Goal: Information Seeking & Learning: Understand process/instructions

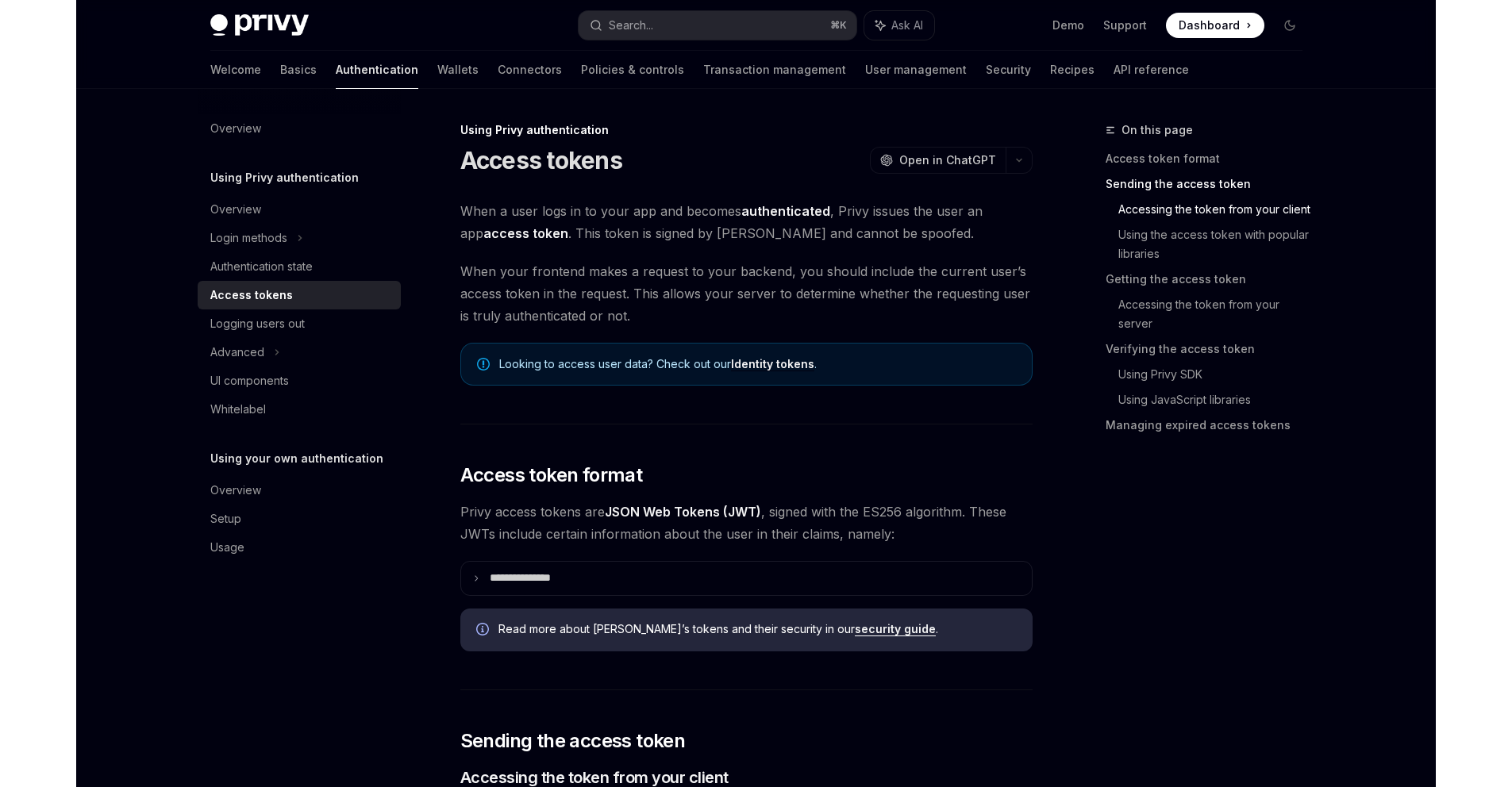
scroll to position [676, 0]
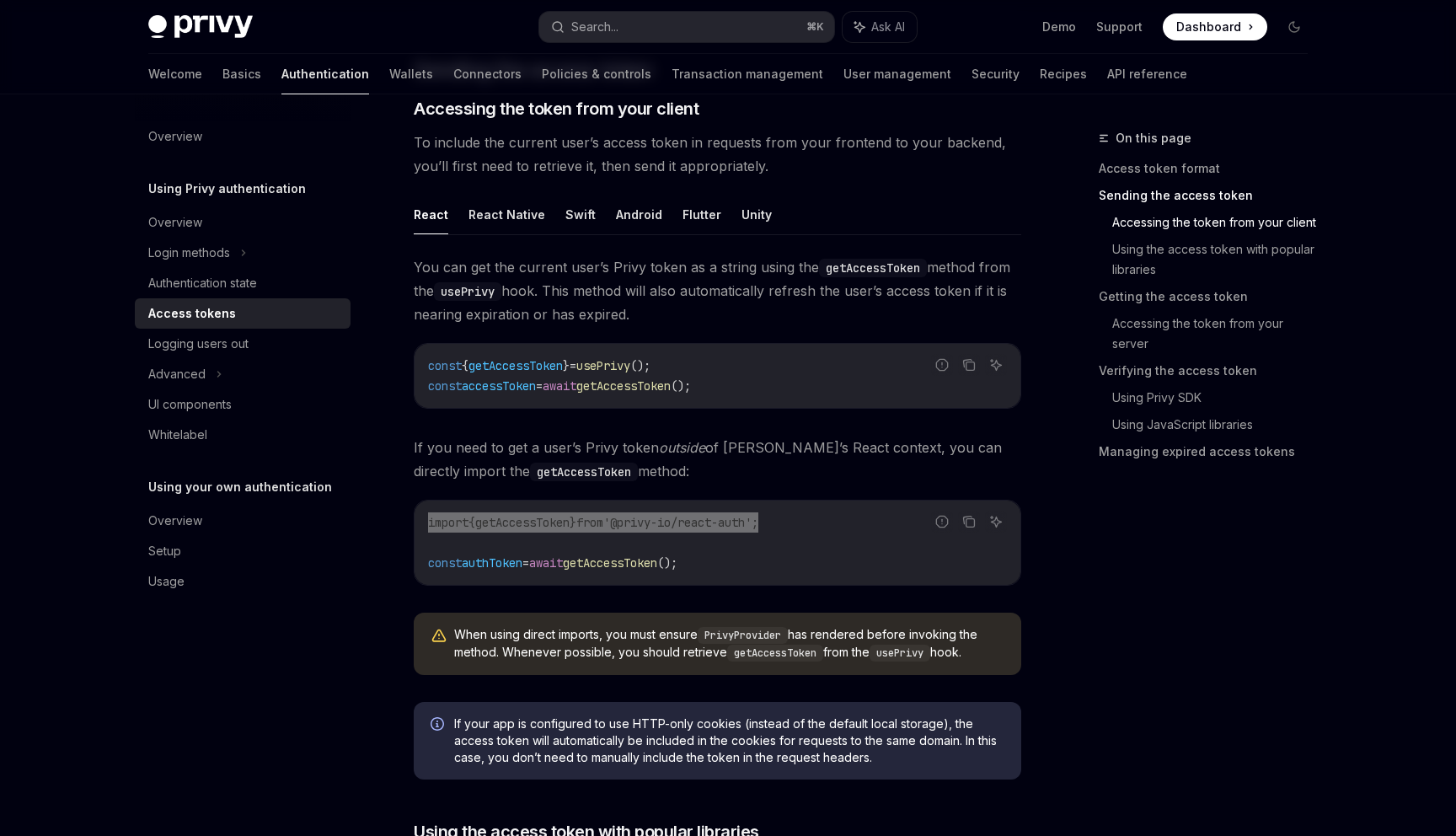
type textarea "*"
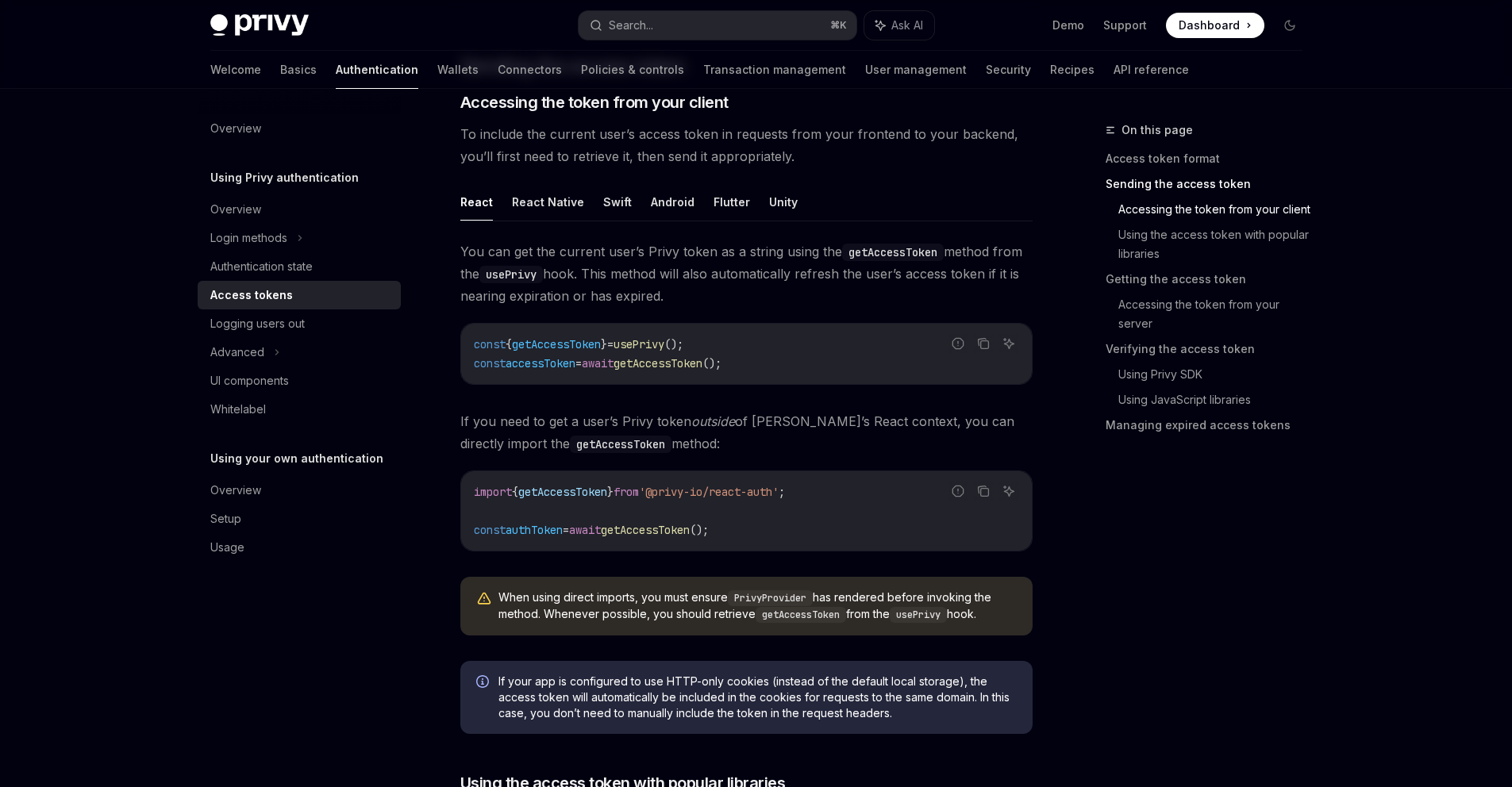
click at [764, 397] on div "You can get the current user’s Privy token as a string using the getAccessToken…" at bounding box center [747, 444] width 572 height 408
click at [861, 224] on div "React React Native Swift Android Flutter Unity You can get the current user’s P…" at bounding box center [747, 415] width 572 height 465
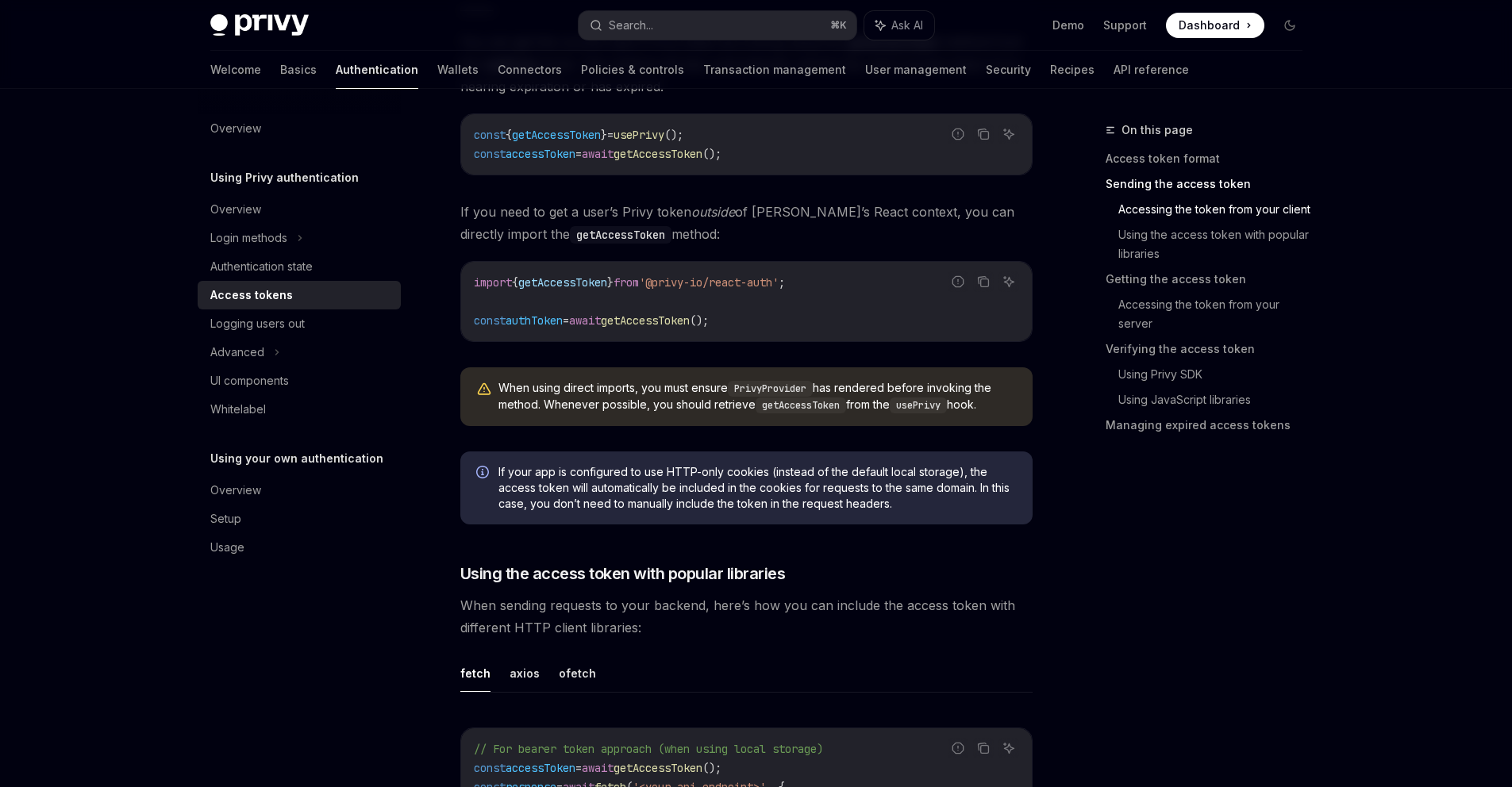
scroll to position [1061, 0]
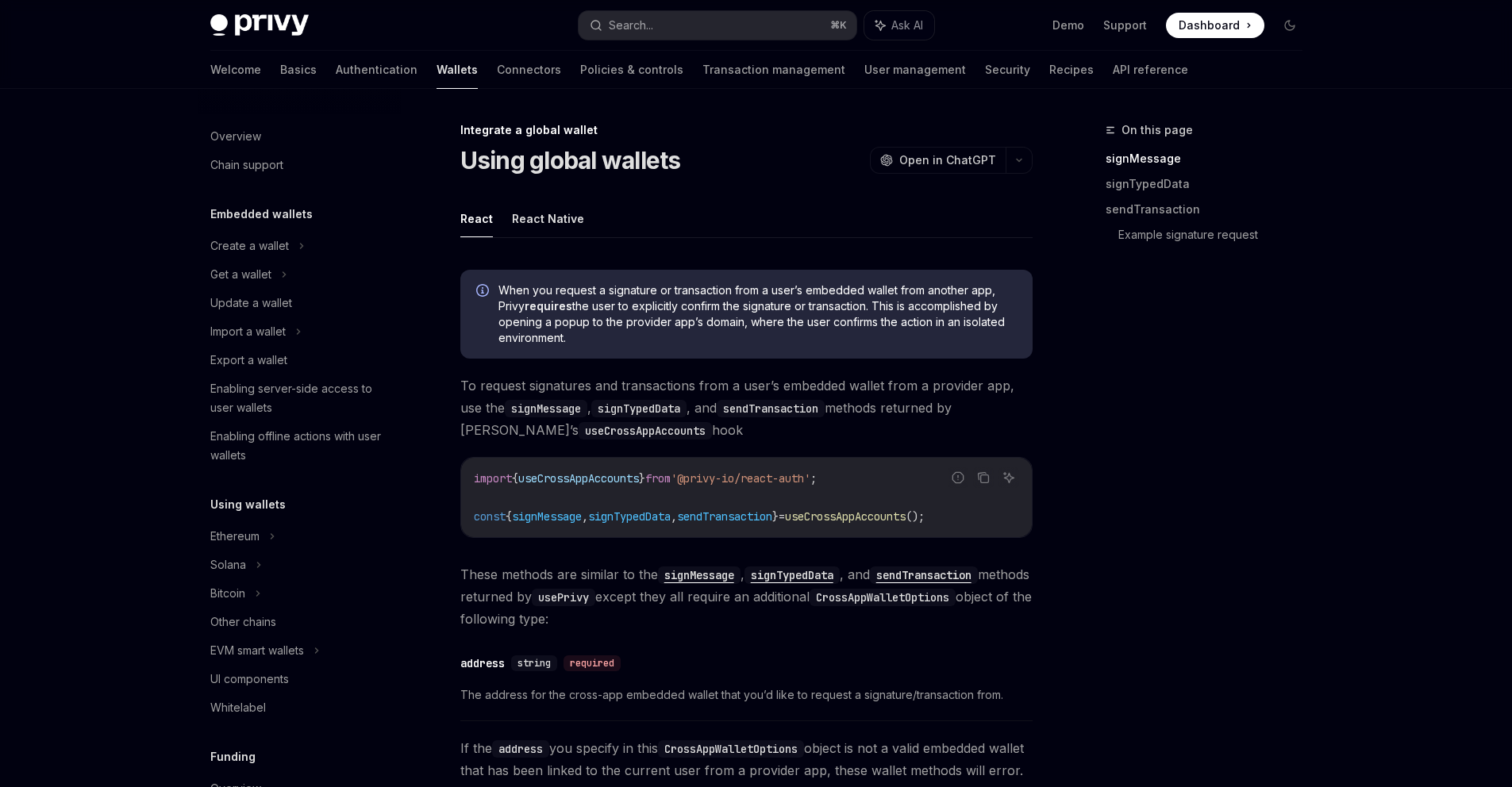
scroll to position [776, 0]
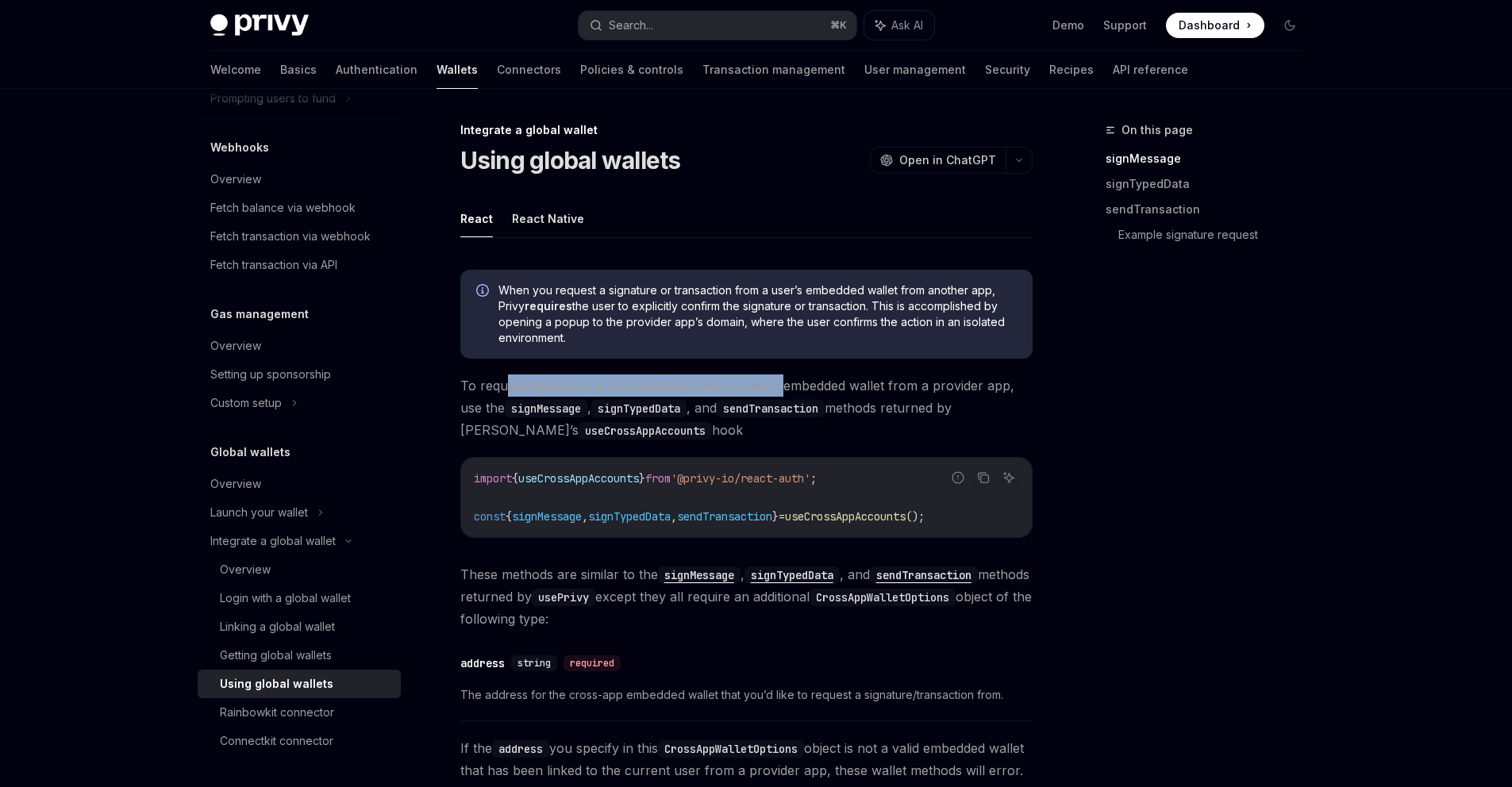
drag, startPoint x: 504, startPoint y: 381, endPoint x: 782, endPoint y: 381, distance: 278.0
click at [782, 381] on span "To request signatures and transactions from a user’s embedded wallet from a pro…" at bounding box center [747, 407] width 572 height 66
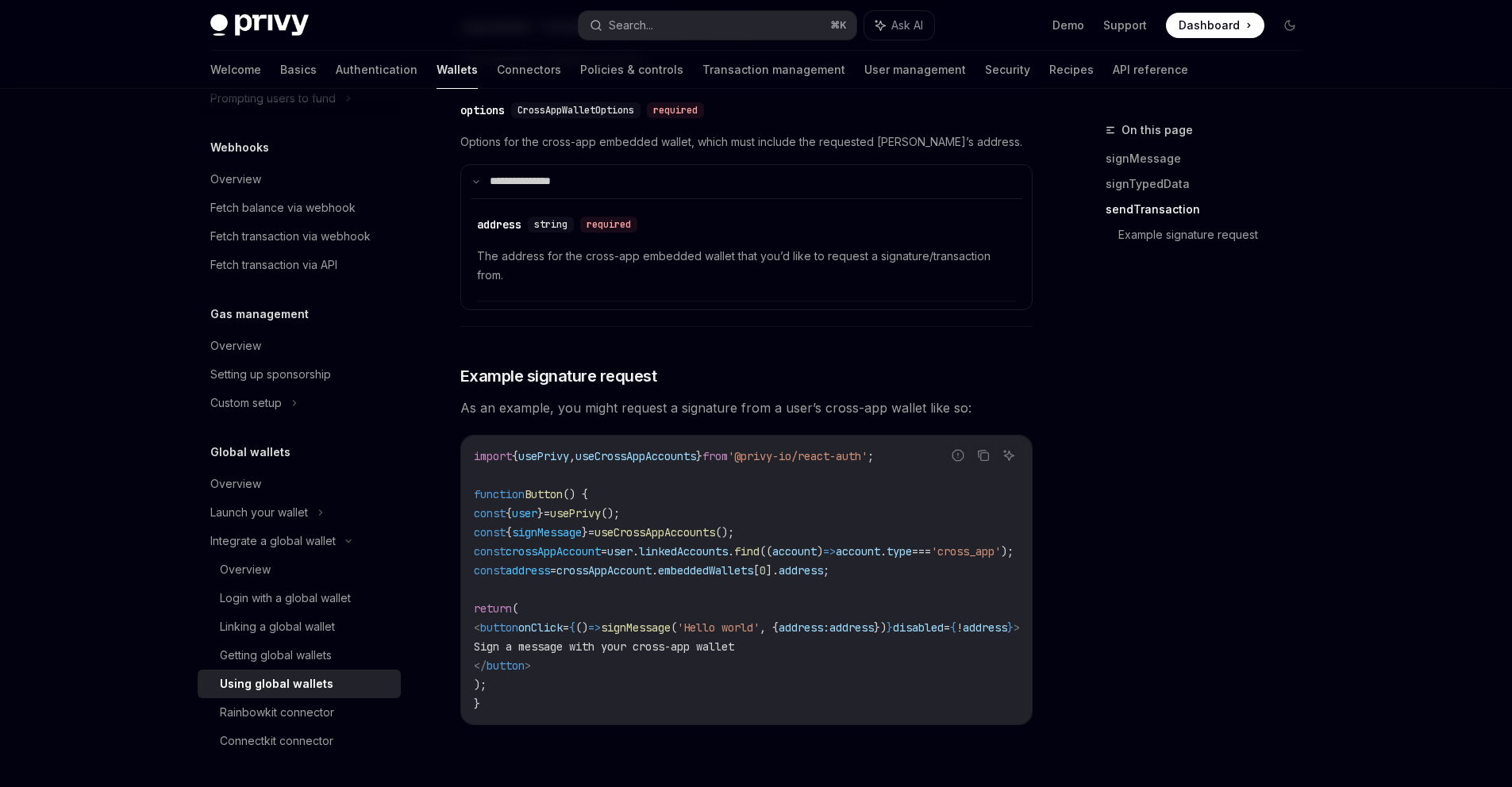
scroll to position [2530, 0]
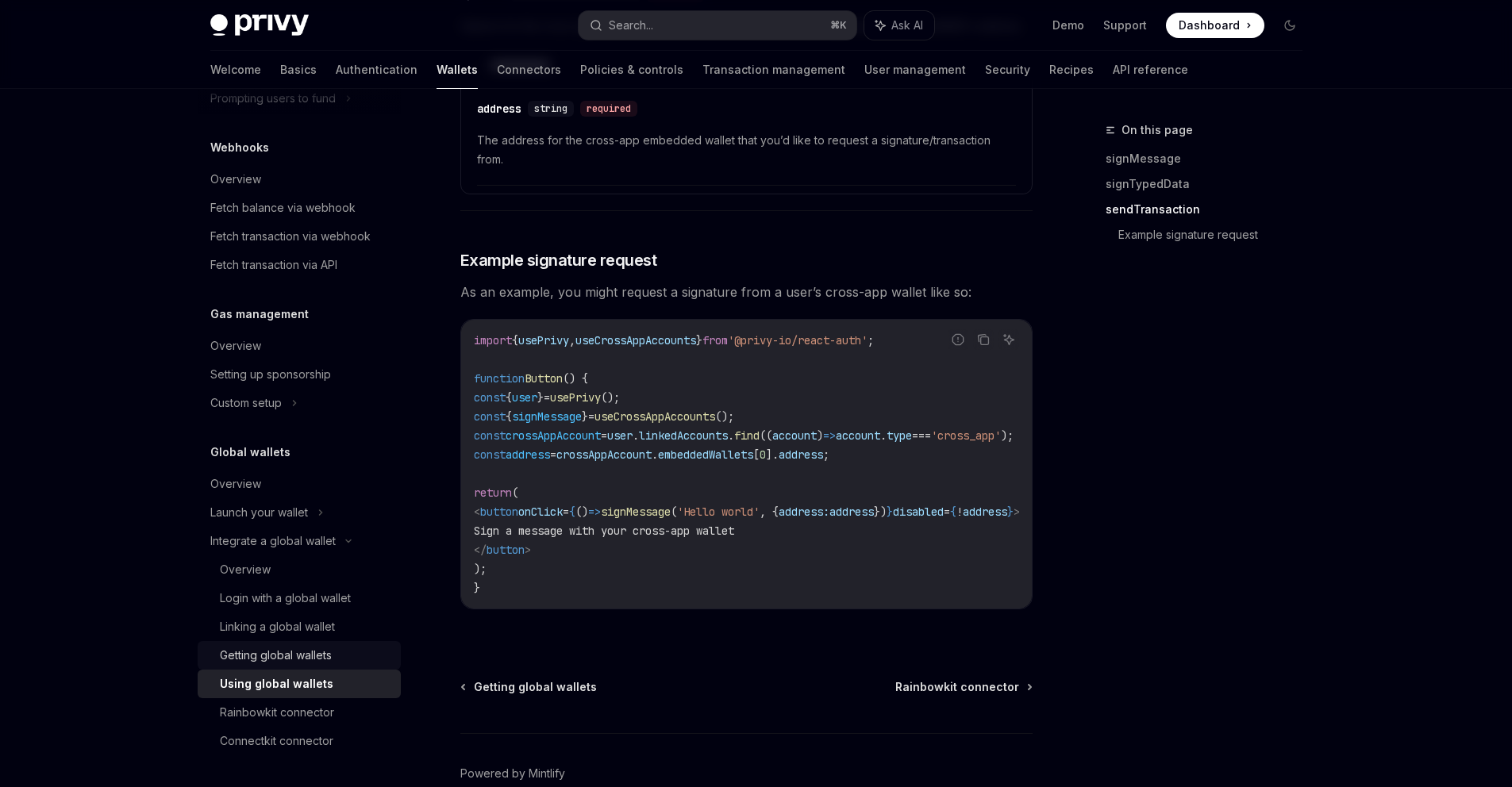
click at [307, 659] on div "Getting global wallets" at bounding box center [275, 655] width 112 height 19
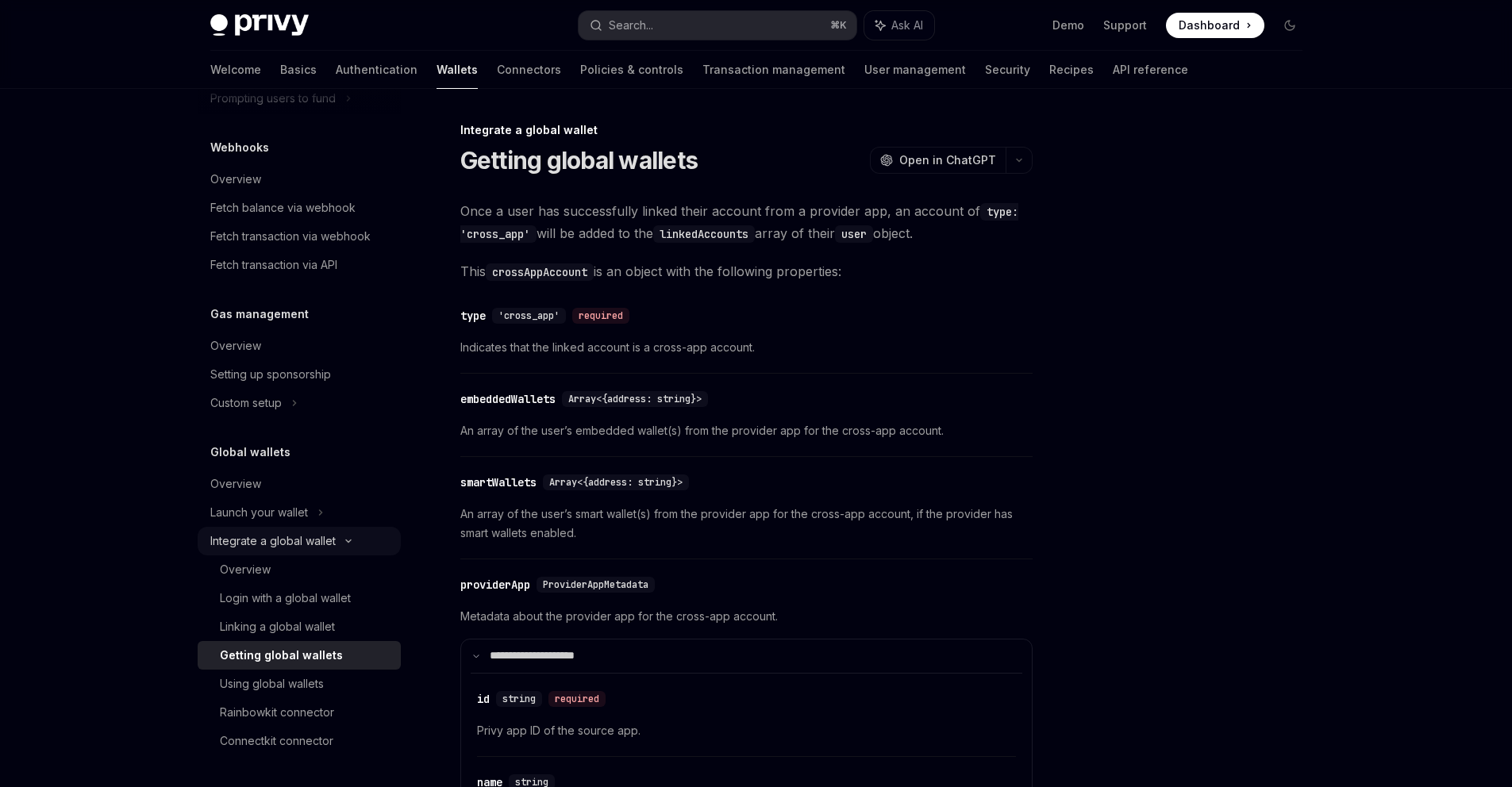
click at [366, 534] on div "Integrate a global wallet" at bounding box center [299, 541] width 203 height 29
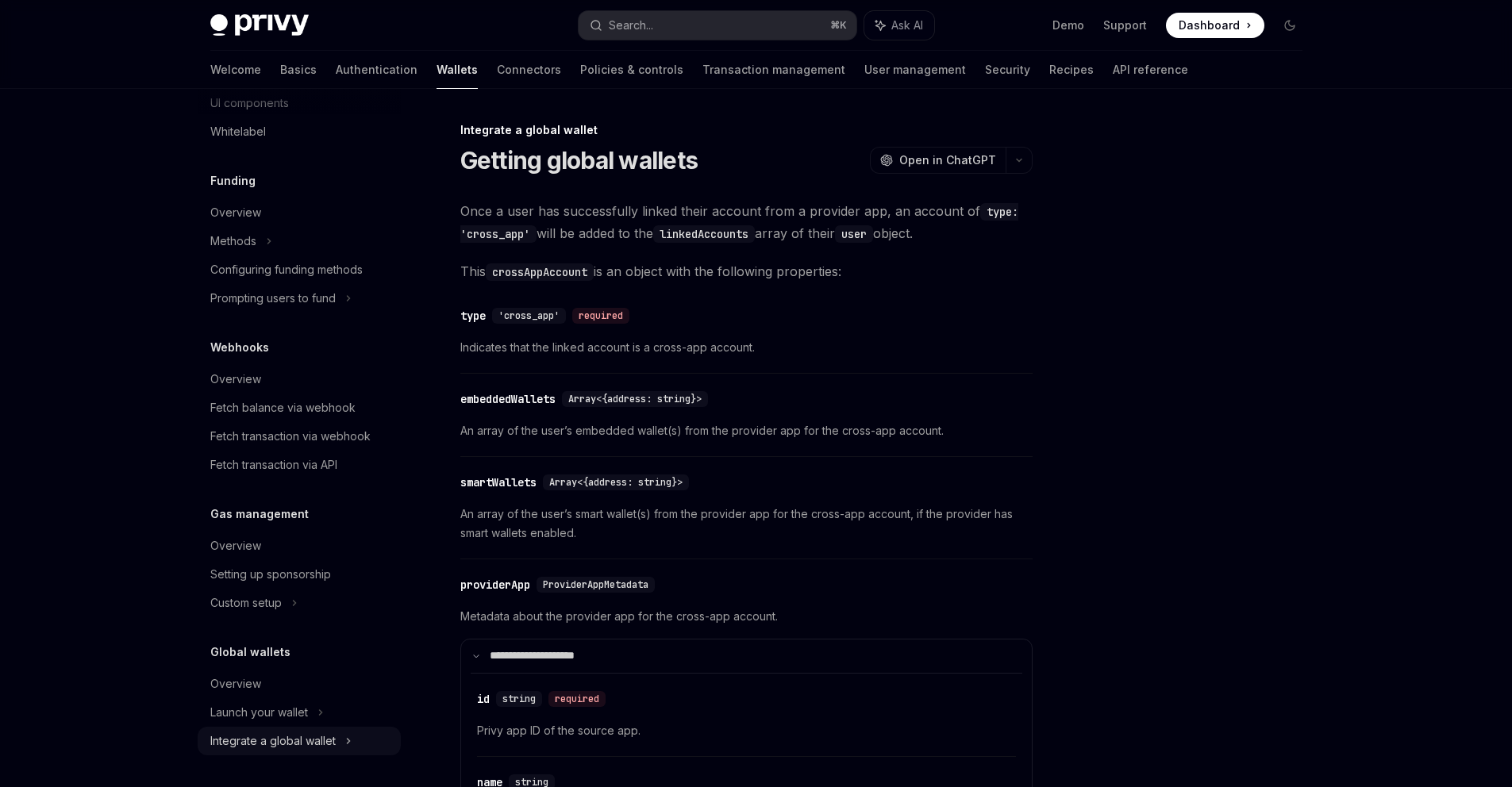
click at [366, 534] on link "Overview" at bounding box center [299, 547] width 203 height 29
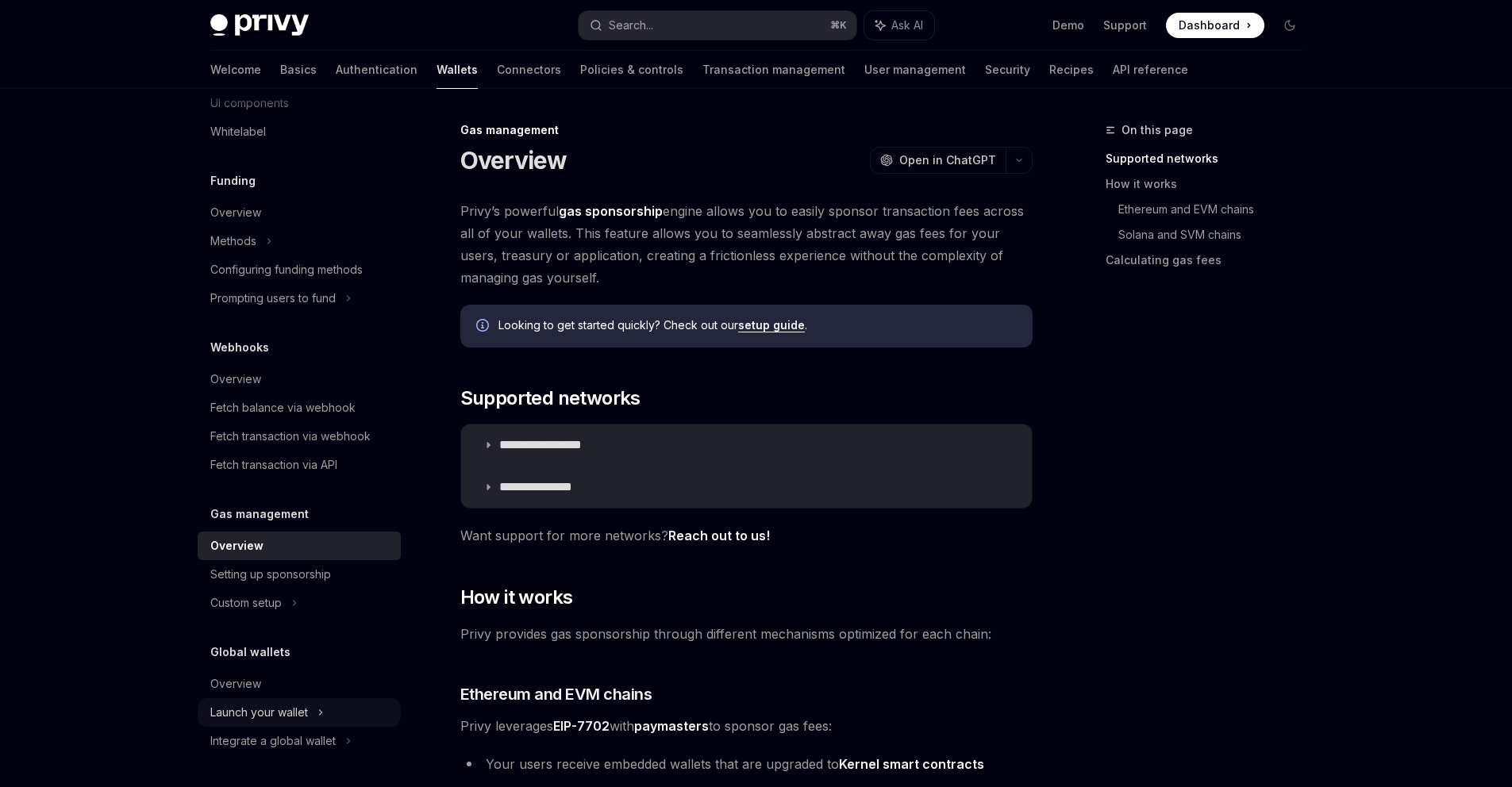
scroll to position [21, 0]
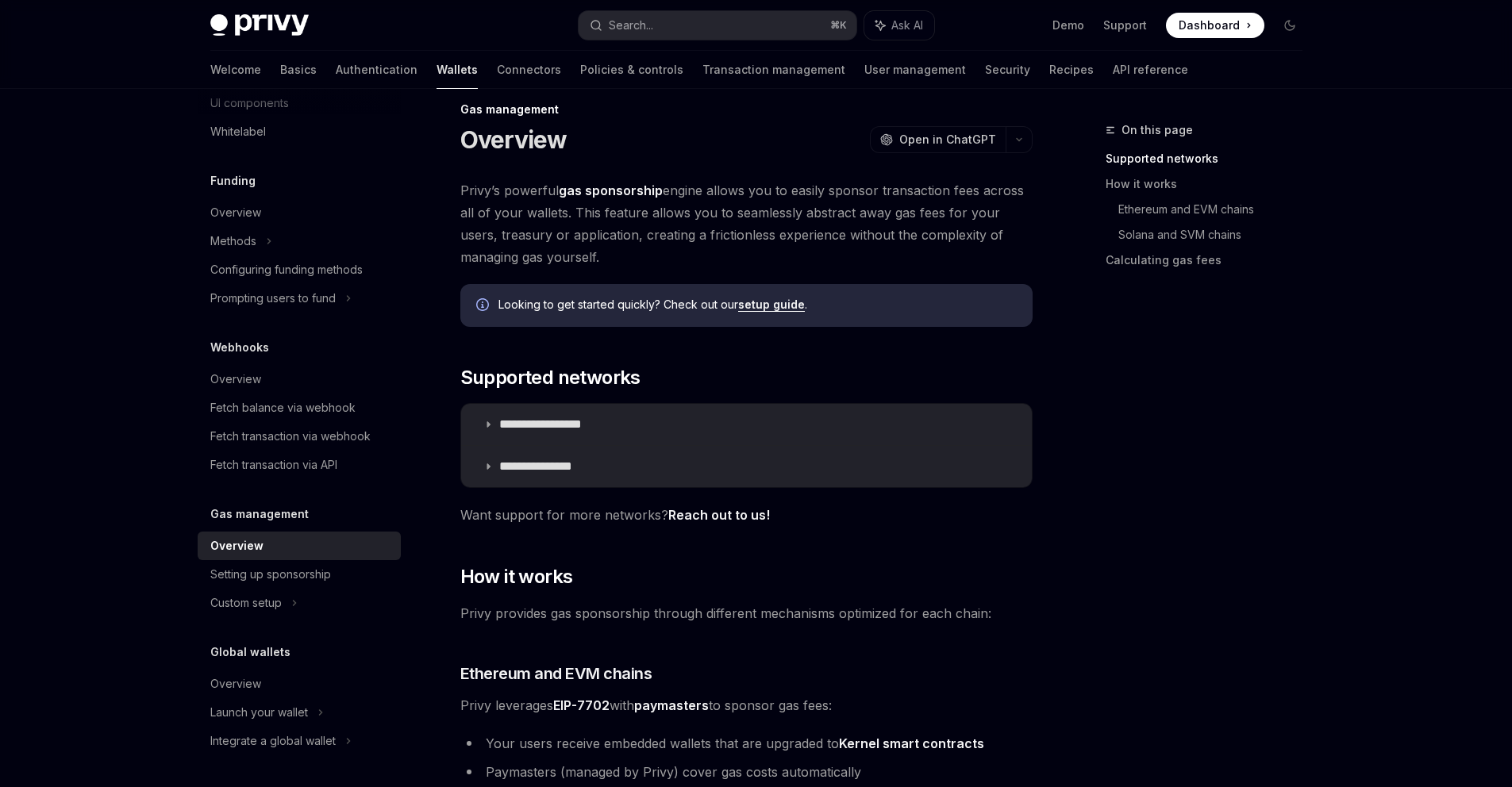
click at [277, 655] on h5 "Global wallets" at bounding box center [249, 651] width 80 height 19
click at [257, 677] on div "Overview" at bounding box center [235, 684] width 51 height 19
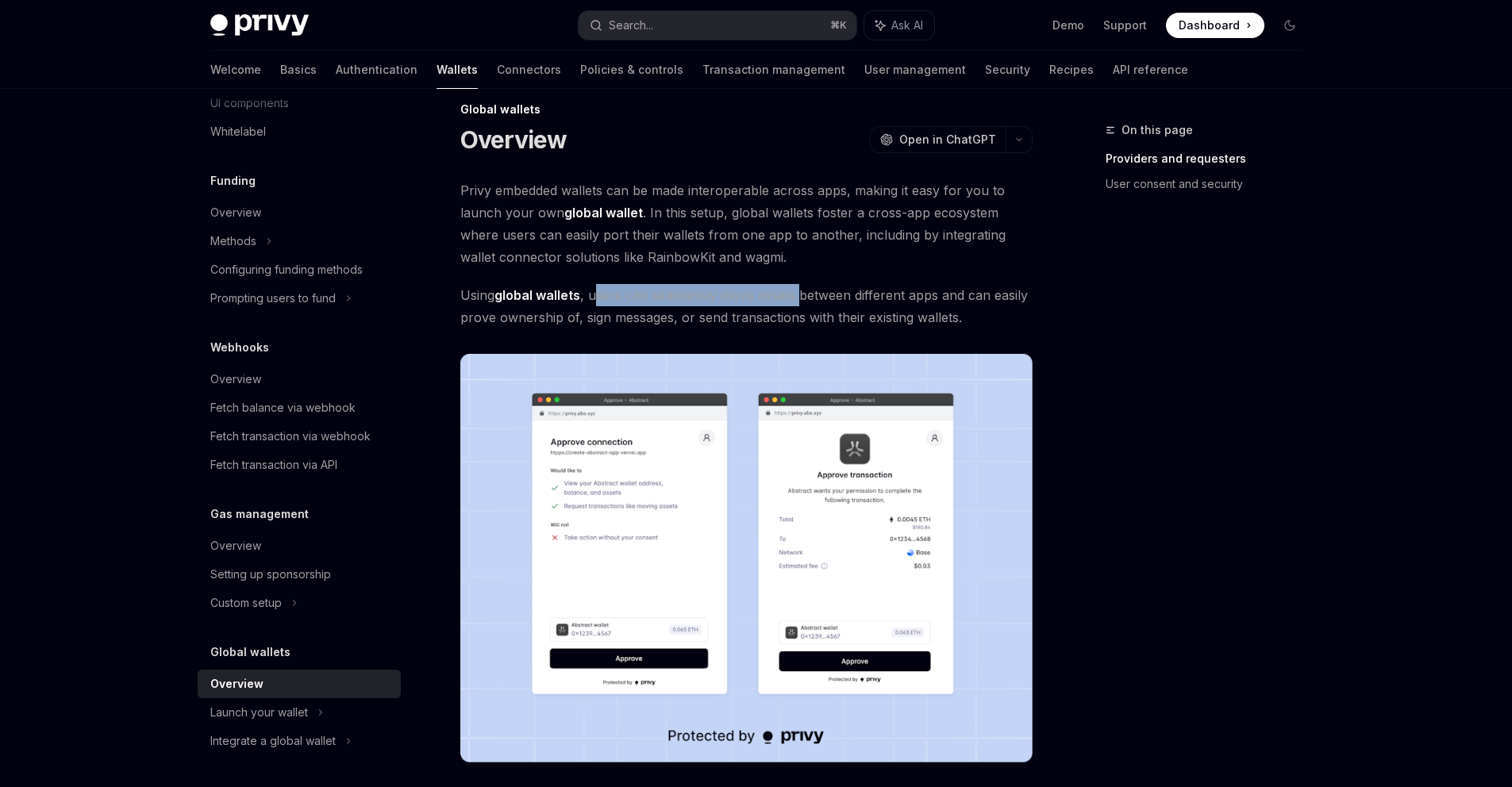
drag, startPoint x: 599, startPoint y: 295, endPoint x: 801, endPoint y: 292, distance: 202.0
click at [801, 292] on span "Using global wallets , users can seamlessly move assets between different apps …" at bounding box center [747, 307] width 572 height 45
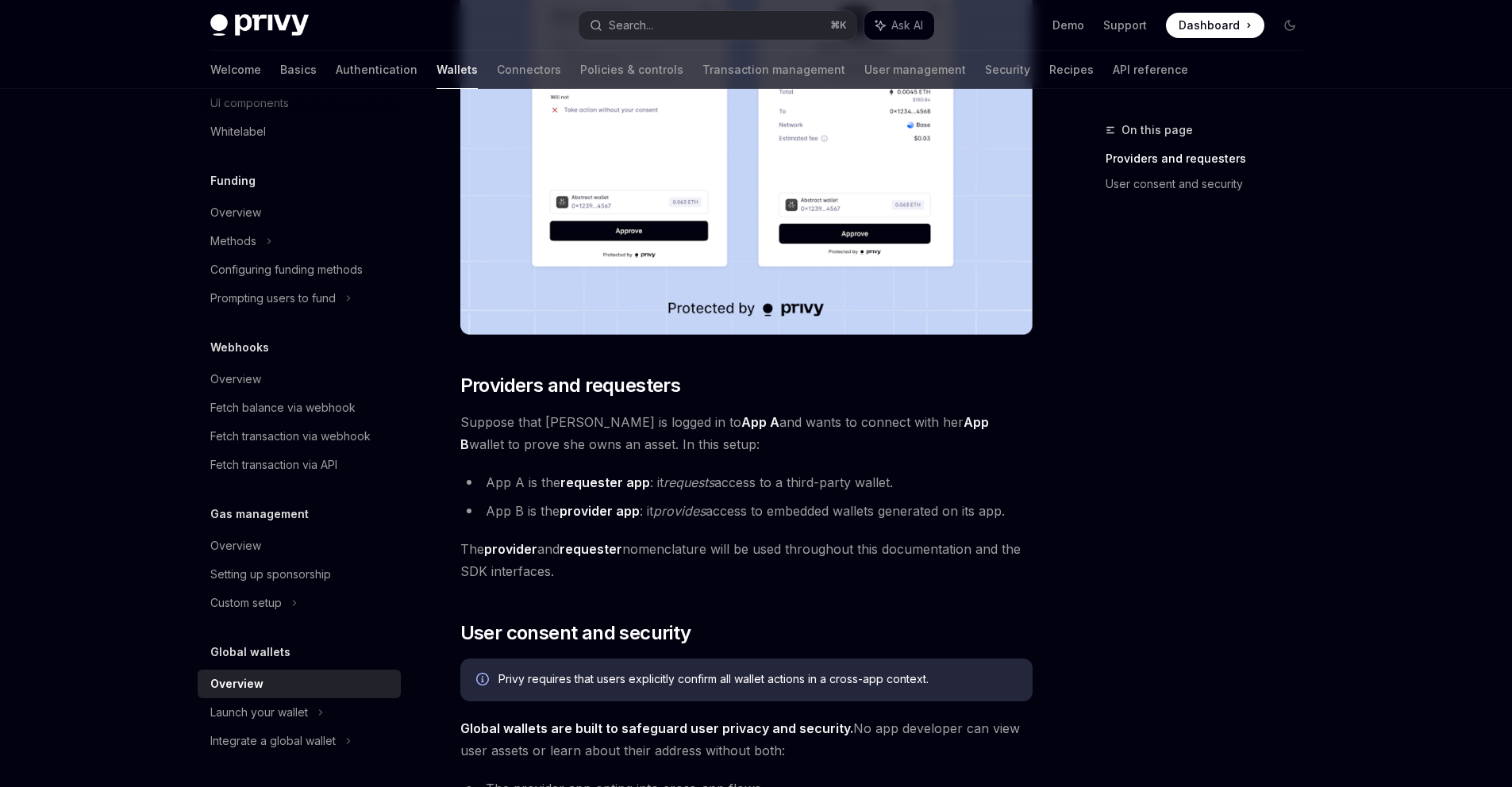
scroll to position [496, 0]
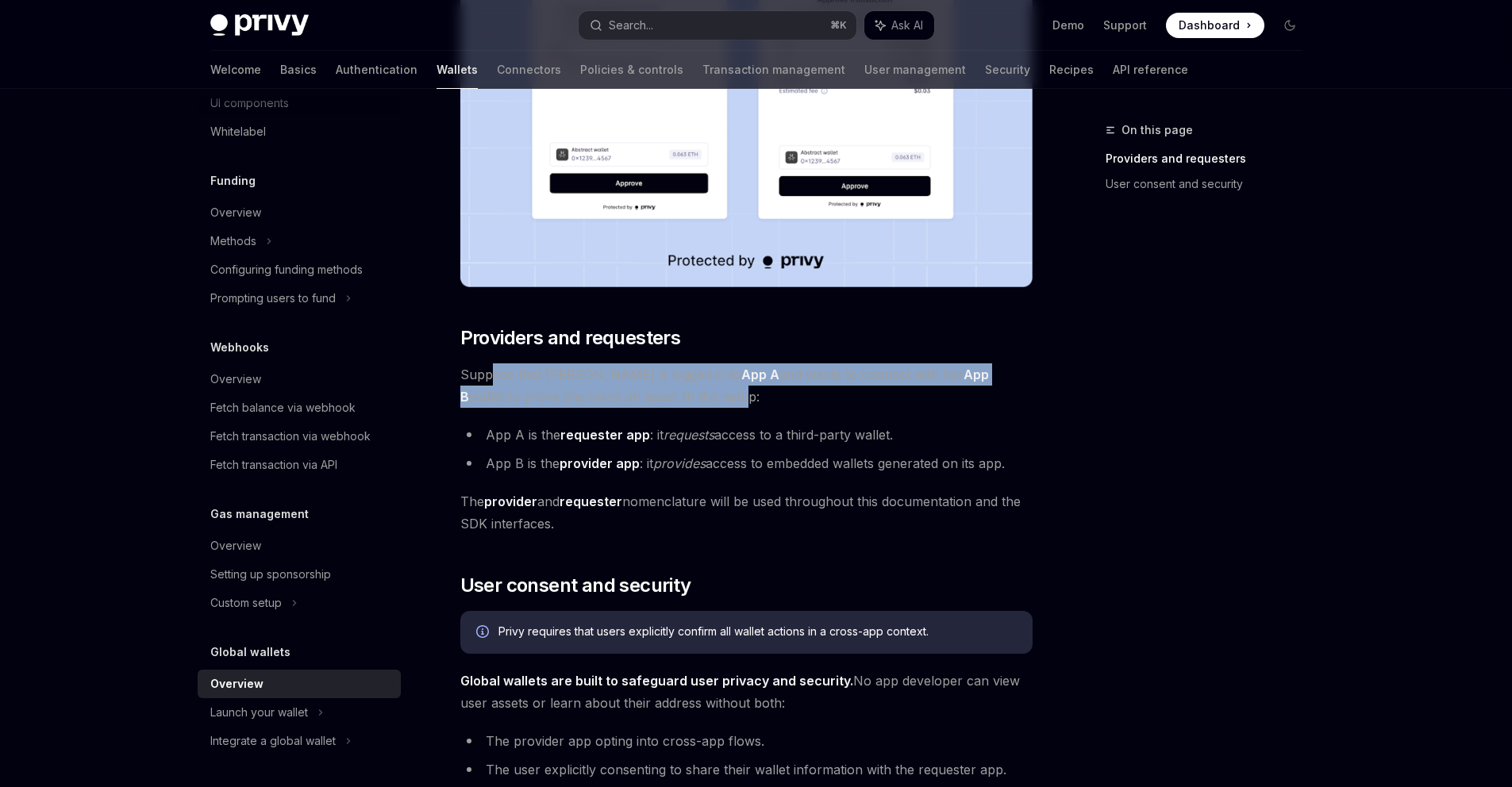
drag, startPoint x: 491, startPoint y: 371, endPoint x: 636, endPoint y: 400, distance: 147.9
click at [636, 400] on span "Suppose that Alice is logged in to App A and wants to connect with her App B wa…" at bounding box center [747, 386] width 572 height 45
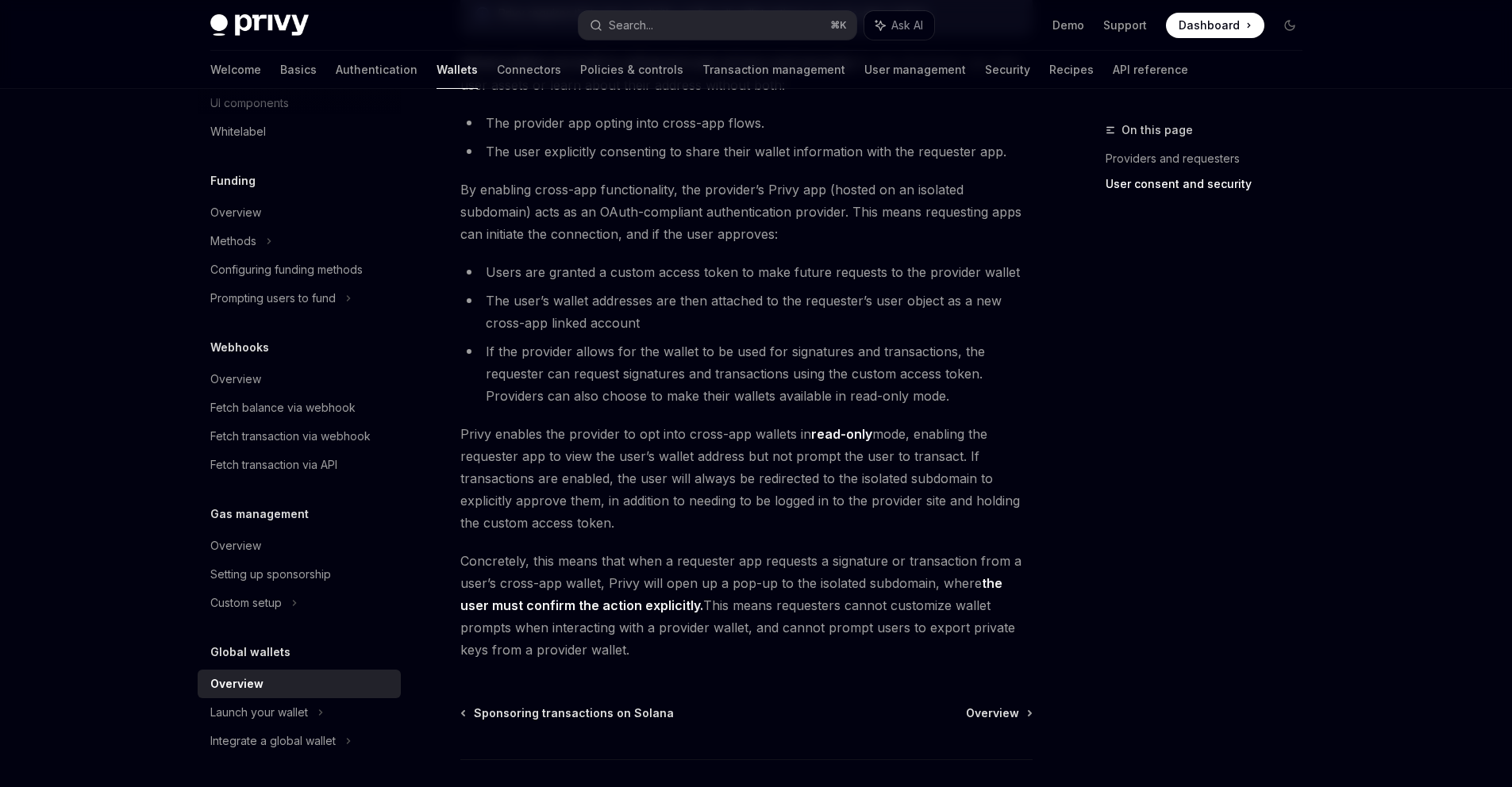
scroll to position [1152, 0]
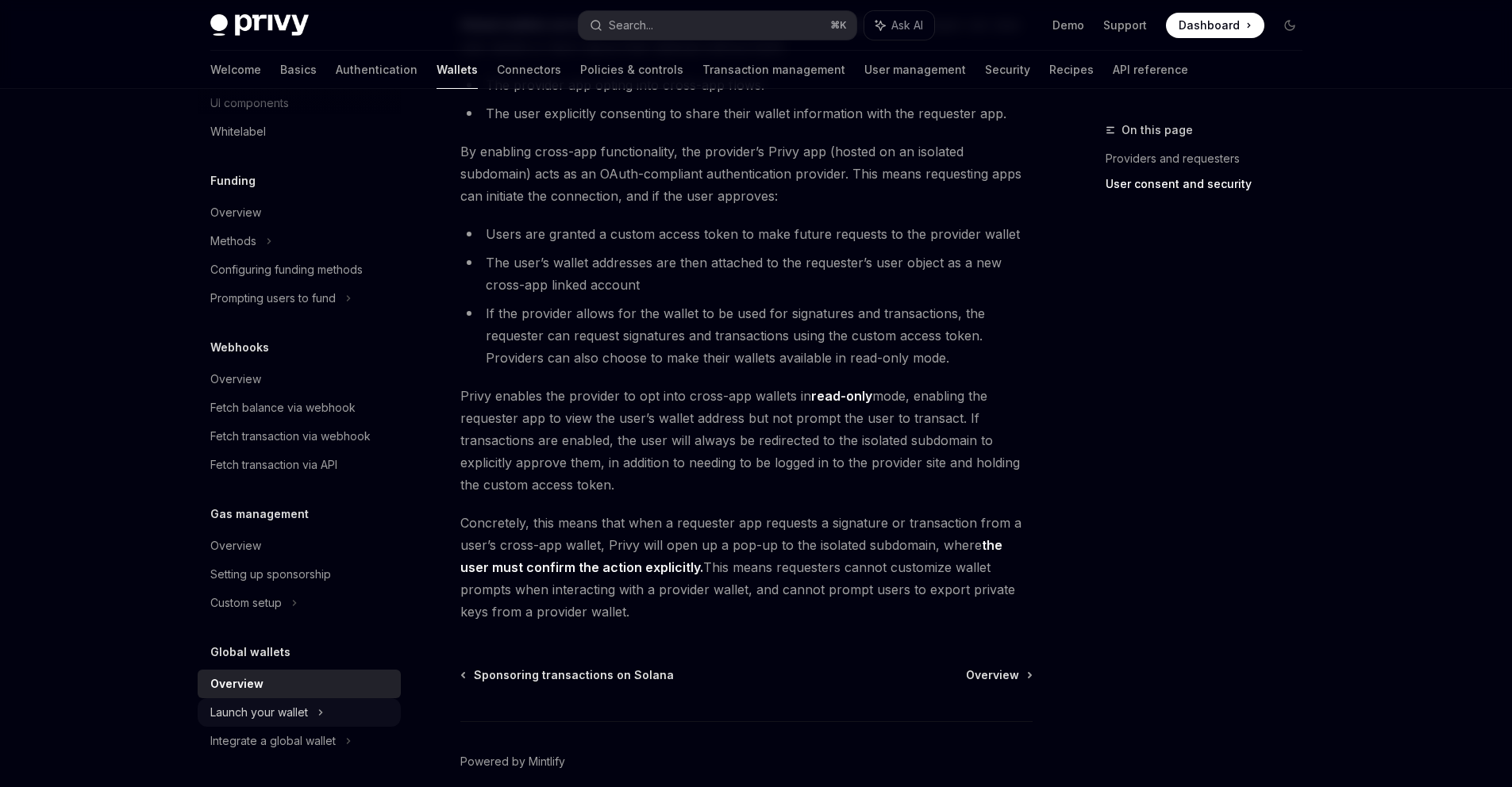
click at [297, 711] on div "Launch your wallet" at bounding box center [258, 713] width 98 height 19
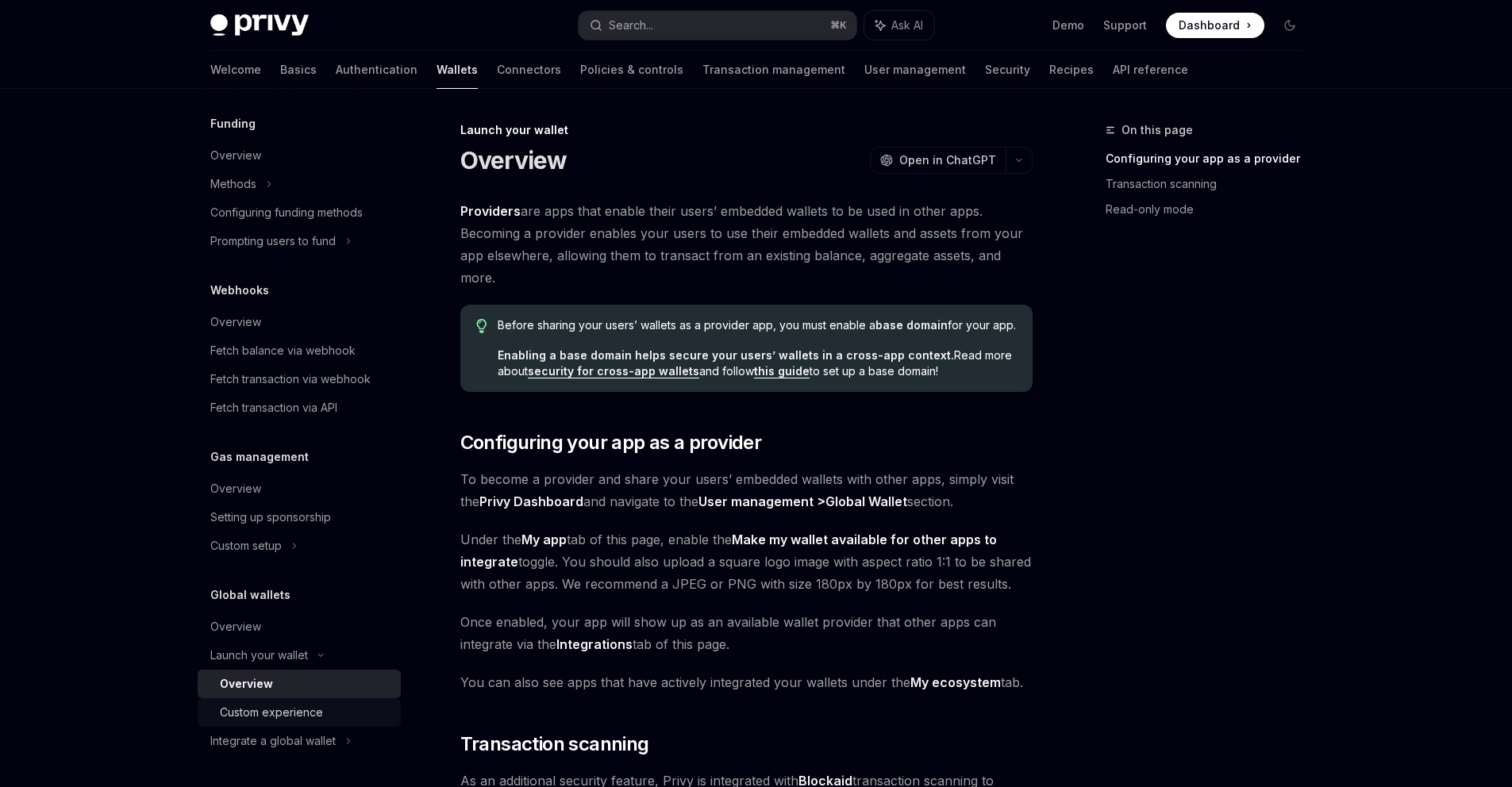
scroll to position [21, 0]
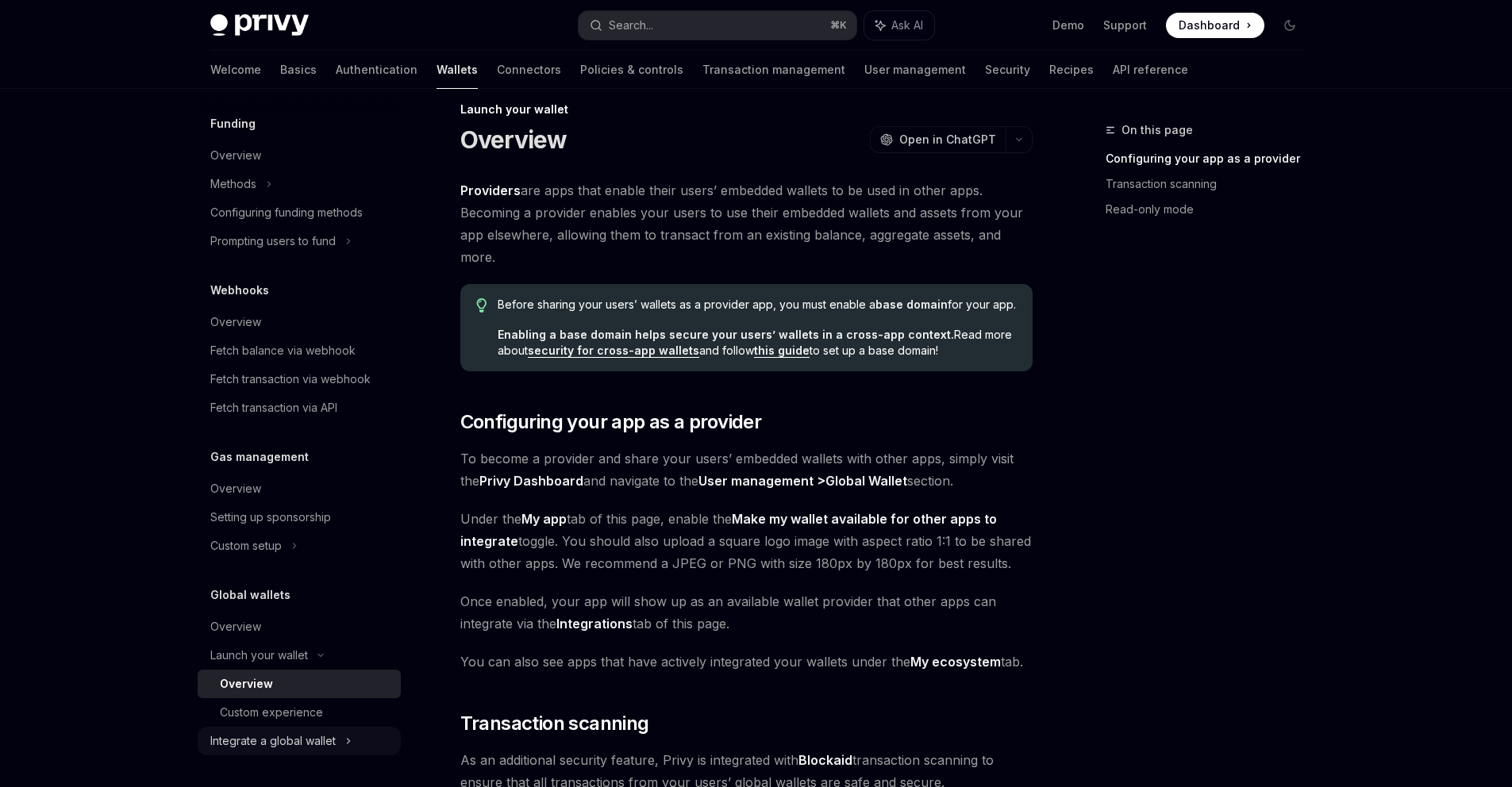
click at [320, 752] on div "Integrate a global wallet" at bounding box center [299, 741] width 203 height 29
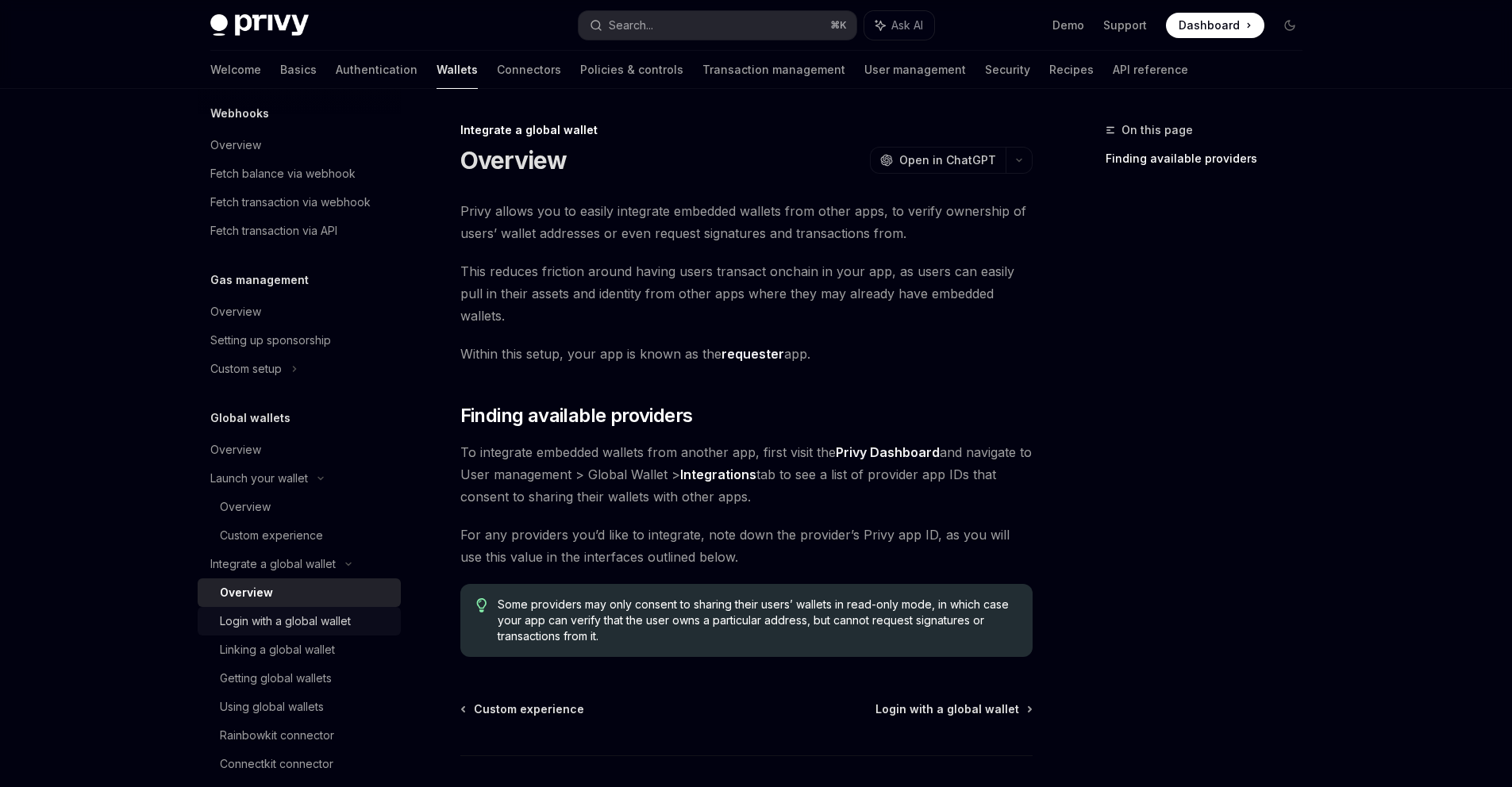
click at [287, 617] on div "Login with a global wallet" at bounding box center [285, 621] width 131 height 19
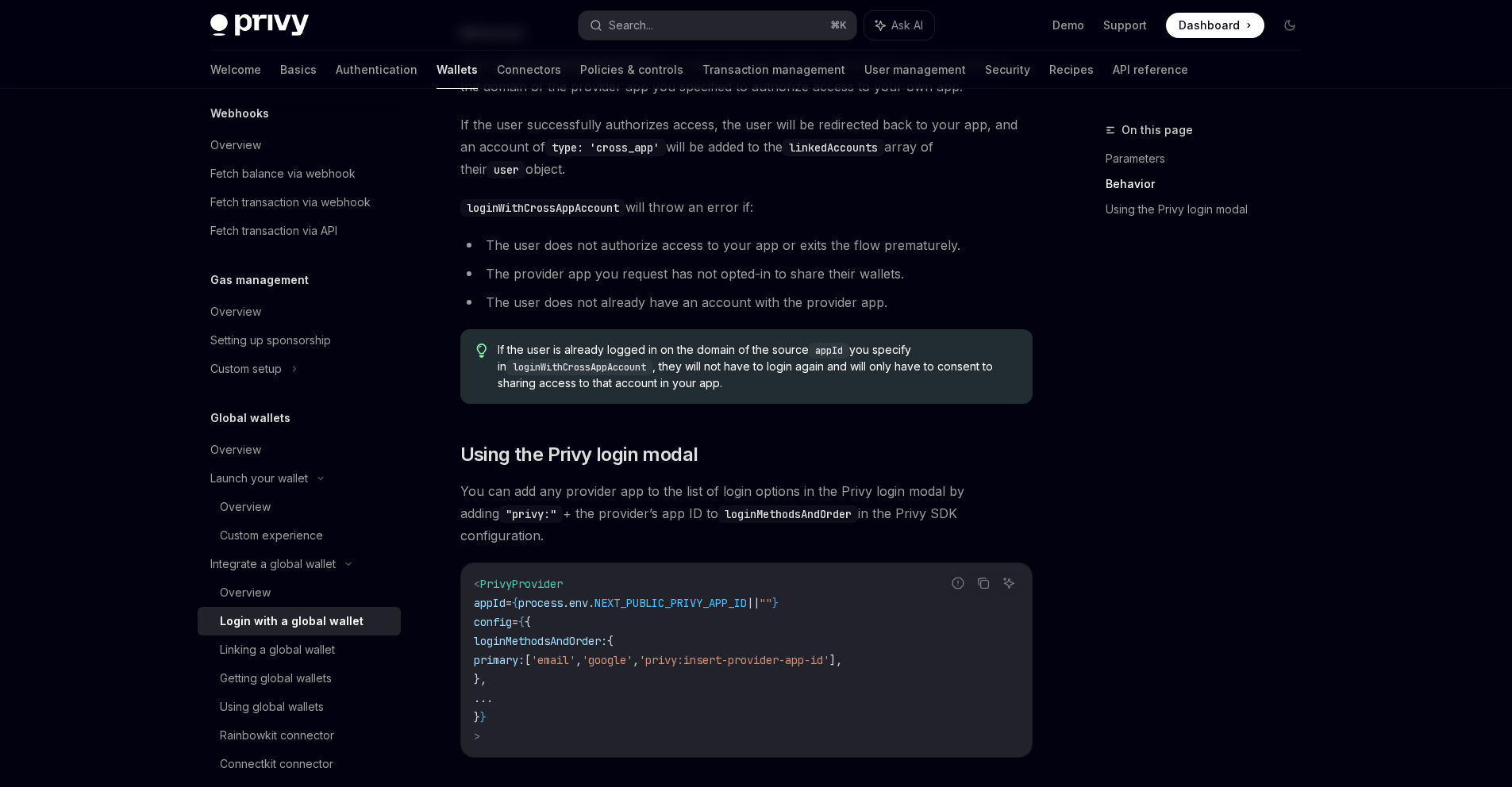
scroll to position [1023, 0]
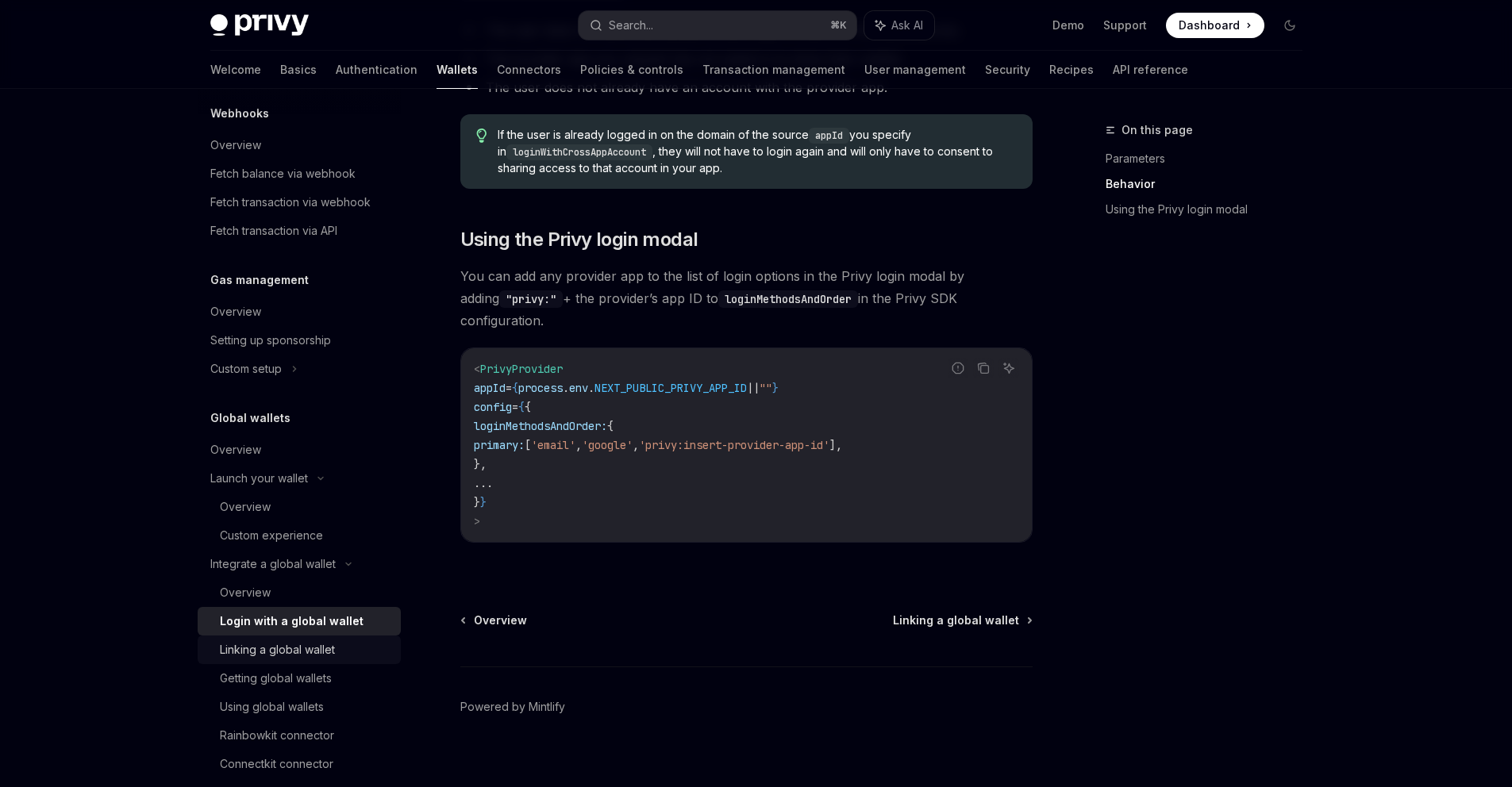
click at [286, 651] on div "Linking a global wallet" at bounding box center [277, 650] width 115 height 19
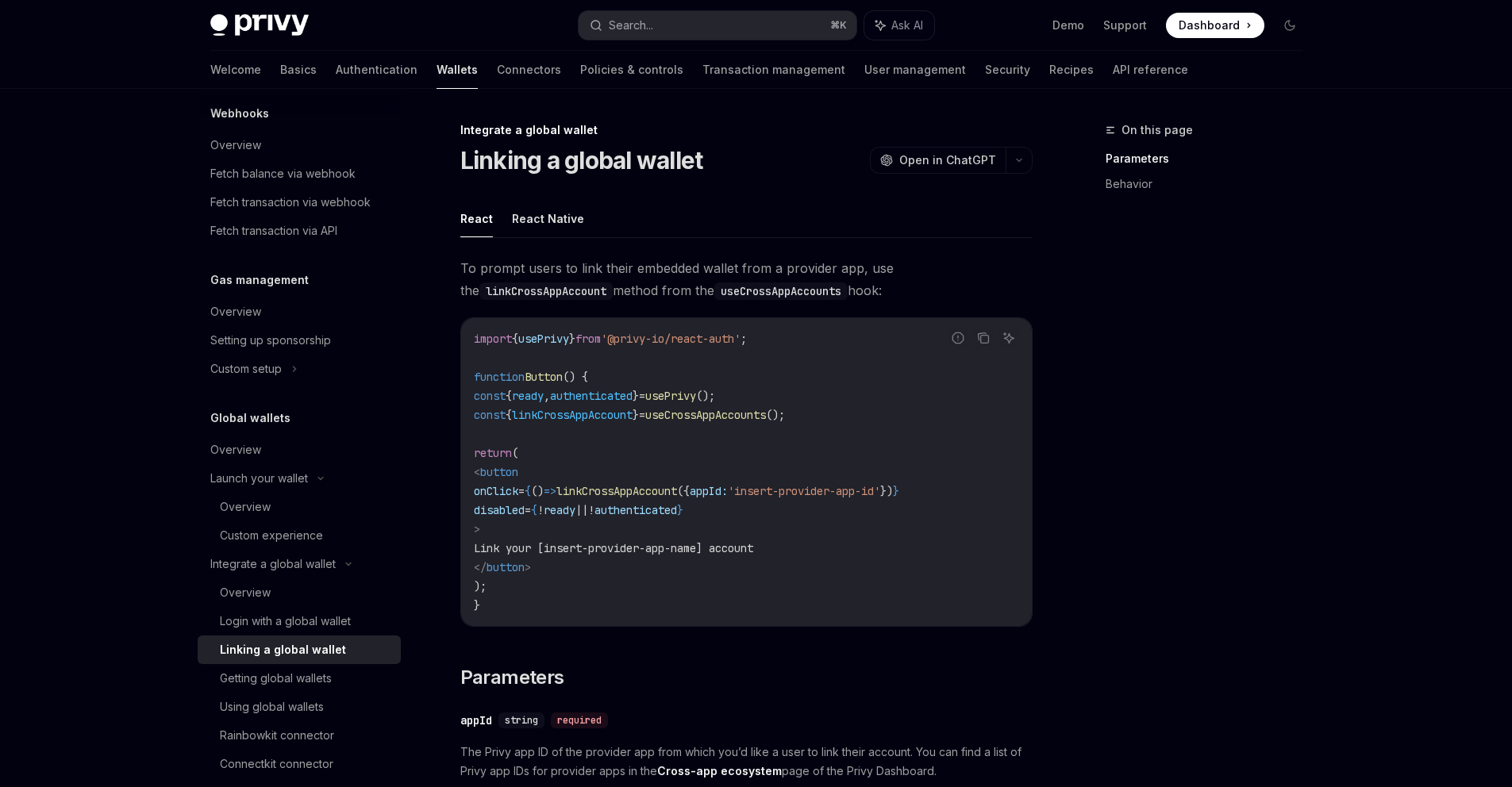
scroll to position [109, 0]
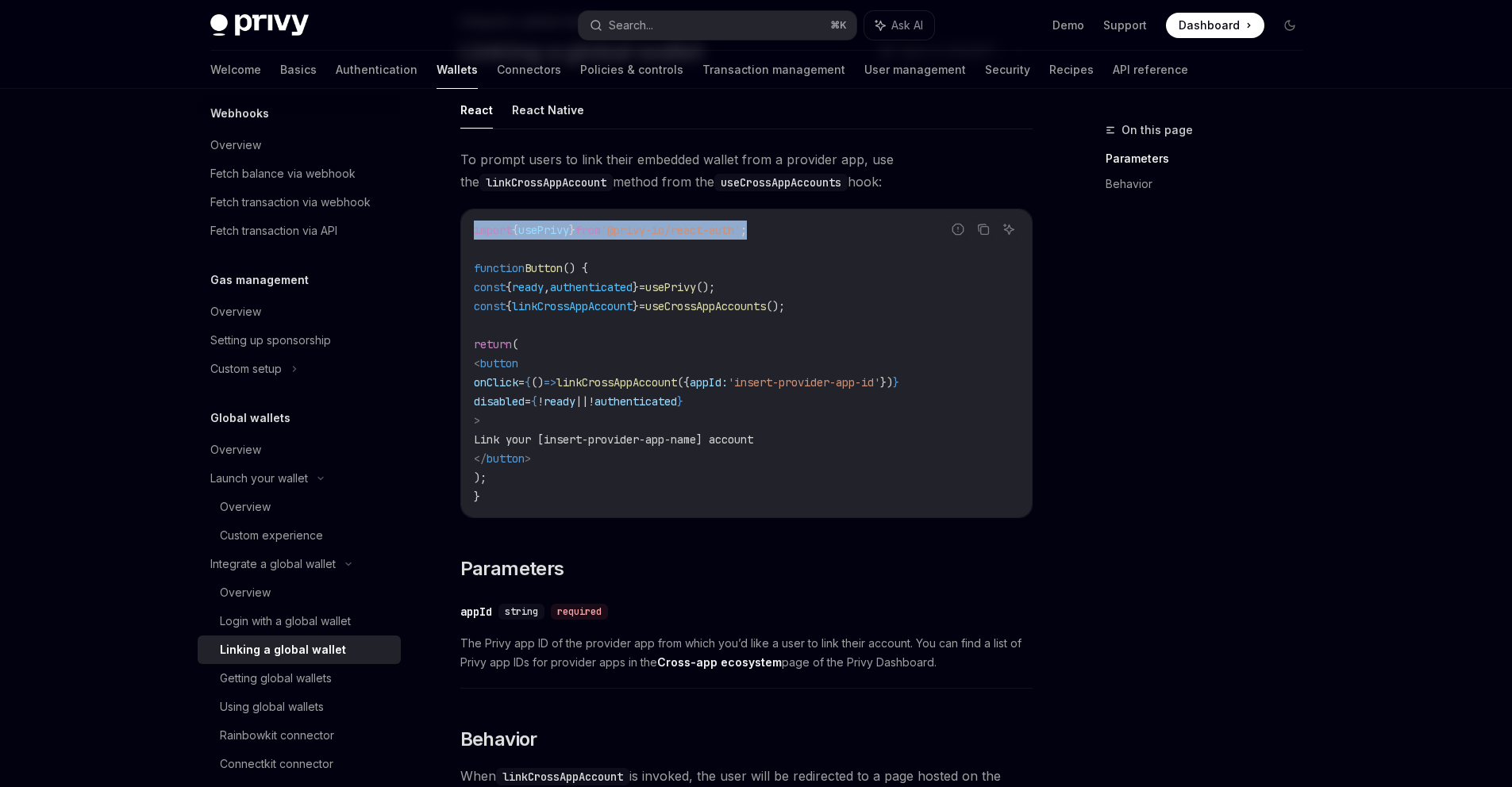
drag, startPoint x: 816, startPoint y: 232, endPoint x: 819, endPoint y: 219, distance: 13.3
click at [819, 219] on div "import { usePrivy } from '@privy-io/react-auth' ; function Button () { const { …" at bounding box center [747, 363] width 571 height 308
copy span "import { usePrivy } from '@privy-io/react-auth' ;"
click at [832, 387] on span "'insert-provider-app-id'" at bounding box center [804, 382] width 153 height 14
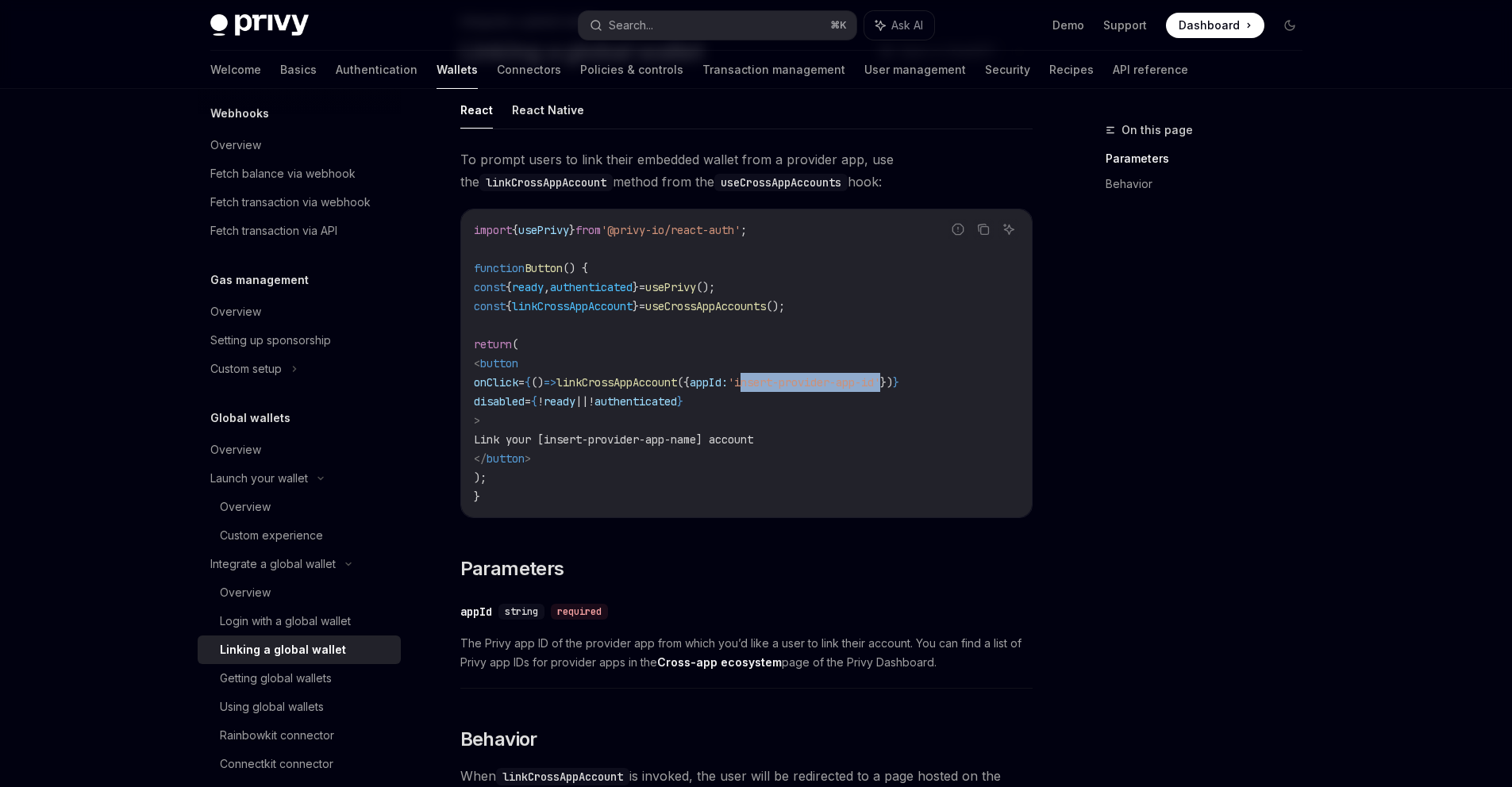
drag, startPoint x: 832, startPoint y: 387, endPoint x: 950, endPoint y: 385, distance: 118.0
click at [880, 385] on span "'insert-provider-app-id'" at bounding box center [804, 382] width 153 height 14
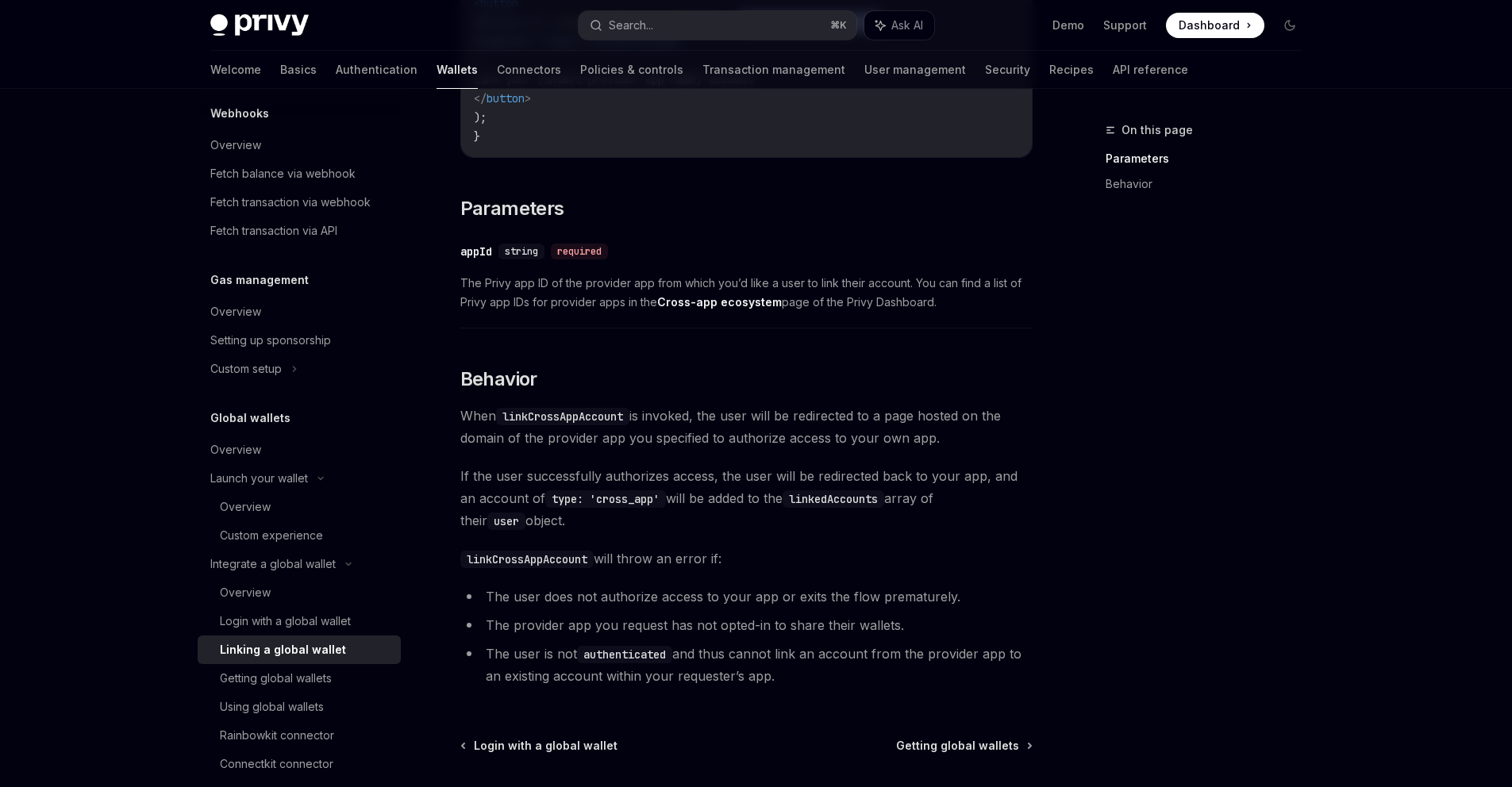
scroll to position [611, 0]
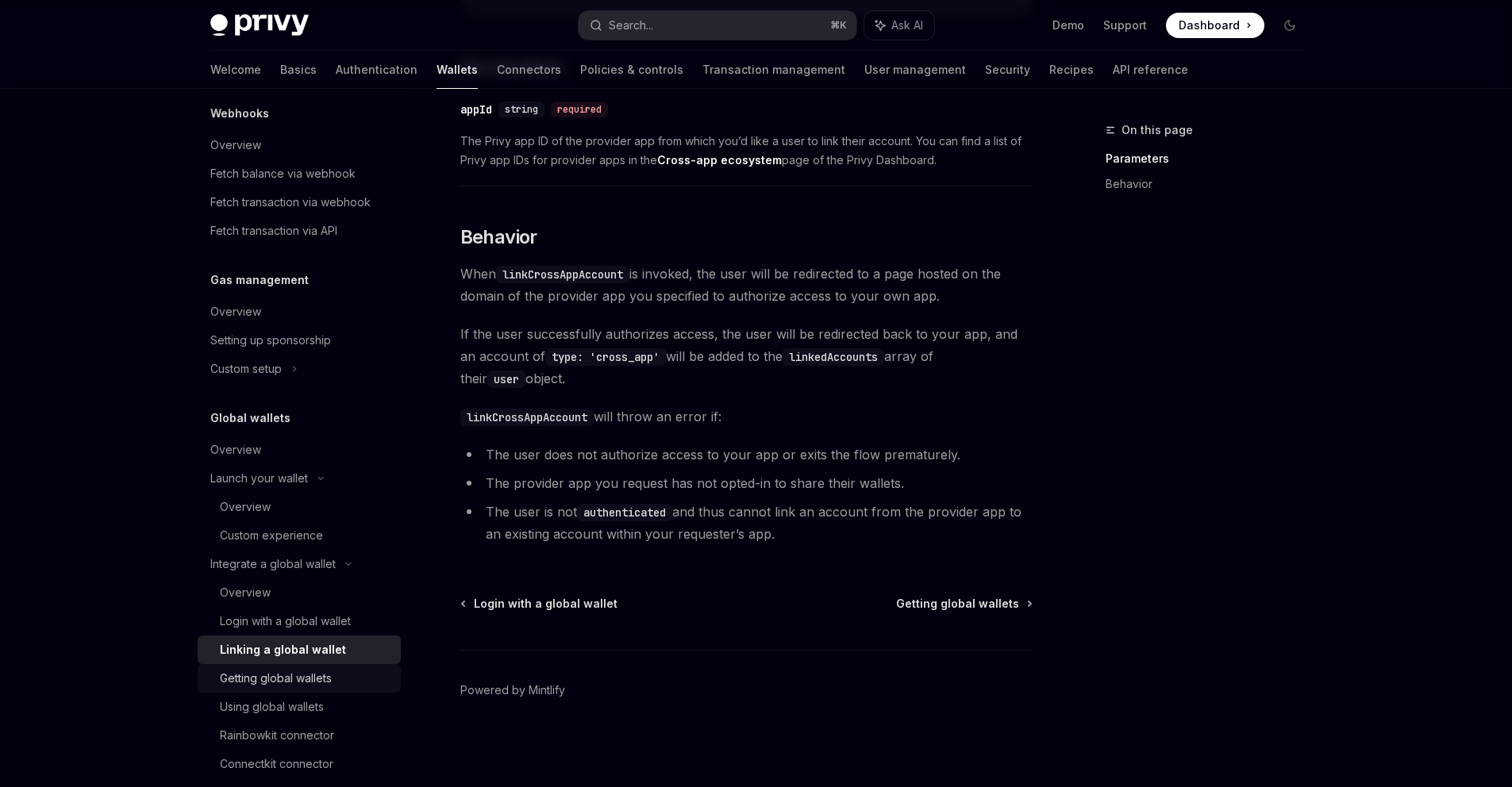
click at [311, 690] on link "Getting global wallets" at bounding box center [299, 678] width 203 height 29
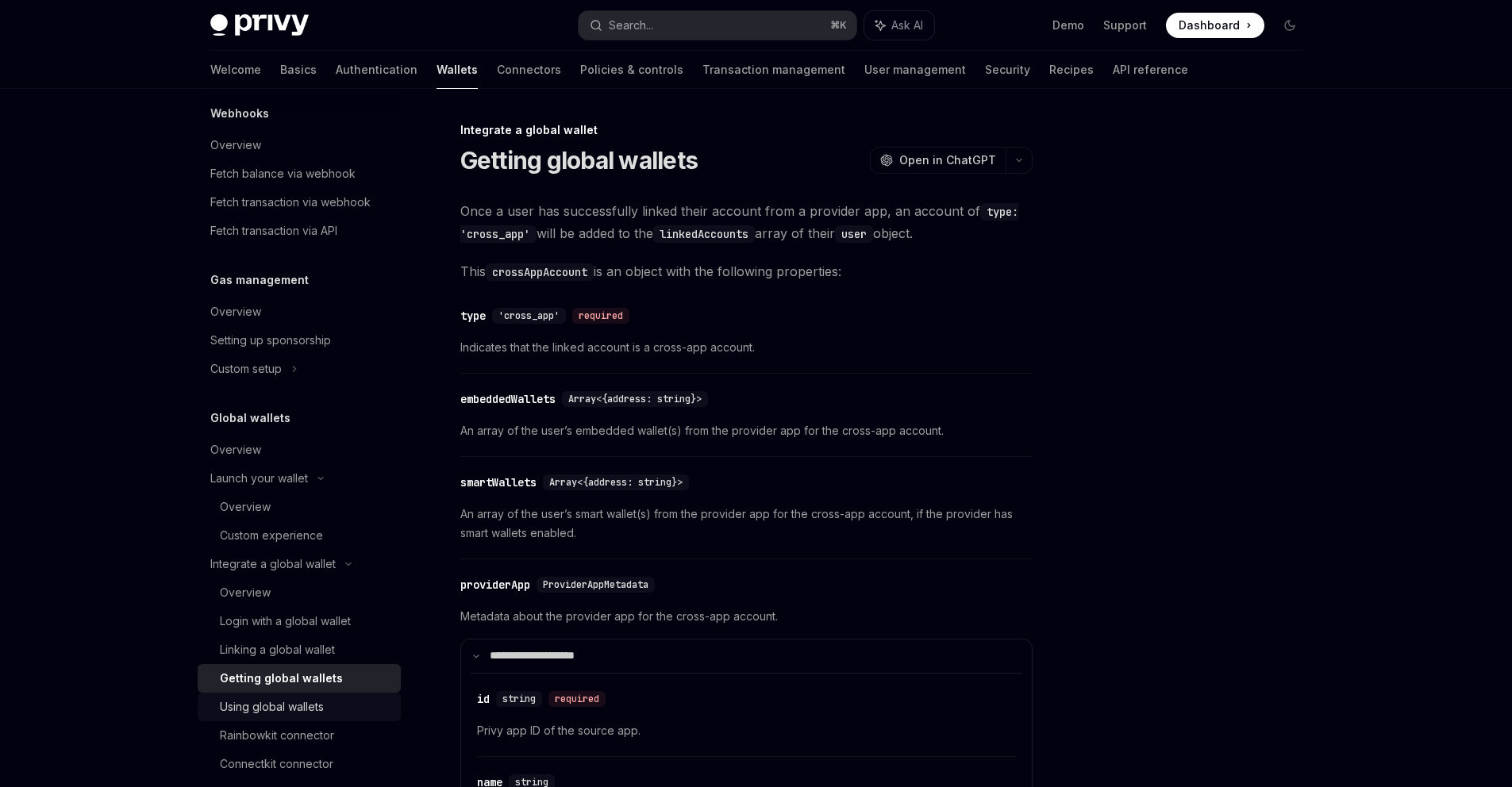
click at [312, 713] on div "Using global wallets" at bounding box center [272, 706] width 104 height 19
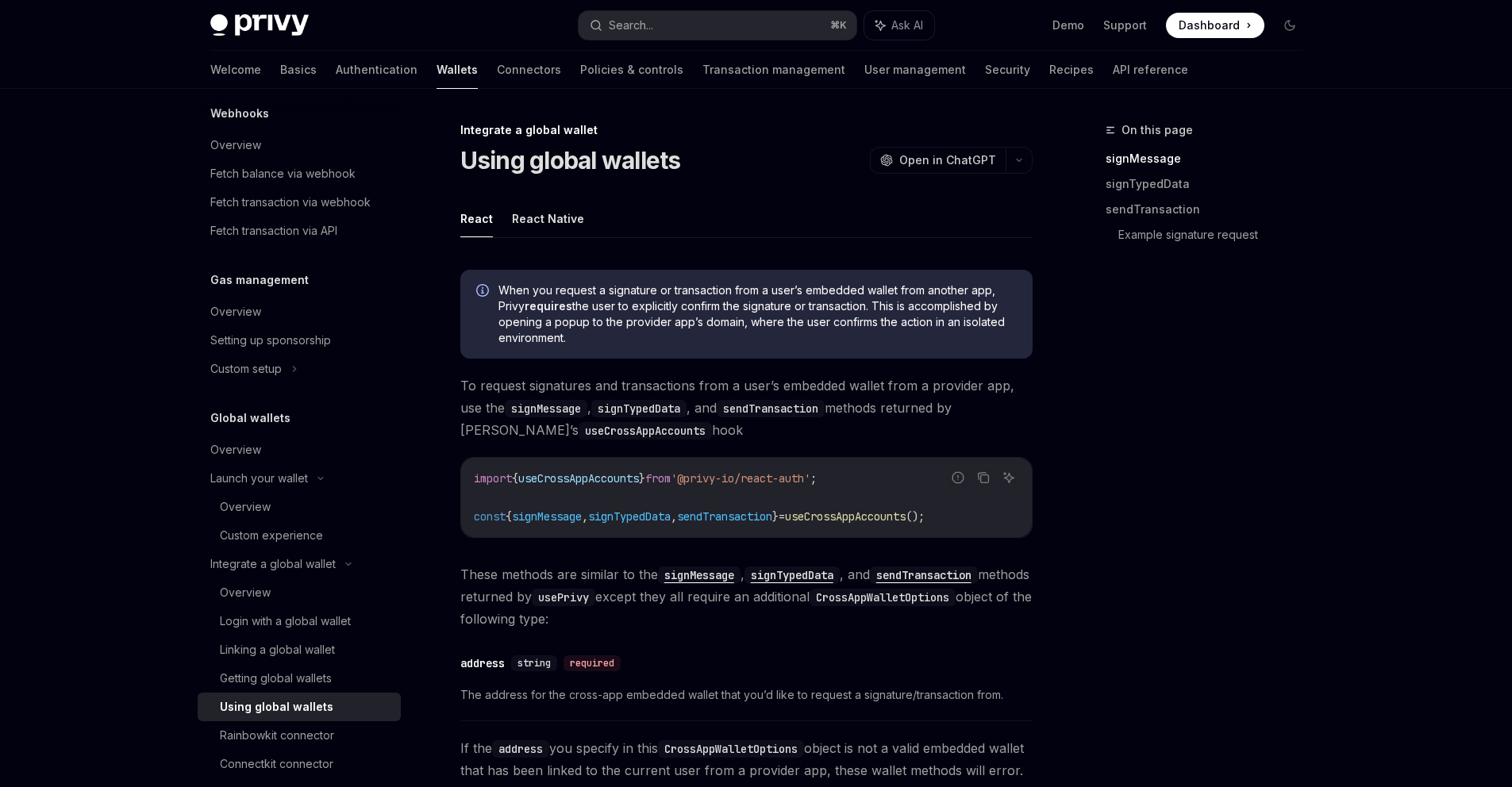
click at [944, 506] on div "Report incorrect code" at bounding box center [957, 503] width 112 height 16
click at [944, 507] on div "Report incorrect code" at bounding box center [957, 503] width 112 height 16
click at [905, 520] on span "useCrossAppAccounts" at bounding box center [845, 517] width 120 height 14
copy span "useCrossAppAccounts"
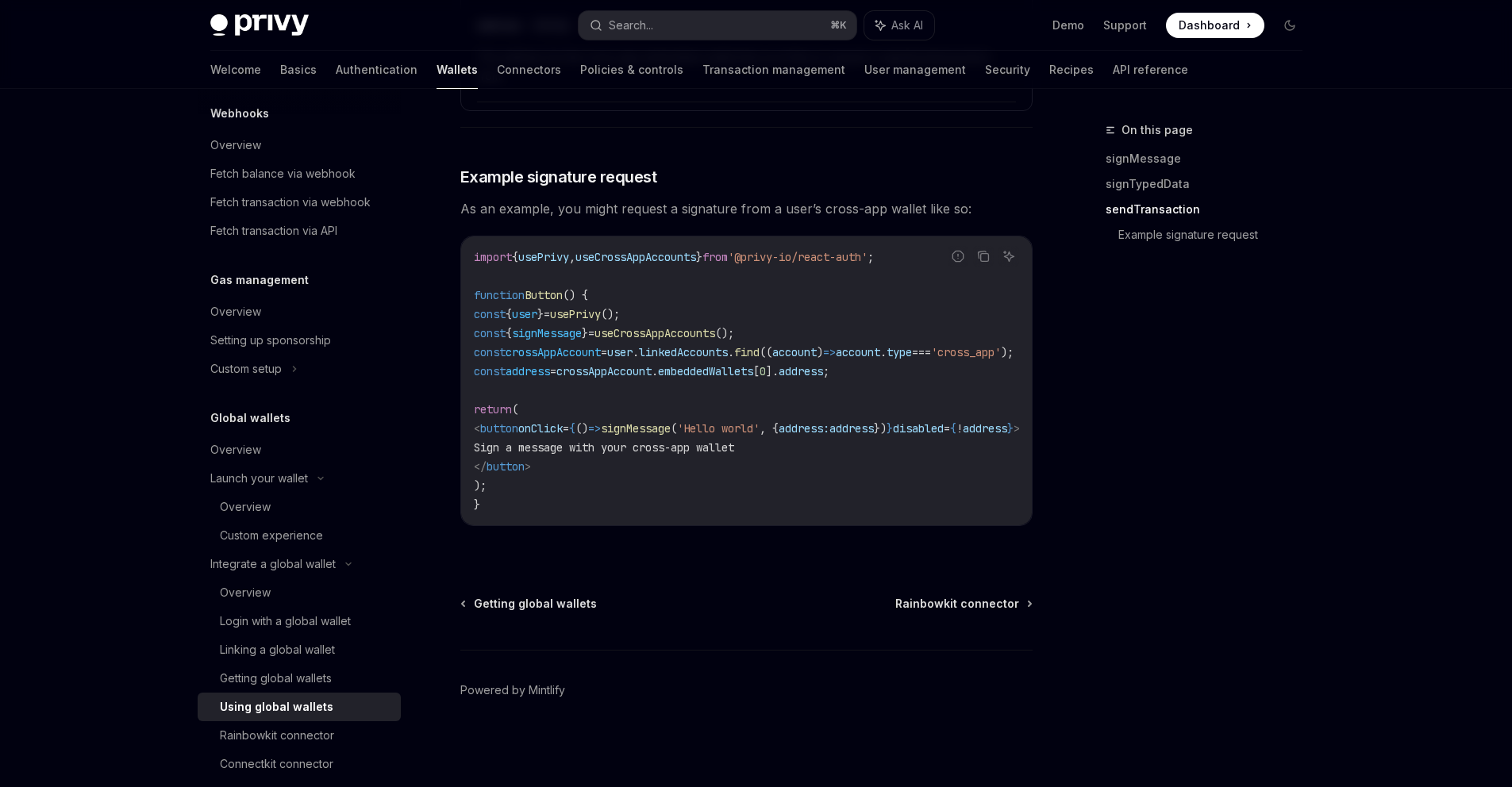
scroll to position [834, 0]
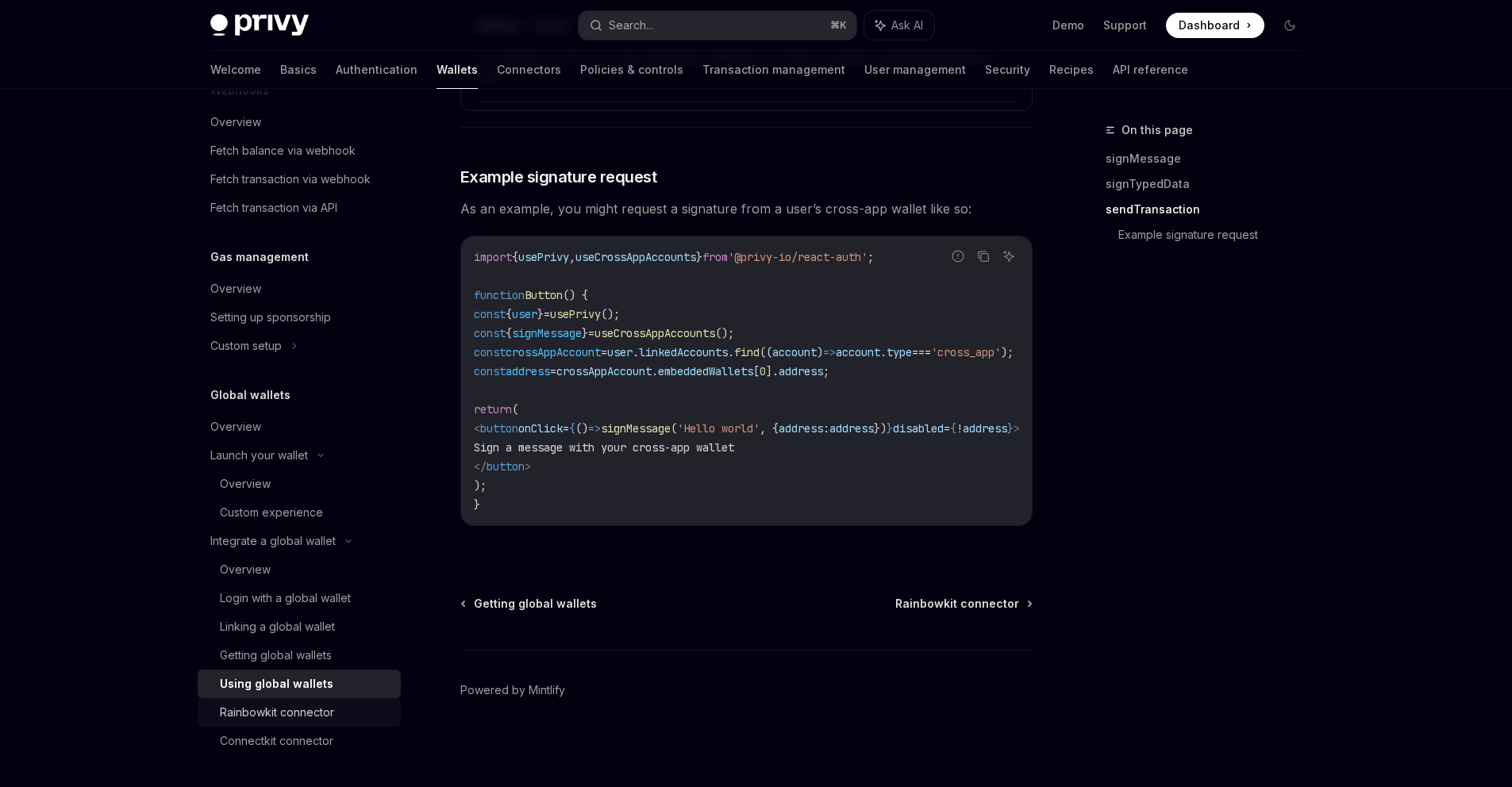
click at [305, 716] on div "Rainbowkit connector" at bounding box center [276, 713] width 114 height 19
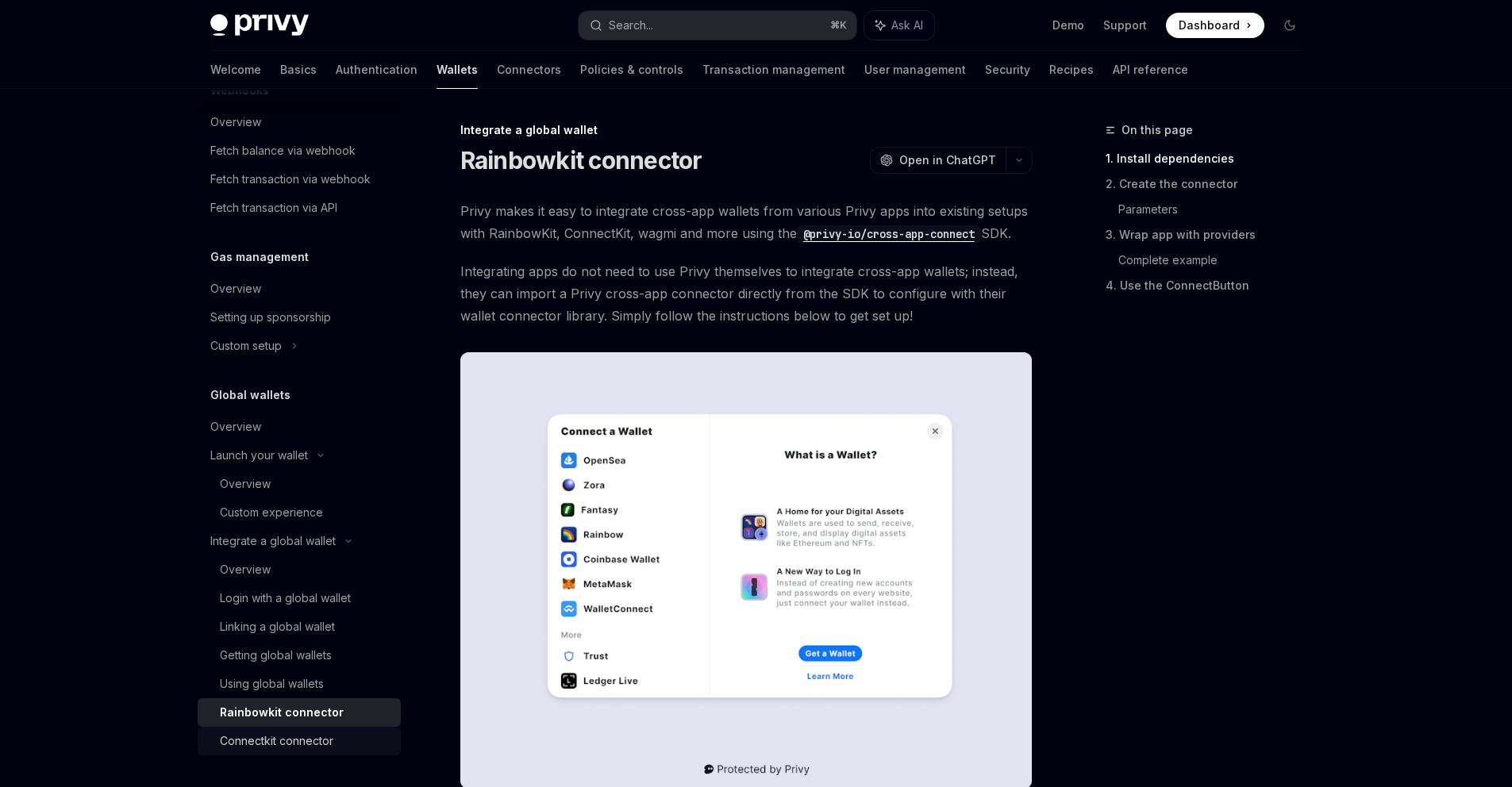
click at [288, 743] on div "Connectkit connector" at bounding box center [276, 740] width 113 height 19
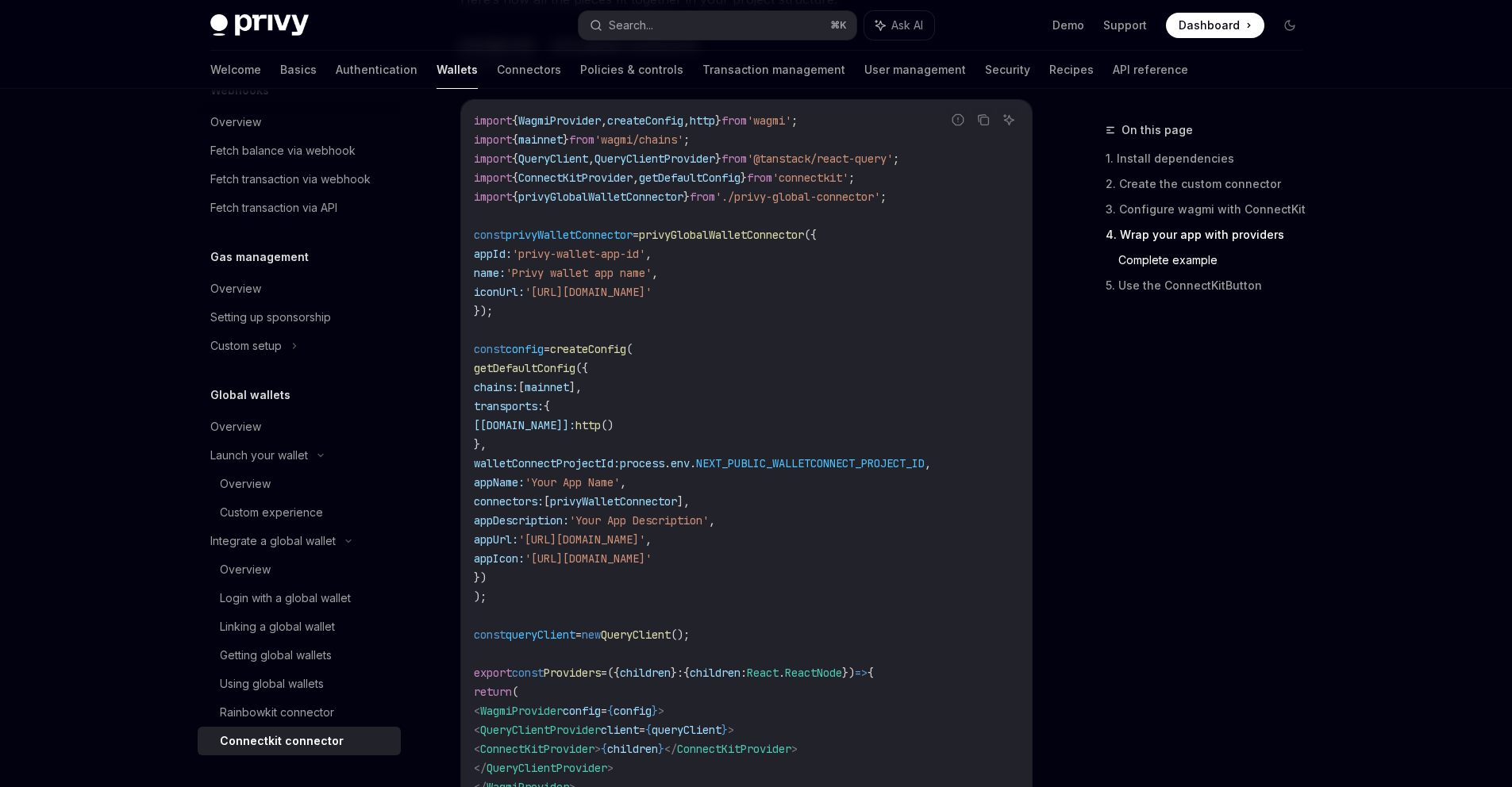
scroll to position [2511, 0]
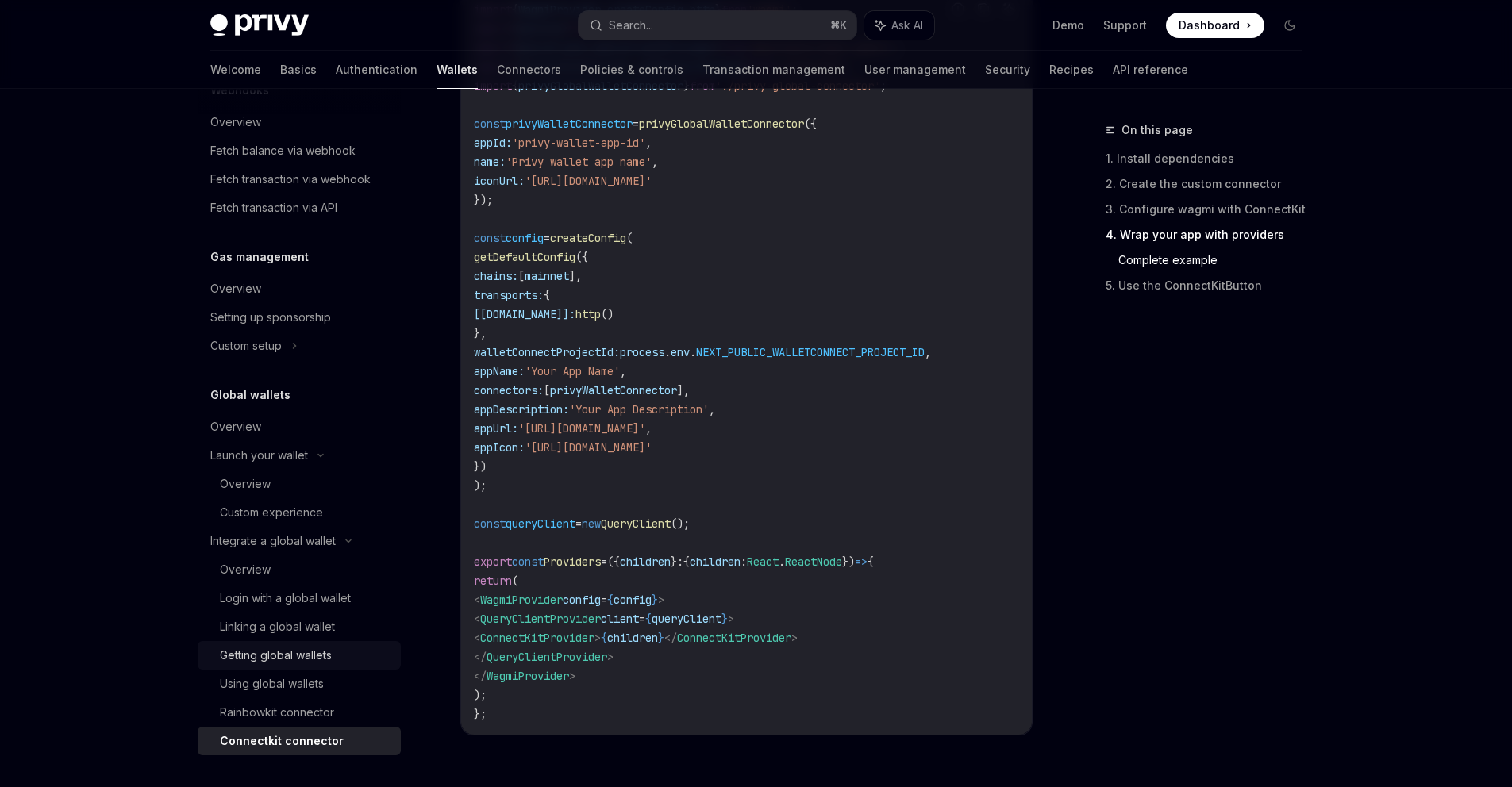
click at [302, 668] on link "Getting global wallets" at bounding box center [299, 656] width 203 height 29
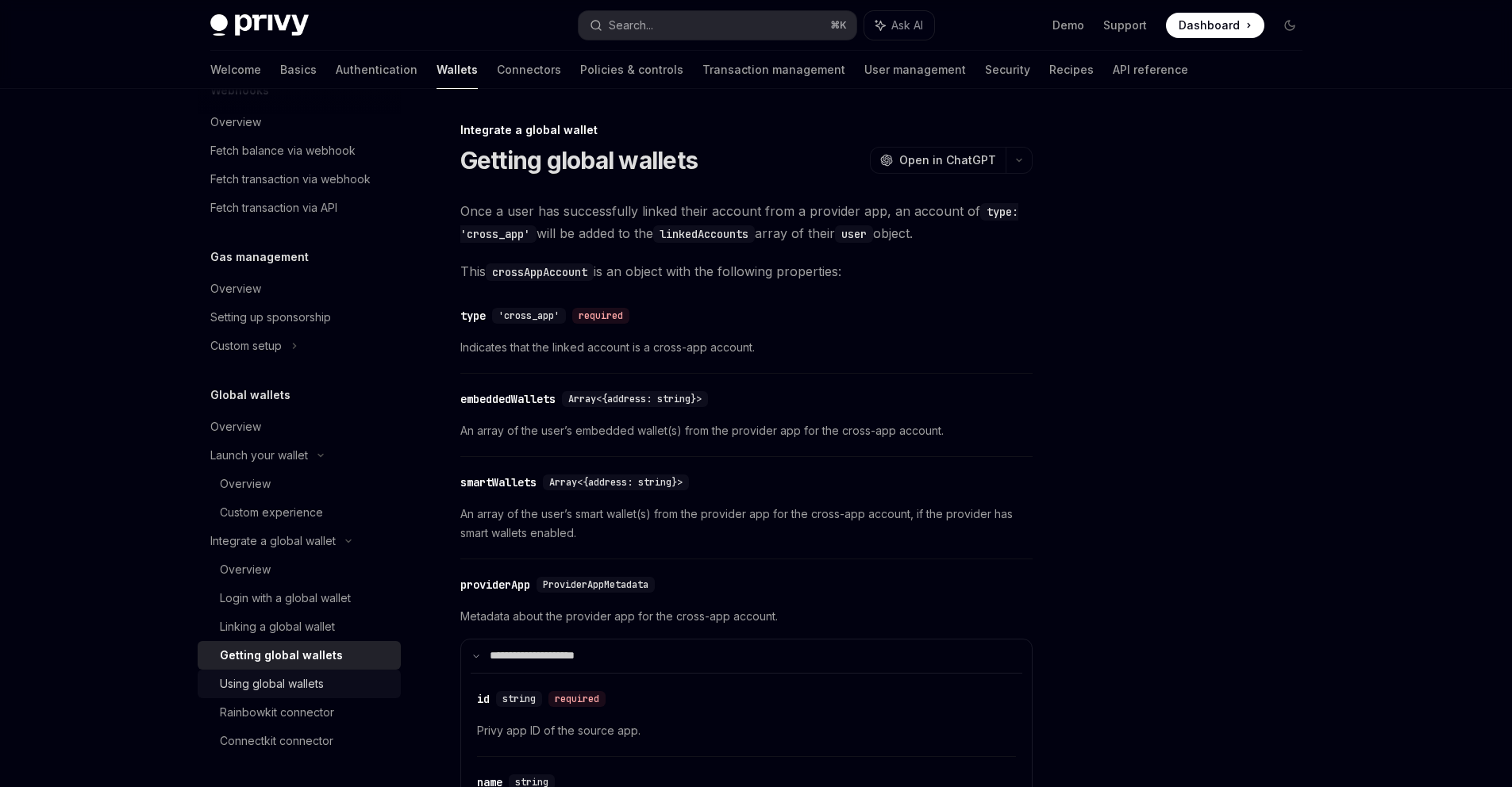
click at [302, 683] on div "Using global wallets" at bounding box center [272, 684] width 104 height 19
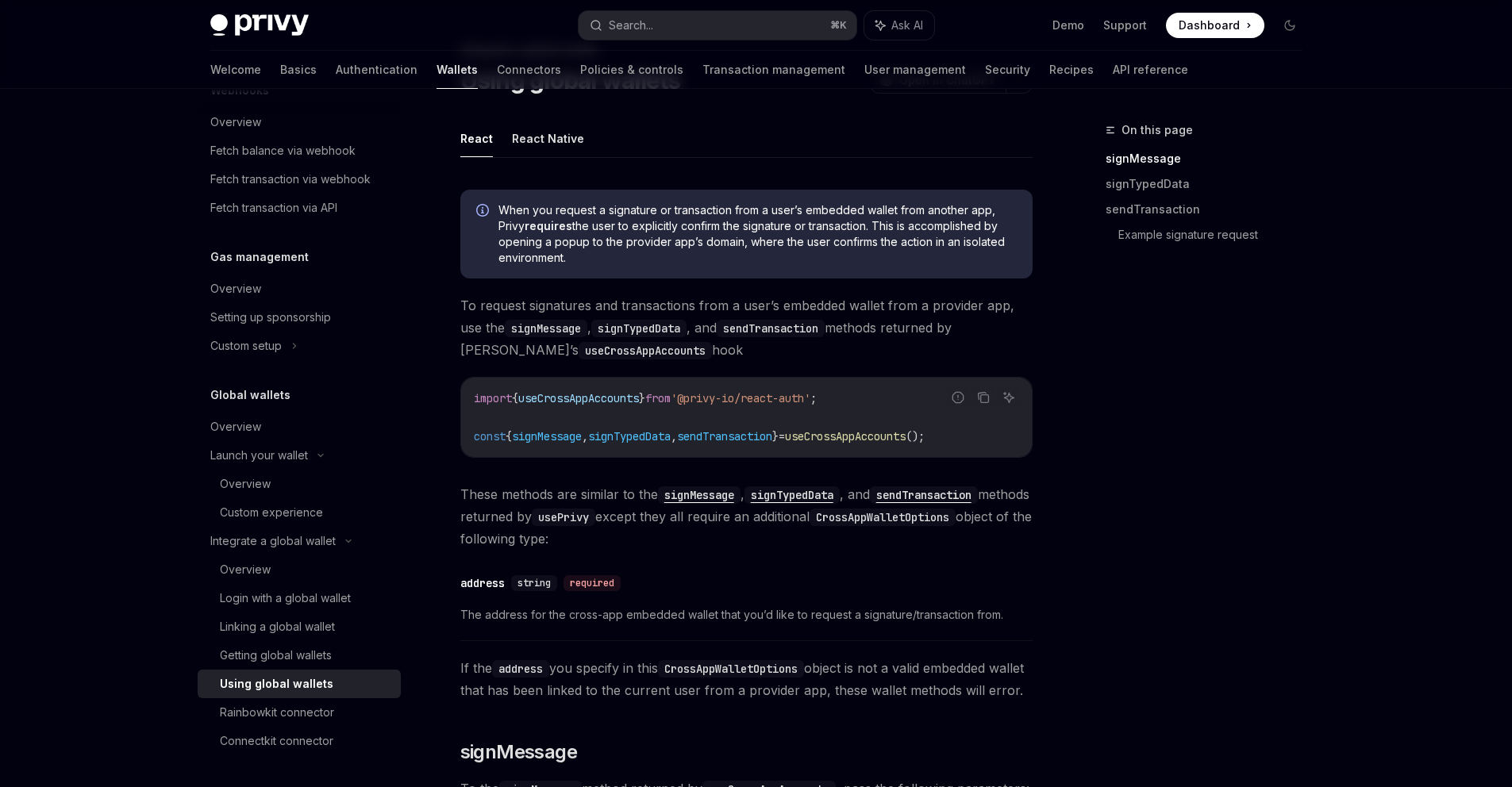
scroll to position [370, 0]
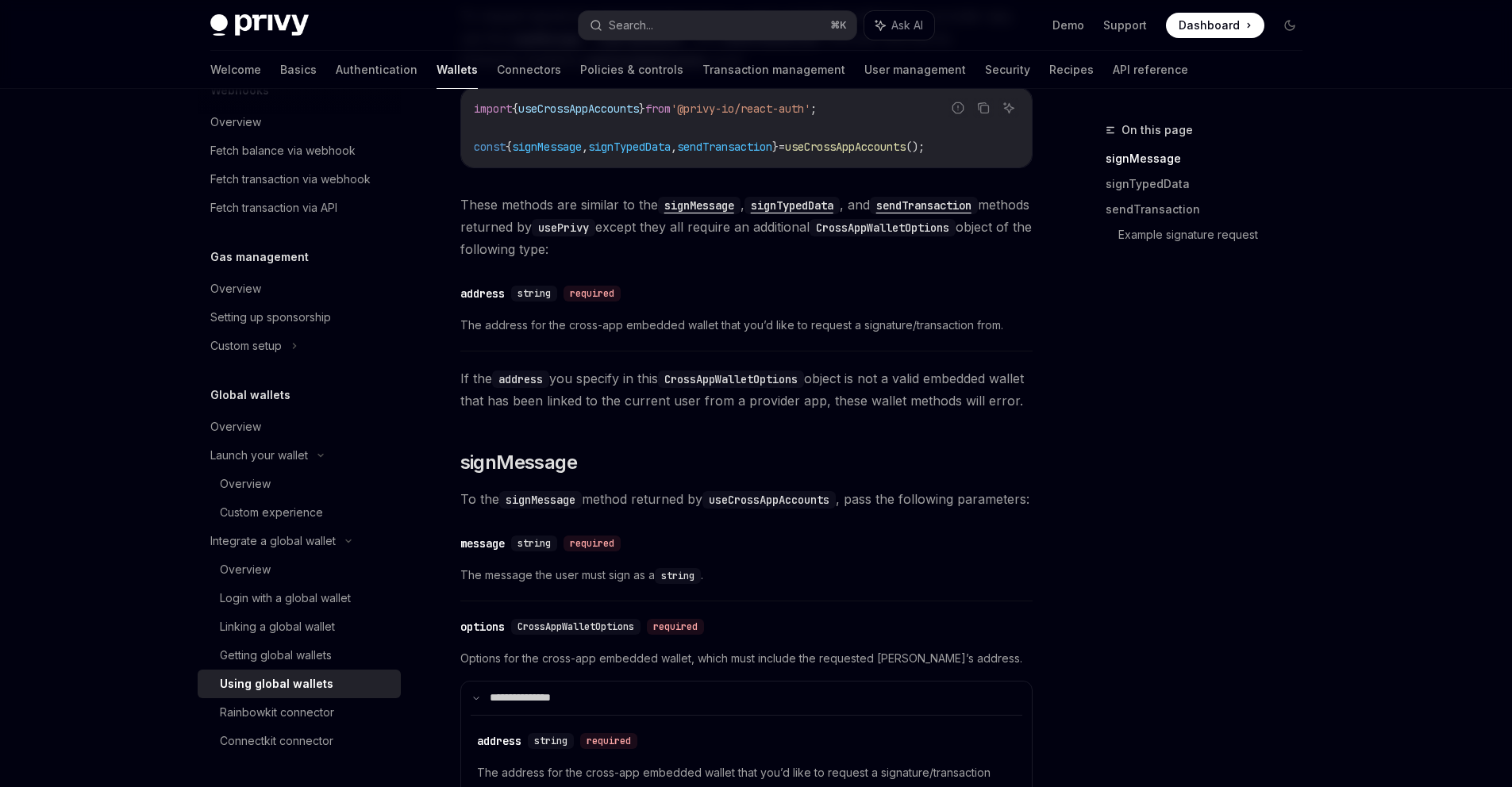
click at [474, 328] on span "The address for the cross-app embedded wallet that you’d like to request a sign…" at bounding box center [747, 325] width 572 height 19
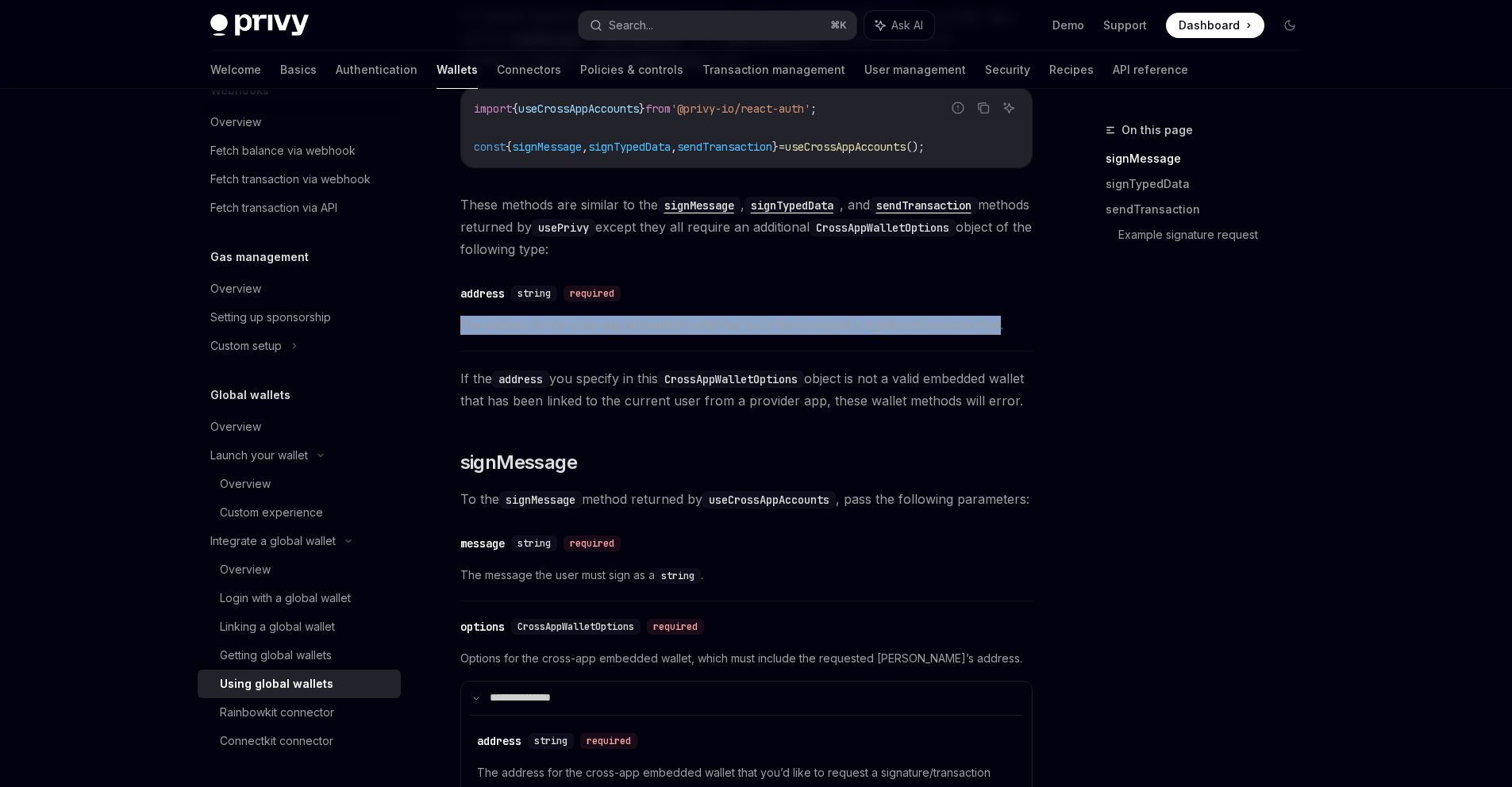
drag, startPoint x: 474, startPoint y: 328, endPoint x: 973, endPoint y: 321, distance: 499.0
click at [973, 321] on span "The address for the cross-app embedded wallet that you’d like to request a sign…" at bounding box center [747, 325] width 572 height 19
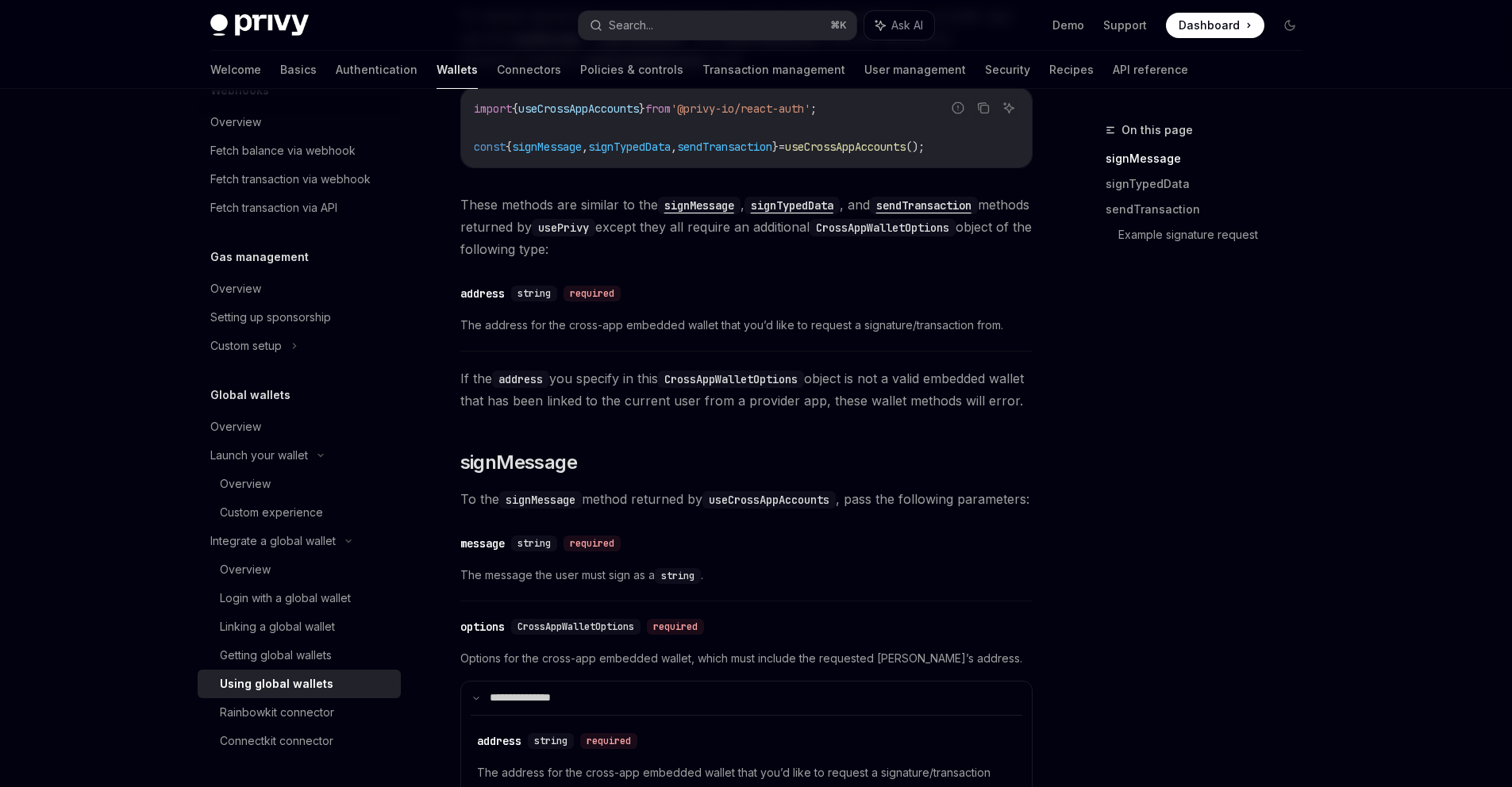
click at [1018, 326] on span "The address for the cross-app embedded wallet that you’d like to request a sign…" at bounding box center [747, 325] width 572 height 19
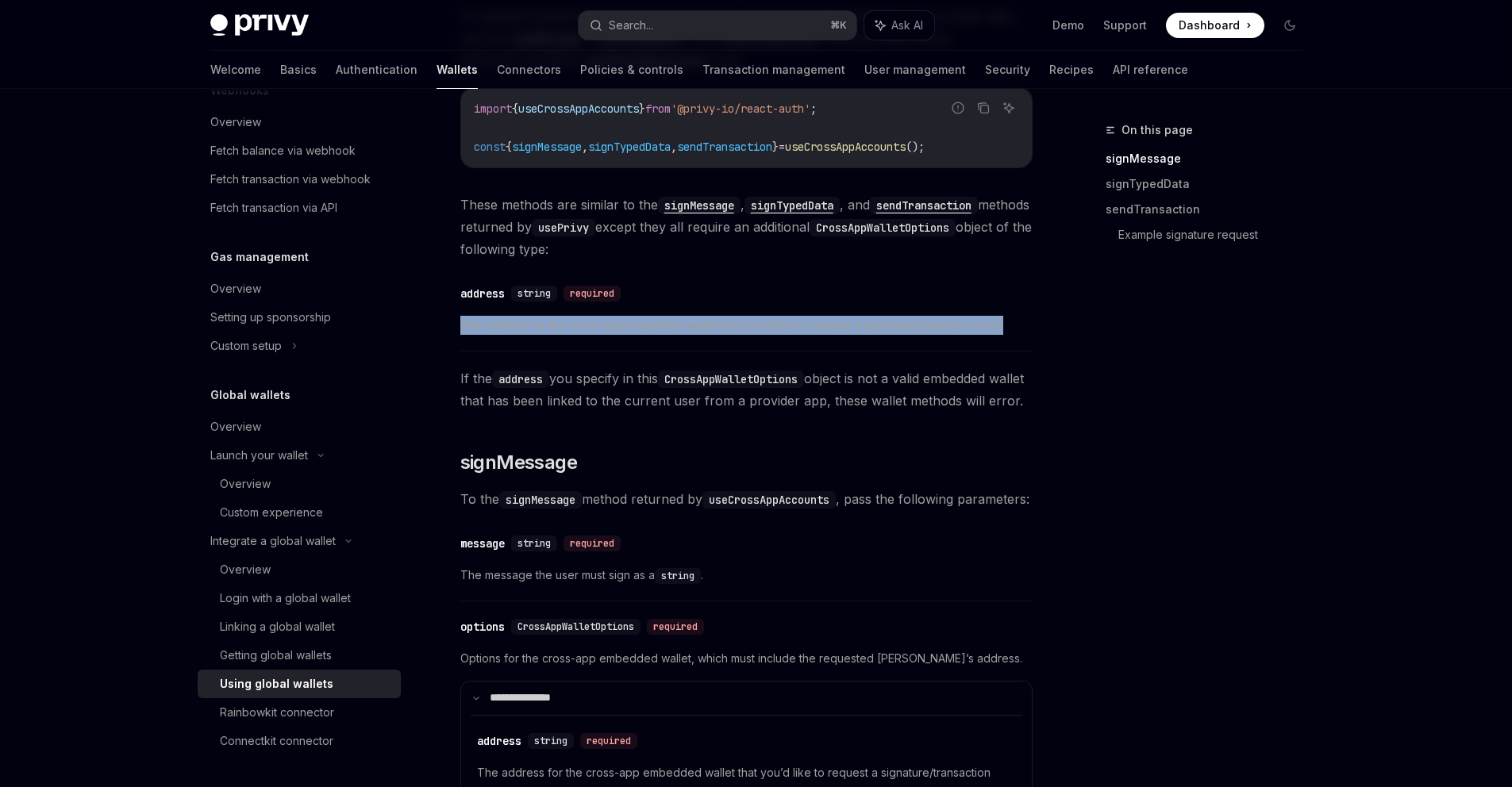
drag, startPoint x: 1018, startPoint y: 326, endPoint x: 453, endPoint y: 322, distance: 565.0
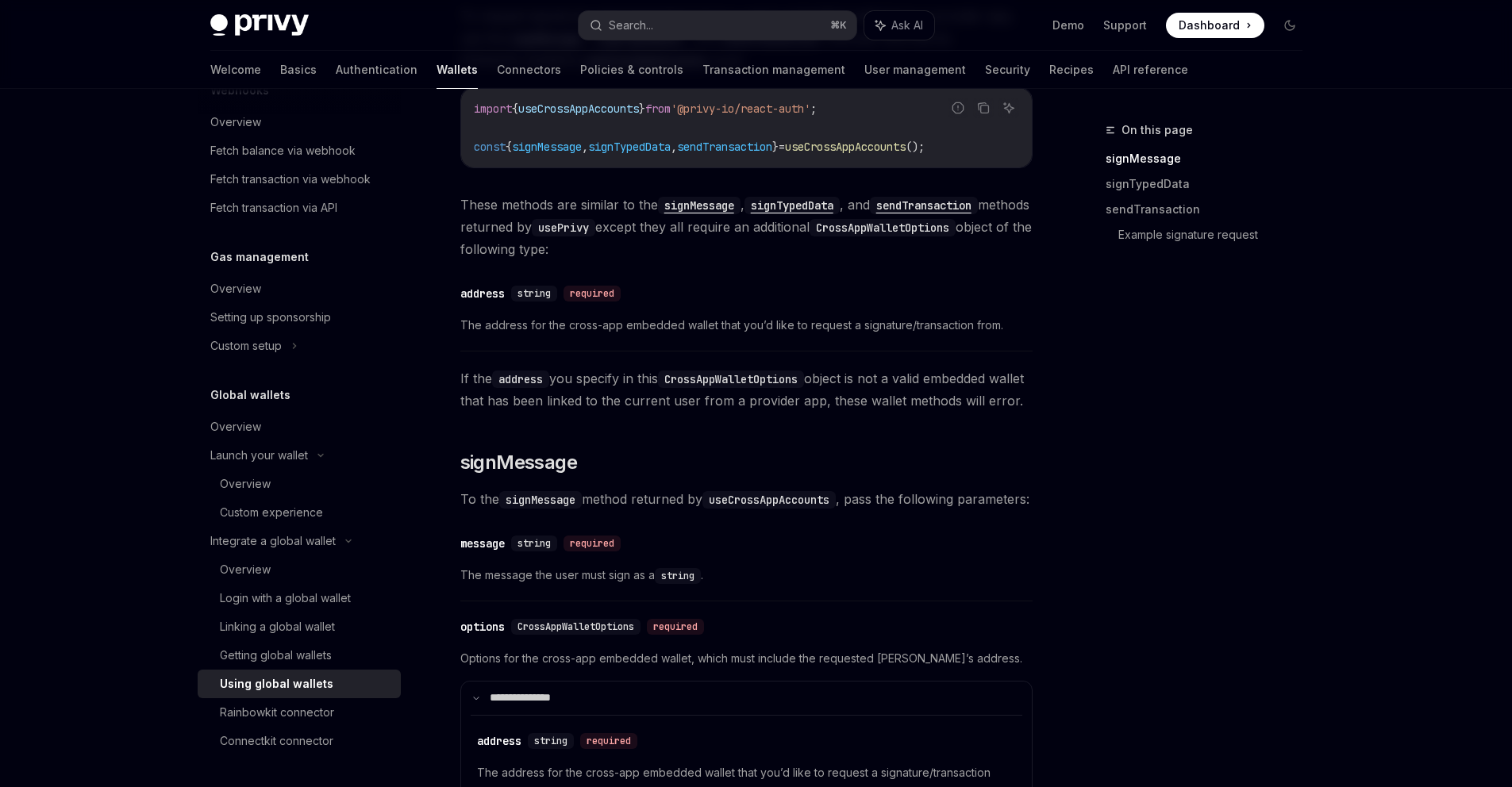
click at [1190, 394] on div "On this page signMessage signTypedData sendTransaction Example signature request" at bounding box center [1194, 453] width 241 height 667
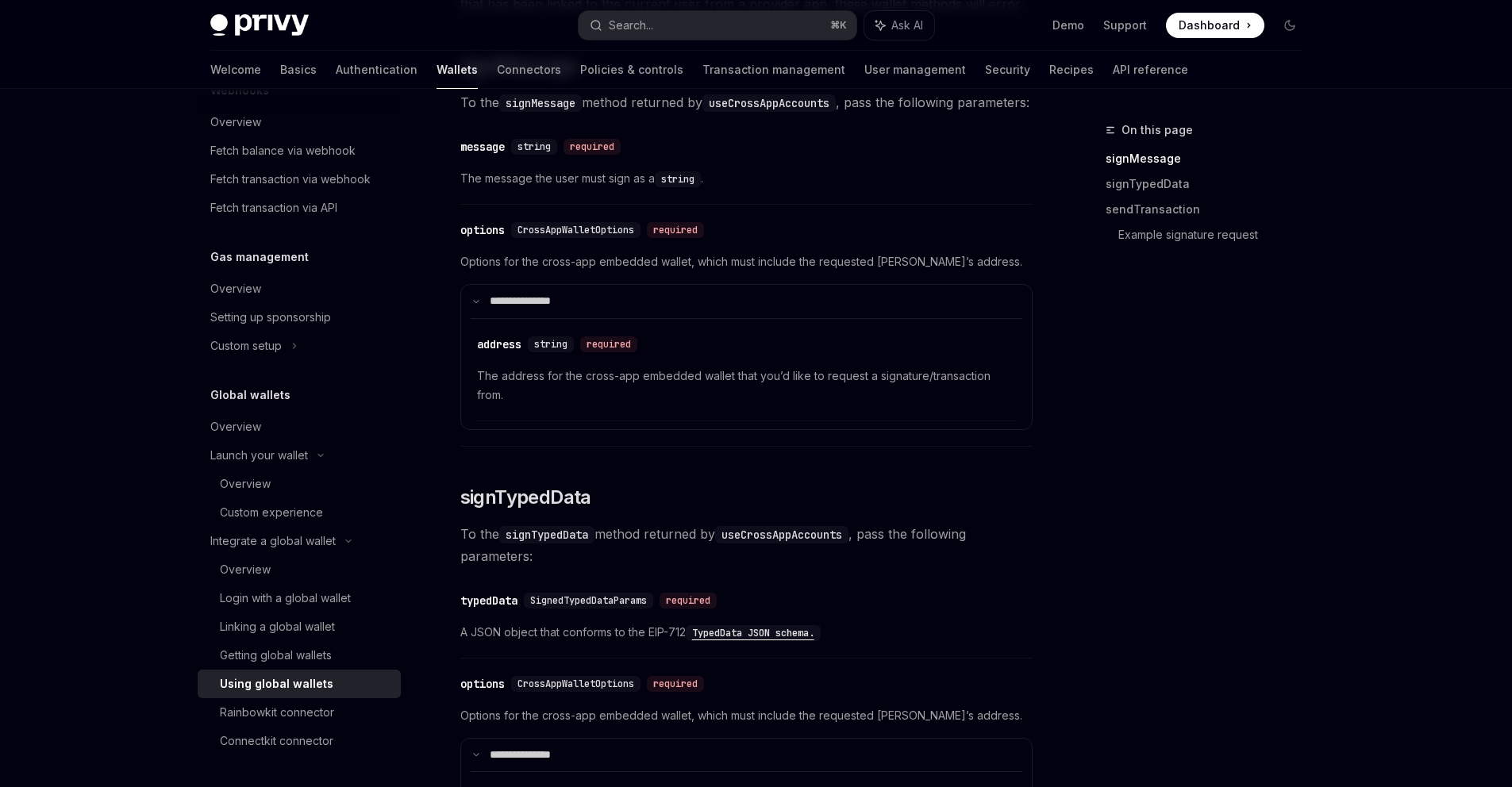
scroll to position [682, 0]
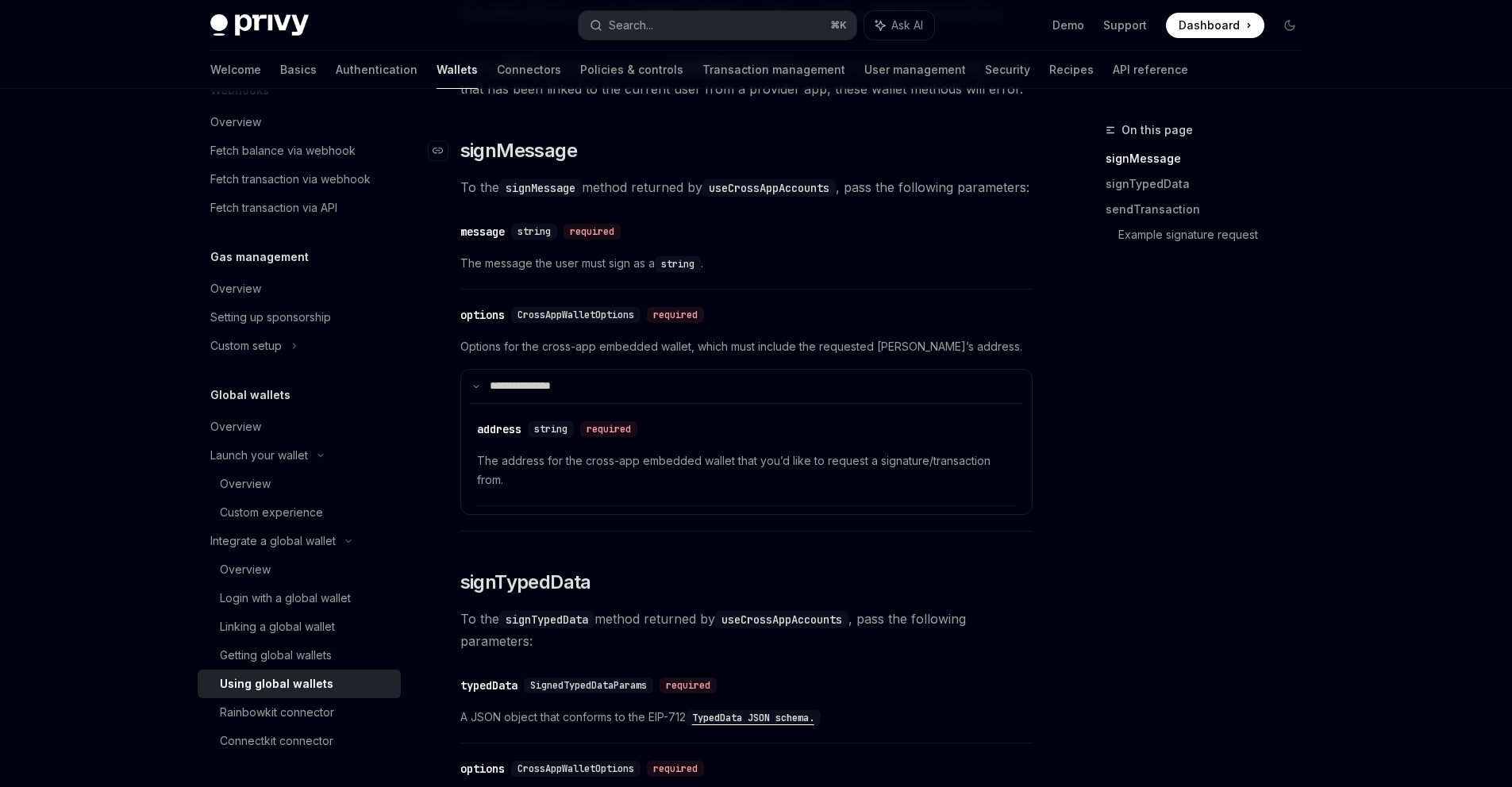
click at [511, 163] on span "signMessage" at bounding box center [519, 151] width 117 height 25
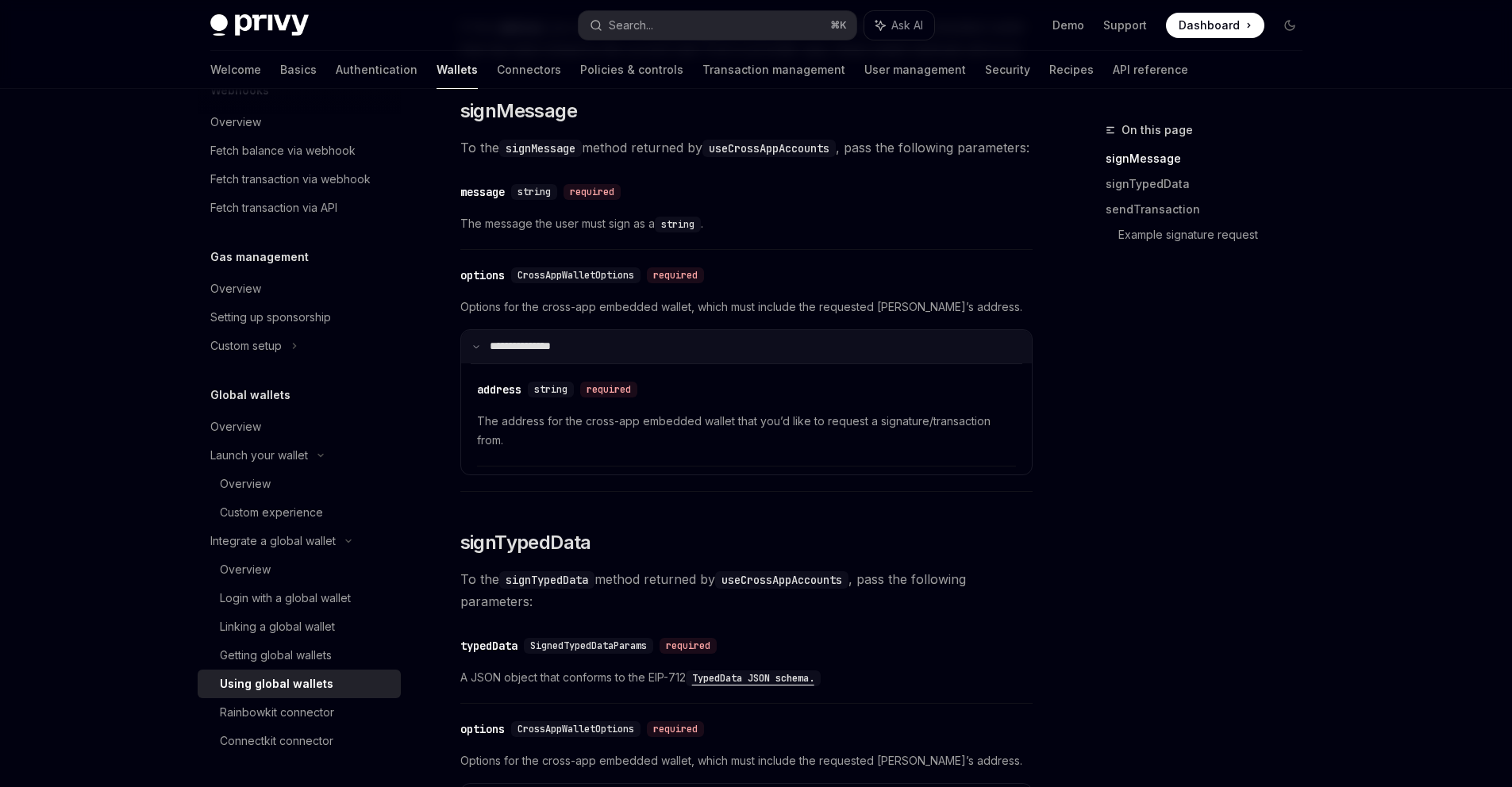
click at [590, 363] on summary "**********" at bounding box center [747, 346] width 571 height 33
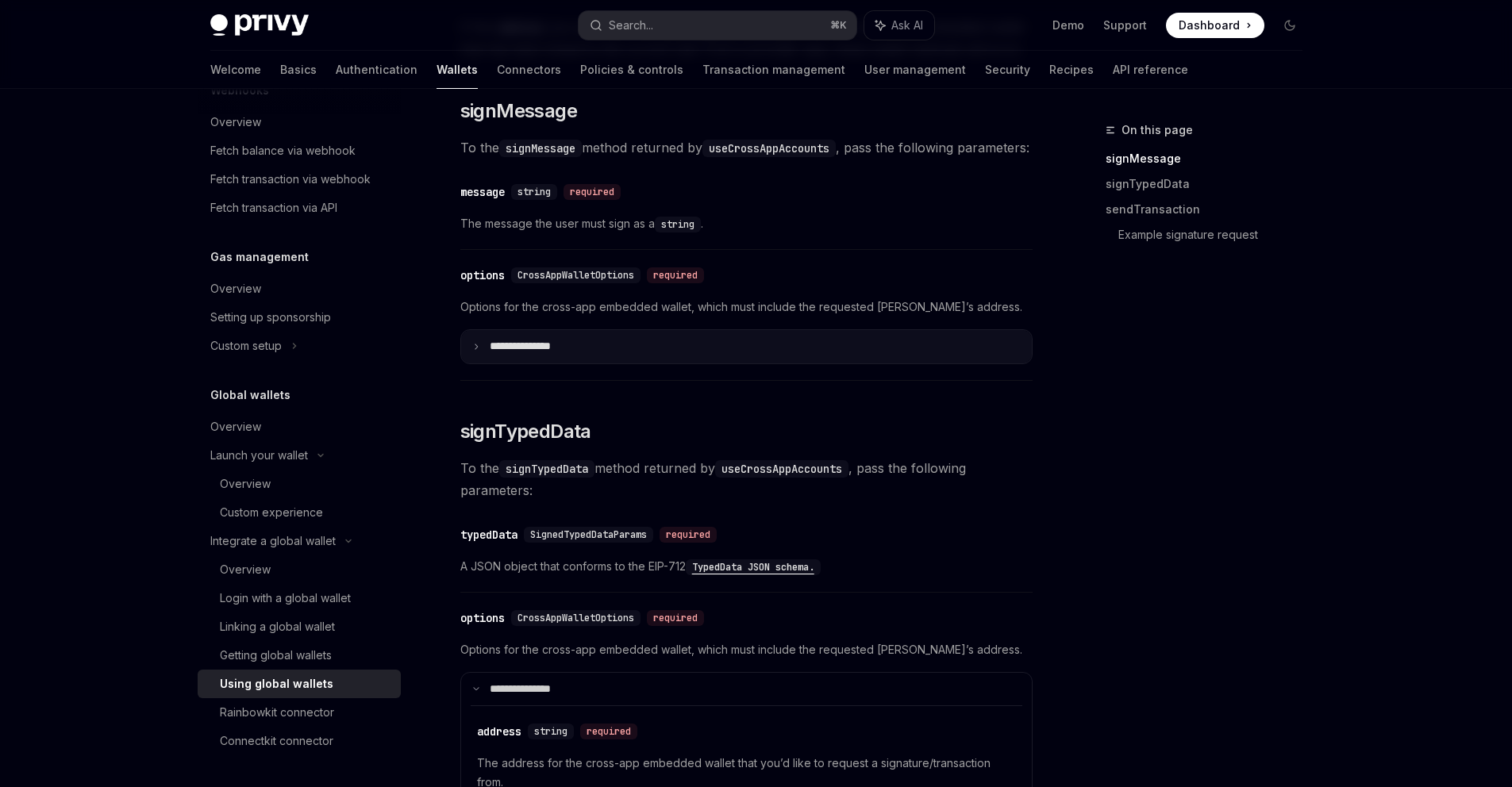
click at [590, 363] on summary "**********" at bounding box center [747, 346] width 571 height 33
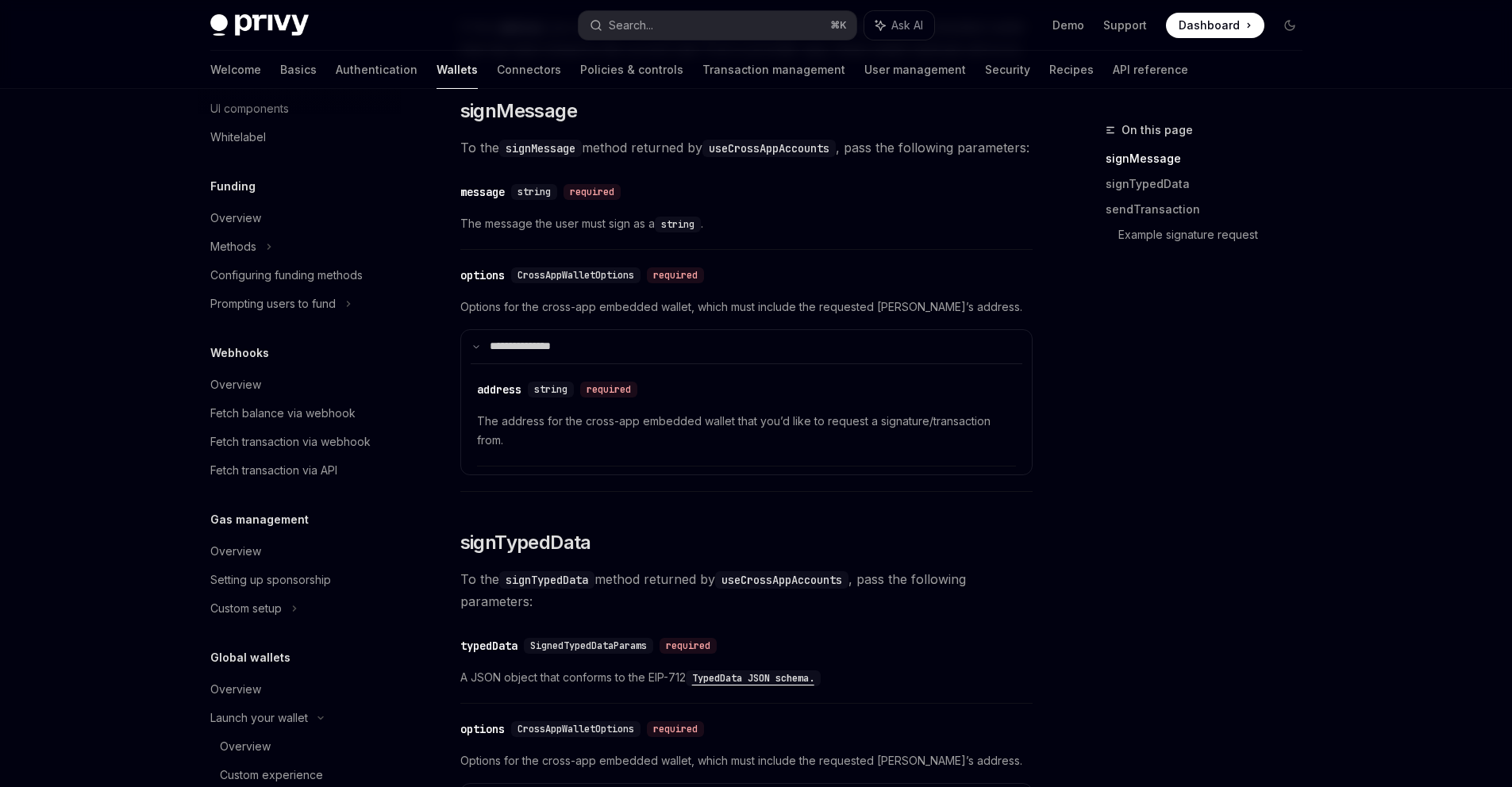
scroll to position [701, 0]
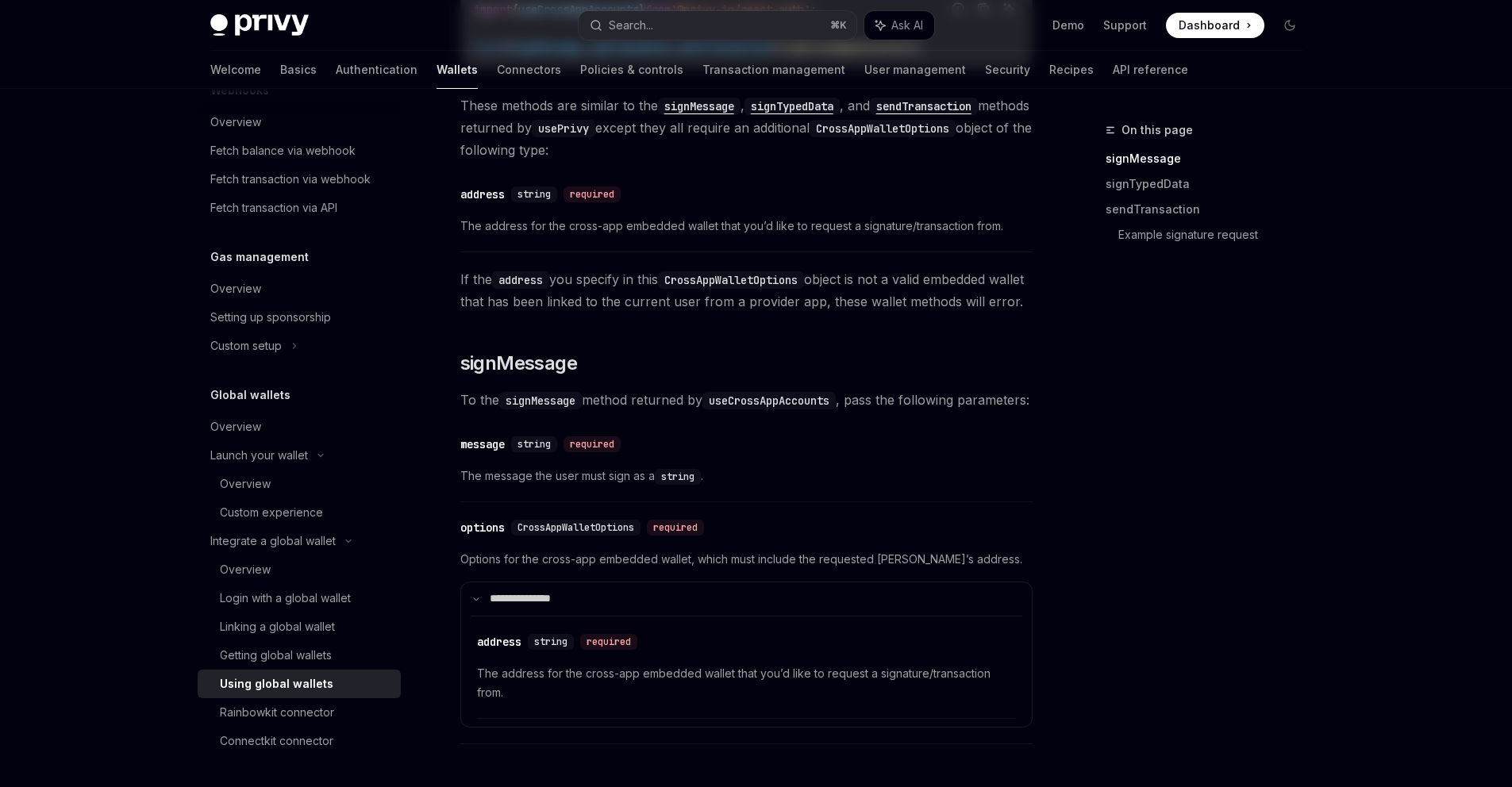
scroll to position [0, 0]
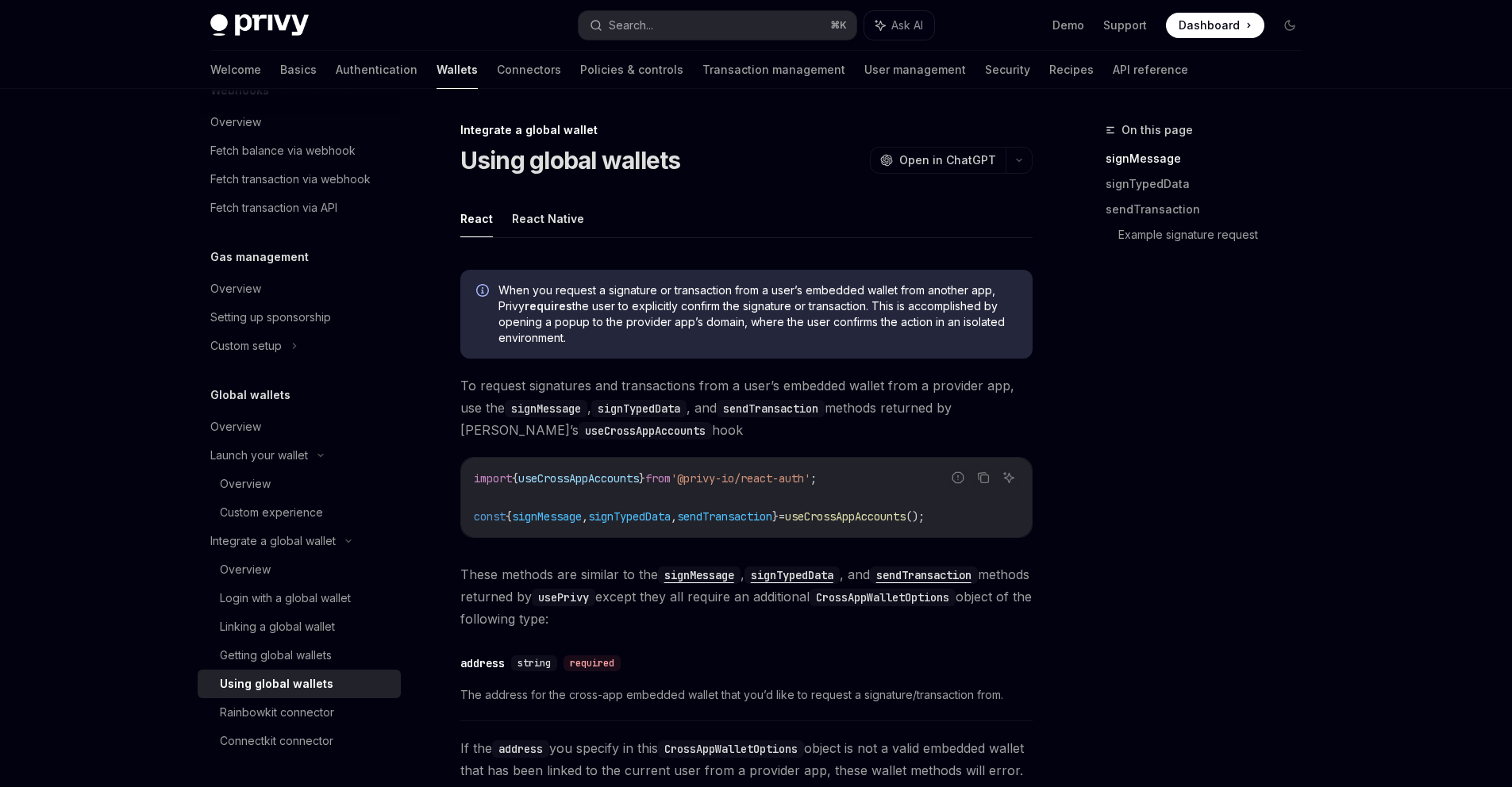
click at [1264, 468] on div "On this page signMessage signTypedData sendTransaction Example signature request" at bounding box center [1194, 453] width 241 height 667
click at [714, 573] on code "signMessage" at bounding box center [699, 574] width 83 height 17
type textarea "*"
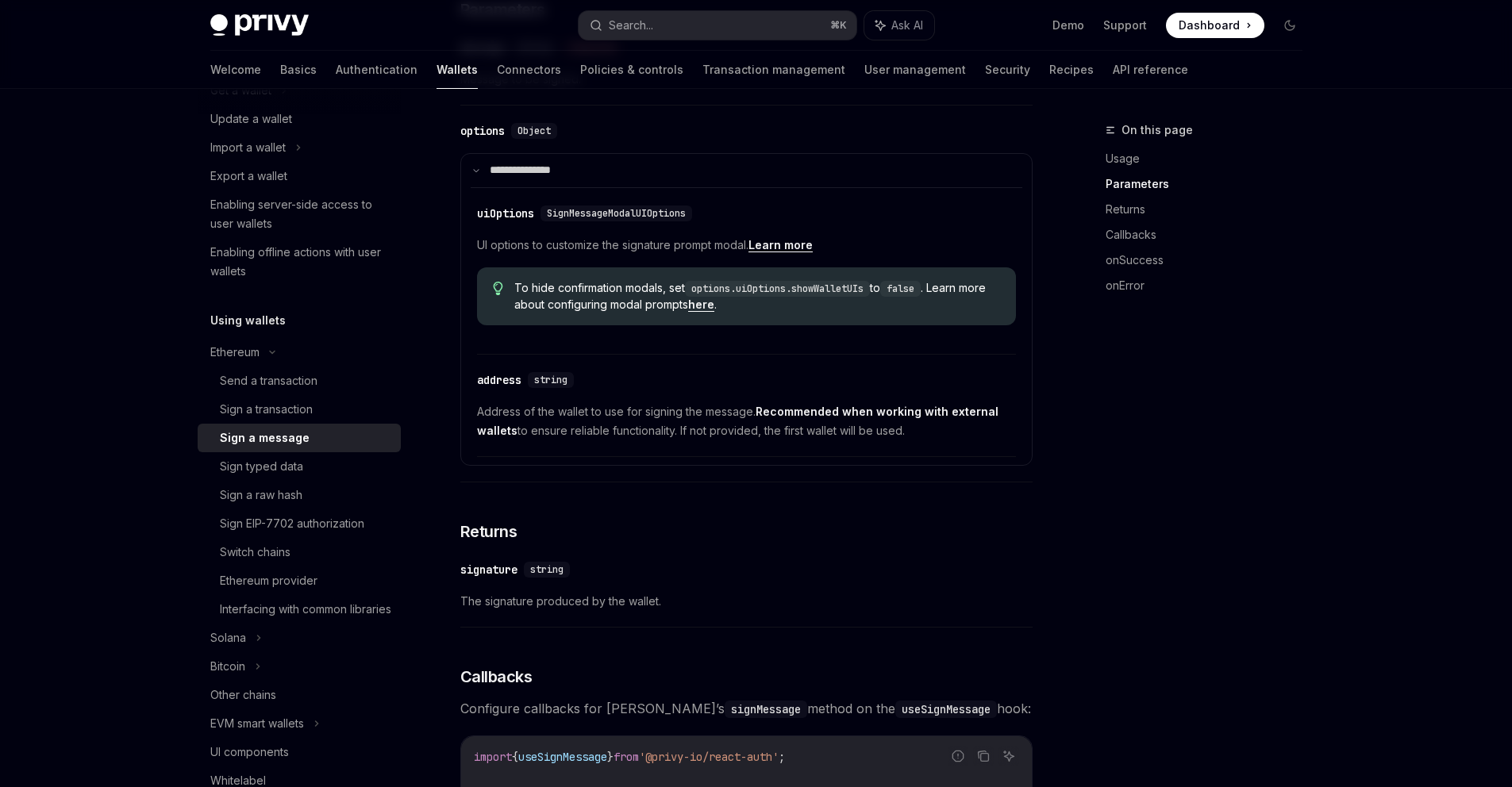
scroll to position [853, 0]
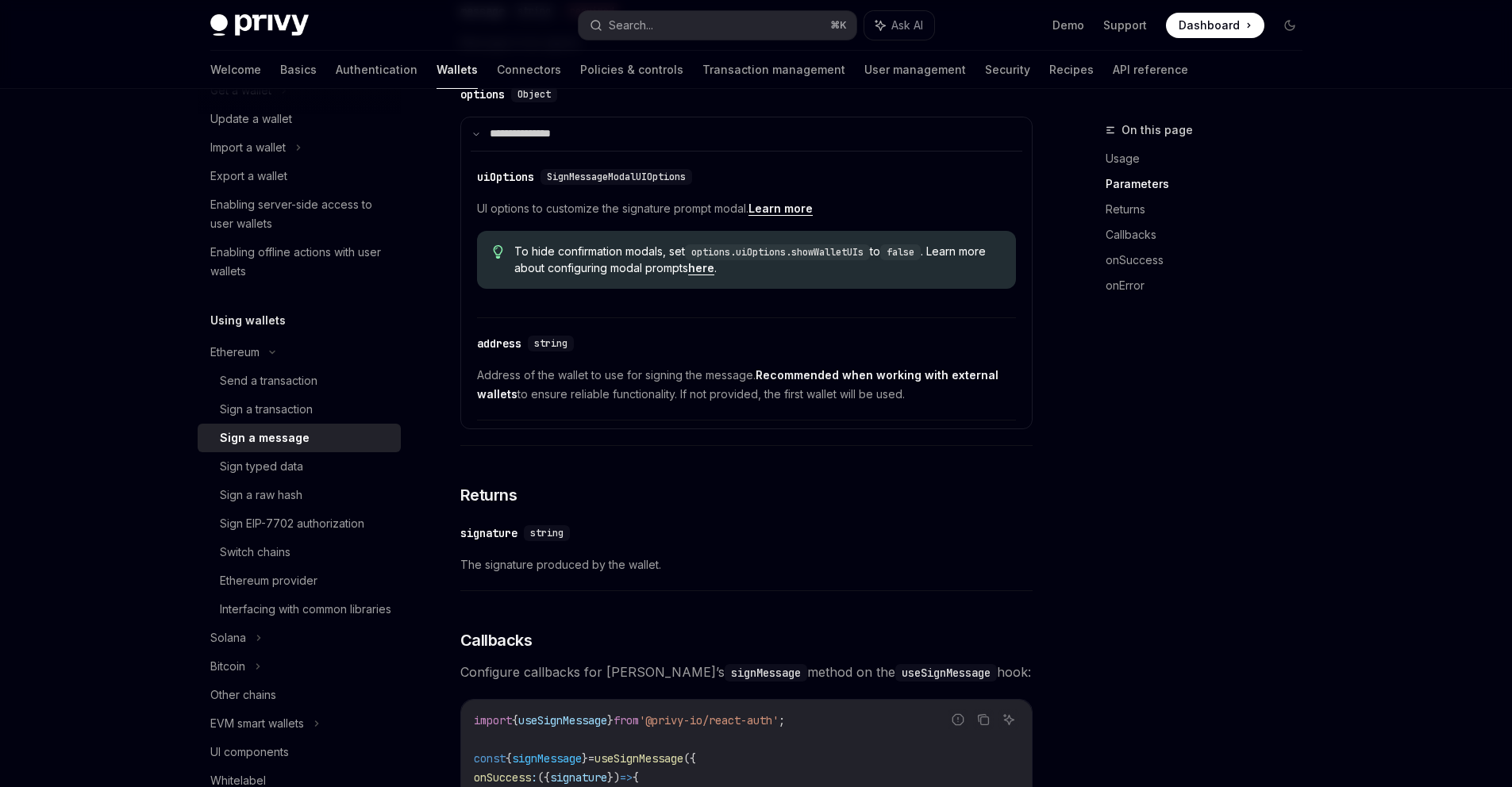
click at [487, 539] on div "signature" at bounding box center [489, 533] width 57 height 16
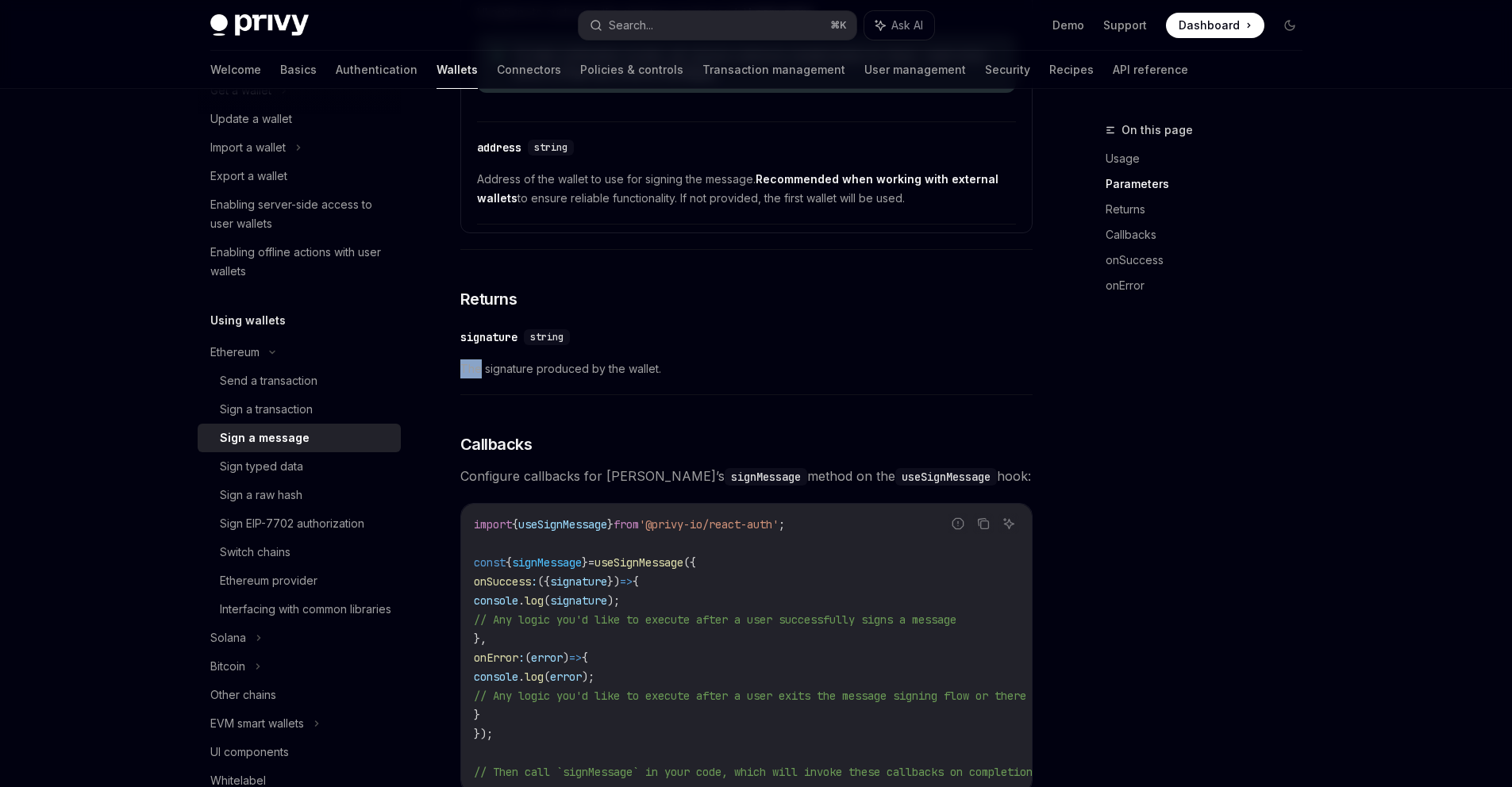
click at [487, 539] on div "**********" at bounding box center [747, 236] width 572 height 1915
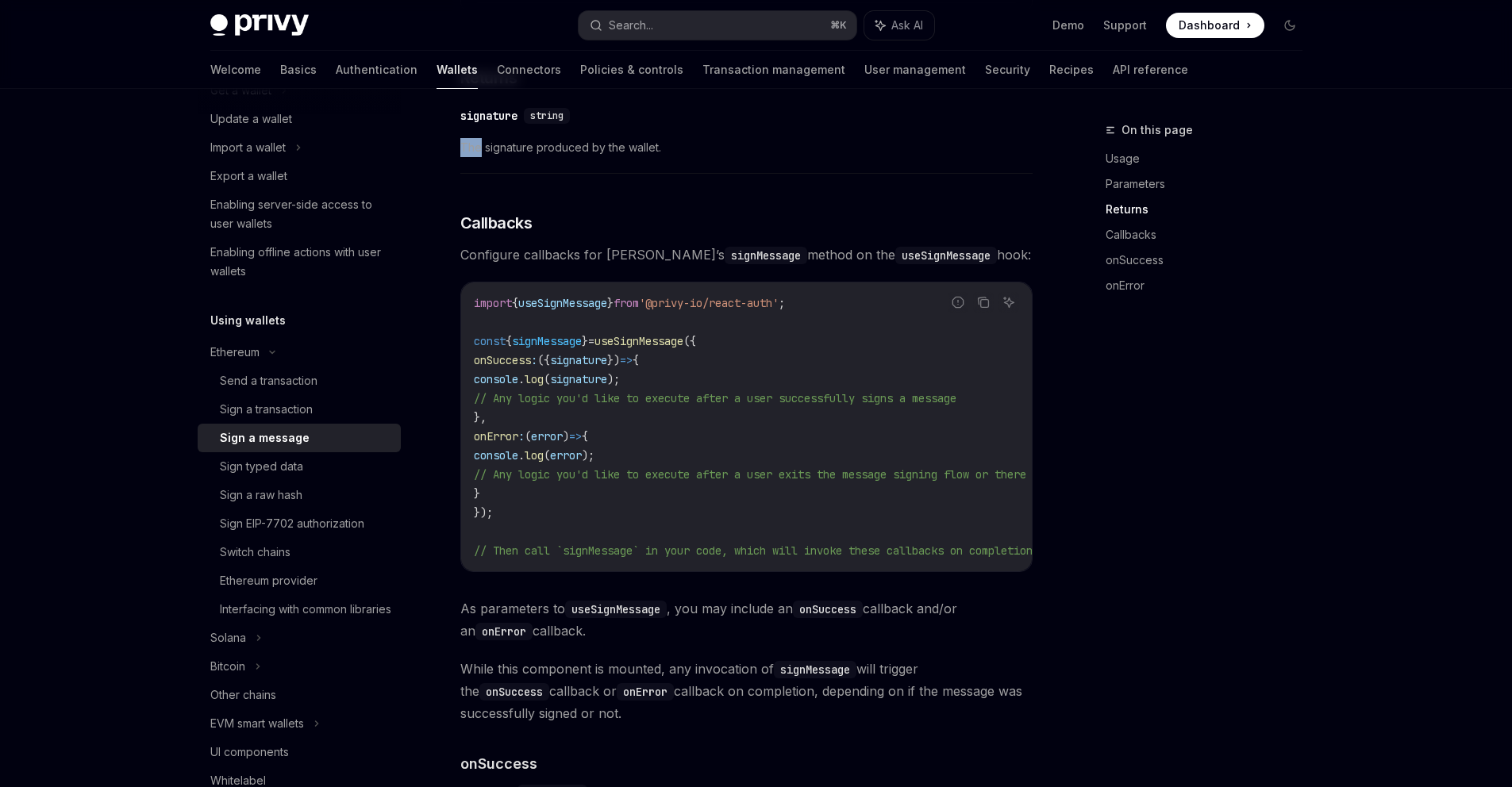
scroll to position [1278, 0]
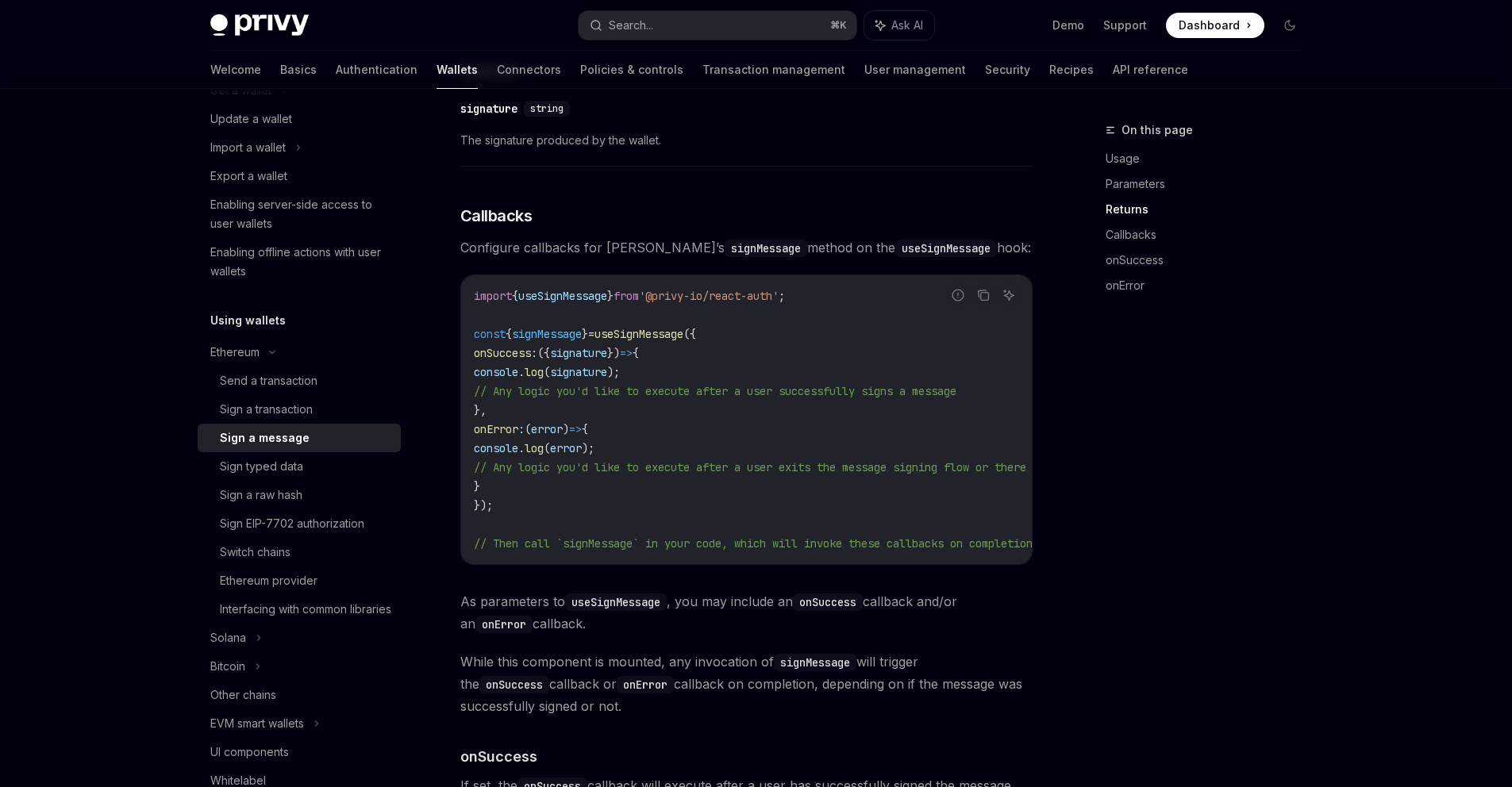
click at [474, 107] on div "signature" at bounding box center [489, 109] width 57 height 16
copy div "signature"
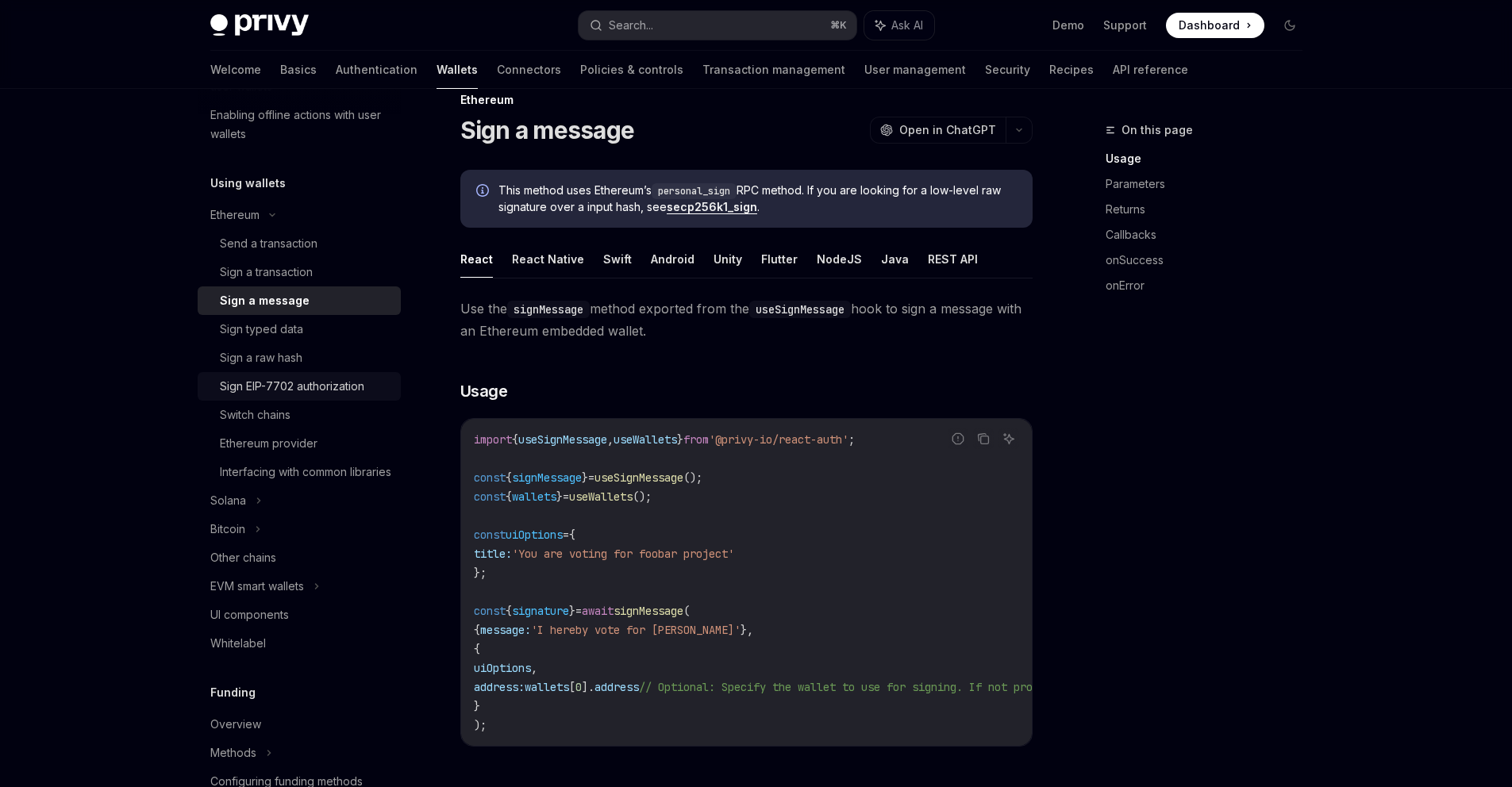
scroll to position [311, 0]
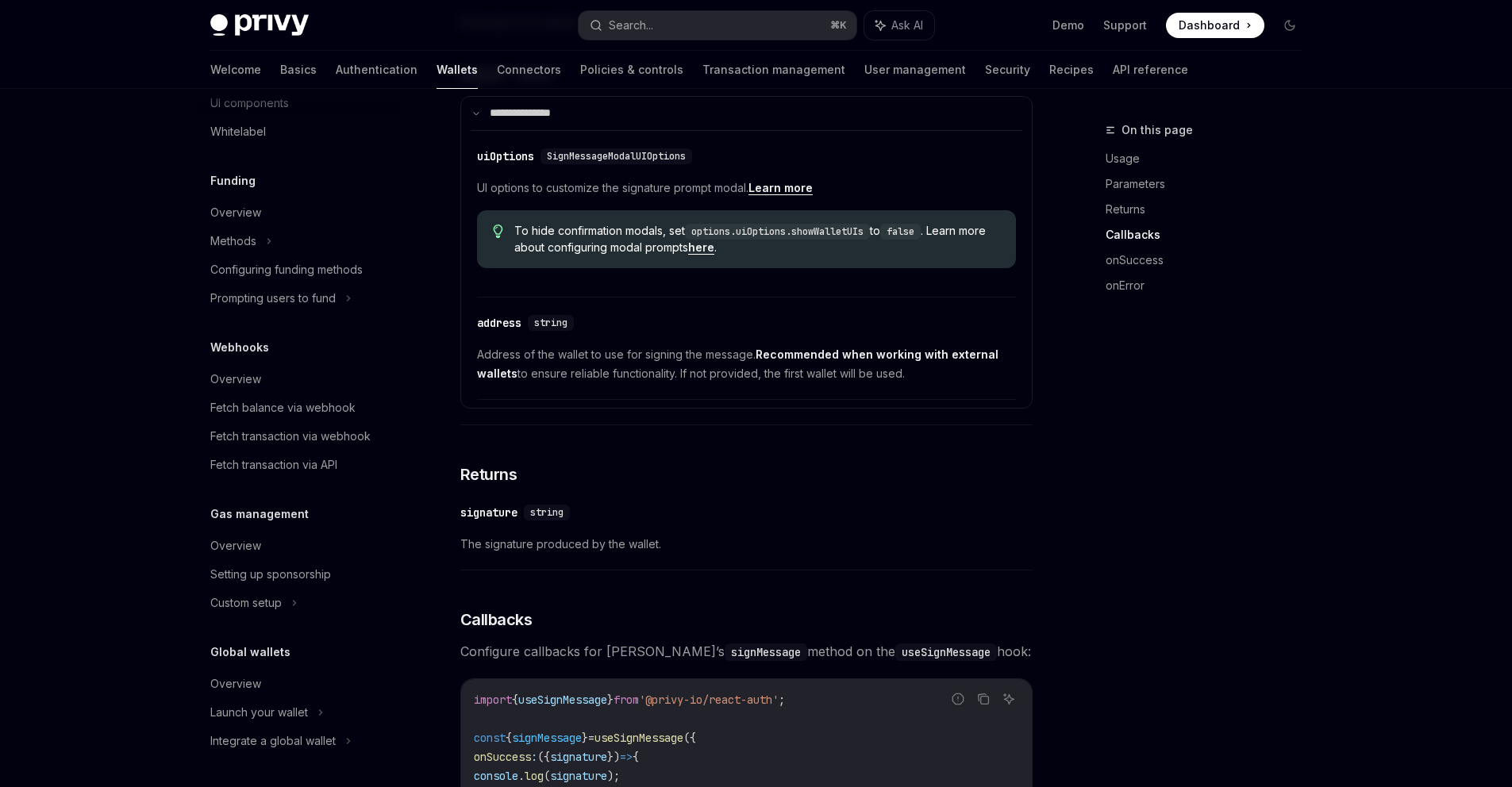
scroll to position [1759, 0]
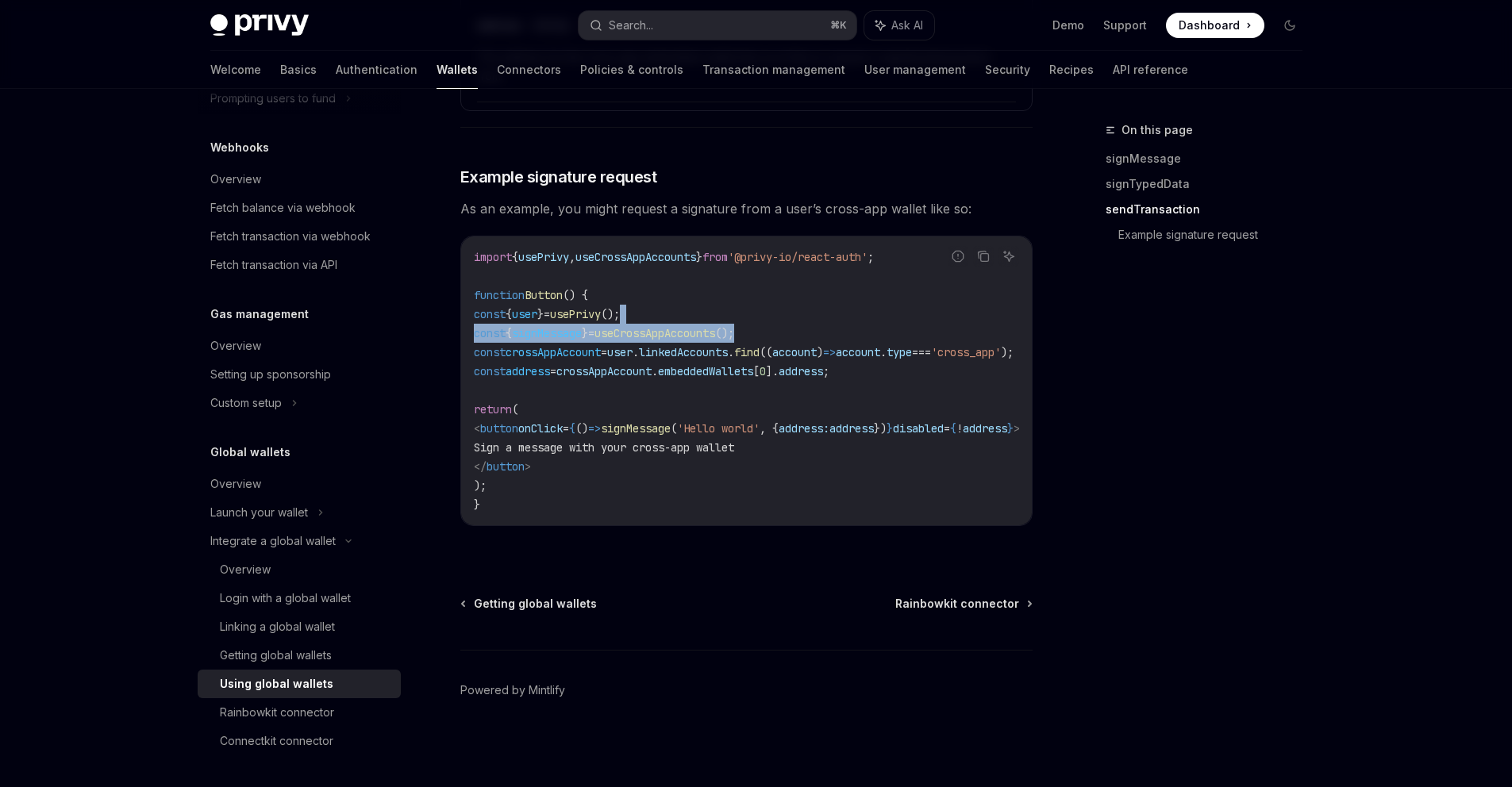
click at [805, 316] on code "import { usePrivy , useCrossAppAccounts } from '@privy-io/react-auth' ; functio…" at bounding box center [765, 380] width 584 height 267
copy code "const { signMessage } = useCrossAppAccounts ();"
click at [667, 424] on span "signMessage" at bounding box center [635, 429] width 70 height 14
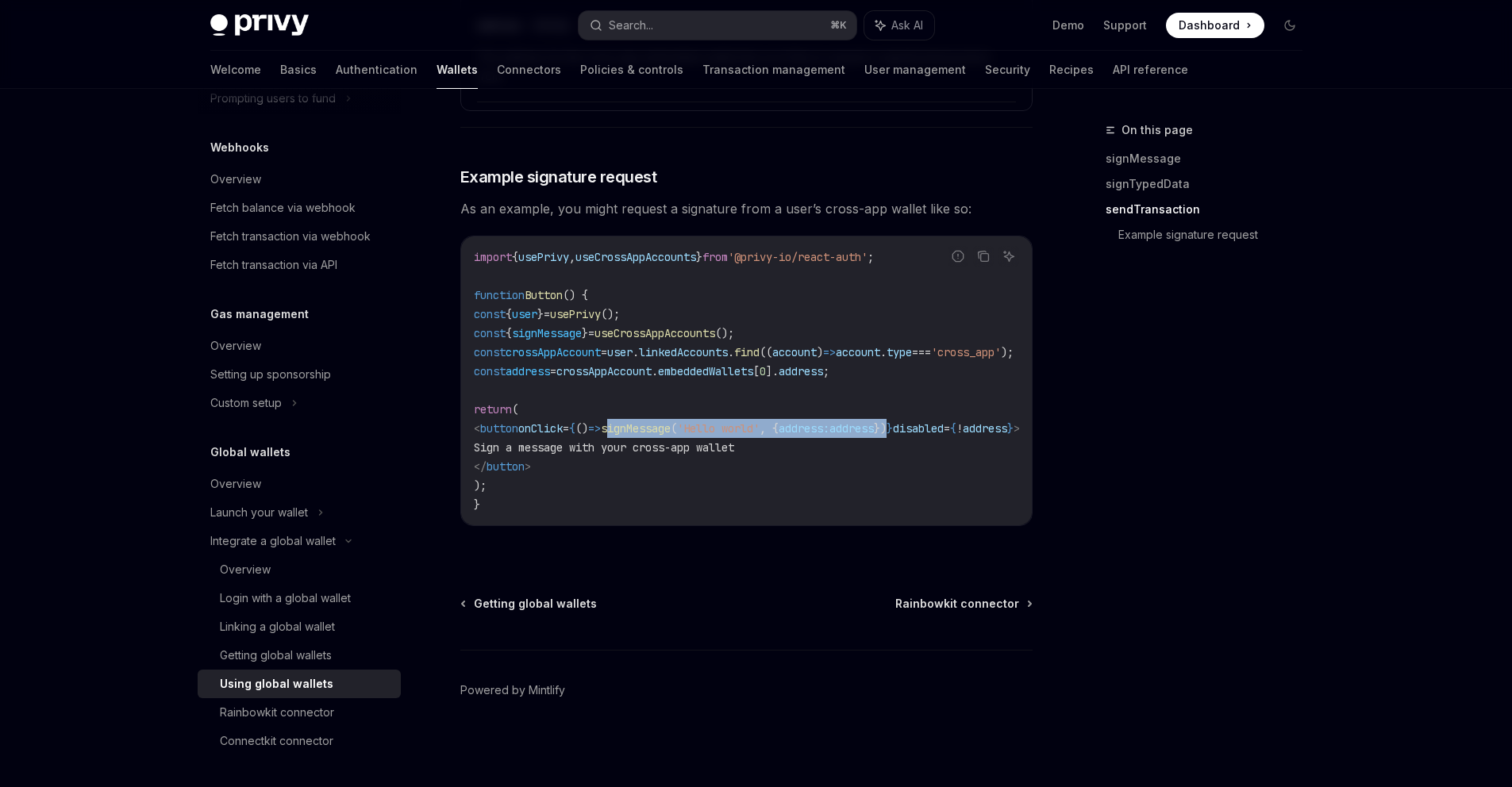
drag, startPoint x: 667, startPoint y: 424, endPoint x: 956, endPoint y: 418, distance: 289.1
click at [956, 422] on span "< button onClick = { () => signMessage ( 'Hello world' , { address: address }) …" at bounding box center [747, 429] width 546 height 14
copy span "signMessage ( 'Hello world' , { address: address })"
click at [690, 329] on span "useCrossAppAccounts" at bounding box center [654, 333] width 120 height 14
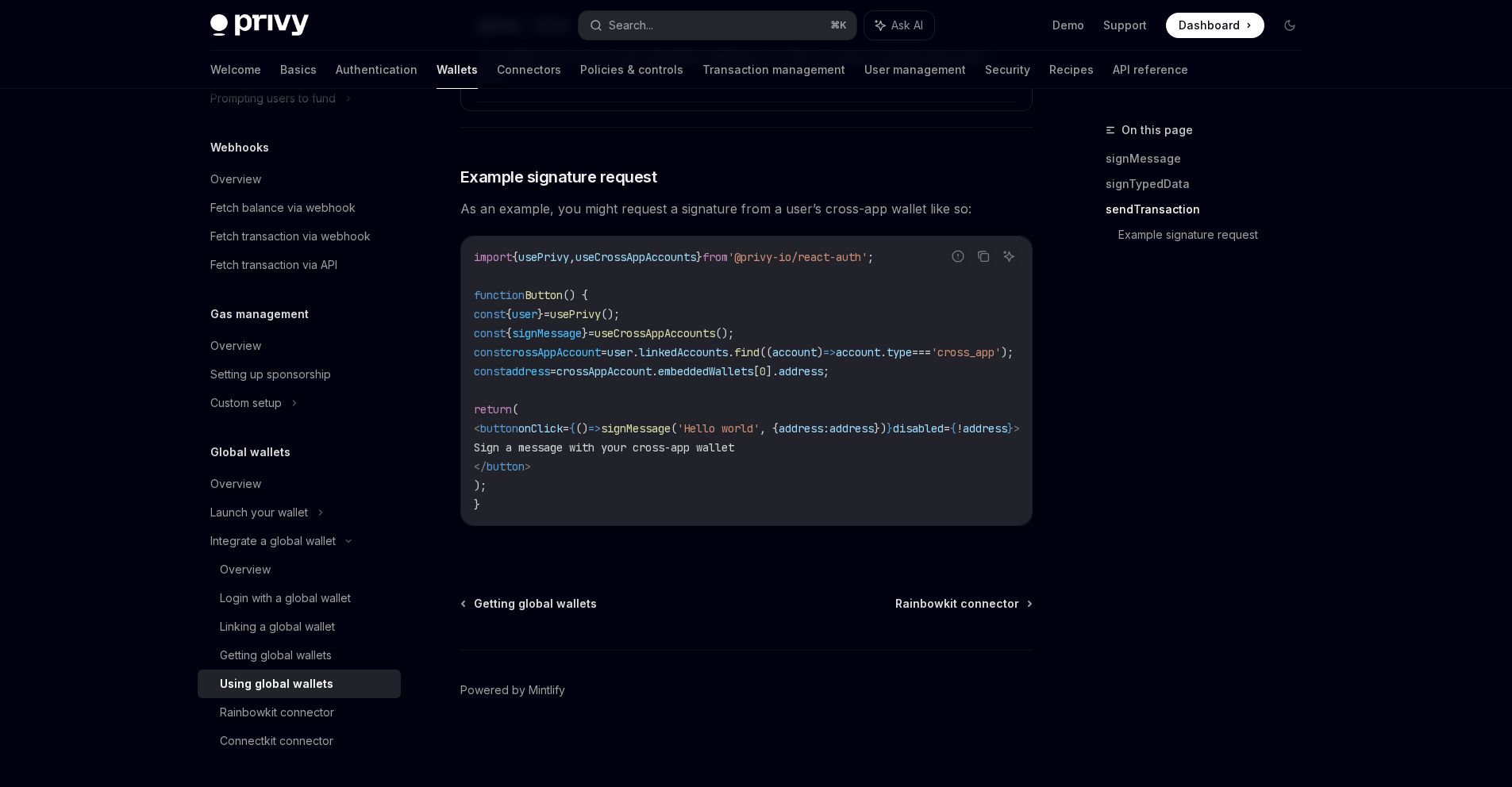
copy span "useCrossAppAccounts"
click at [778, 250] on span "'@privy-io/react-auth'" at bounding box center [798, 258] width 140 height 14
drag, startPoint x: 773, startPoint y: 249, endPoint x: 909, endPoint y: 247, distance: 136.0
click at [868, 250] on span "'@privy-io/react-auth'" at bounding box center [798, 258] width 140 height 14
click at [843, 250] on span "'@privy-io/react-auth'" at bounding box center [798, 258] width 140 height 14
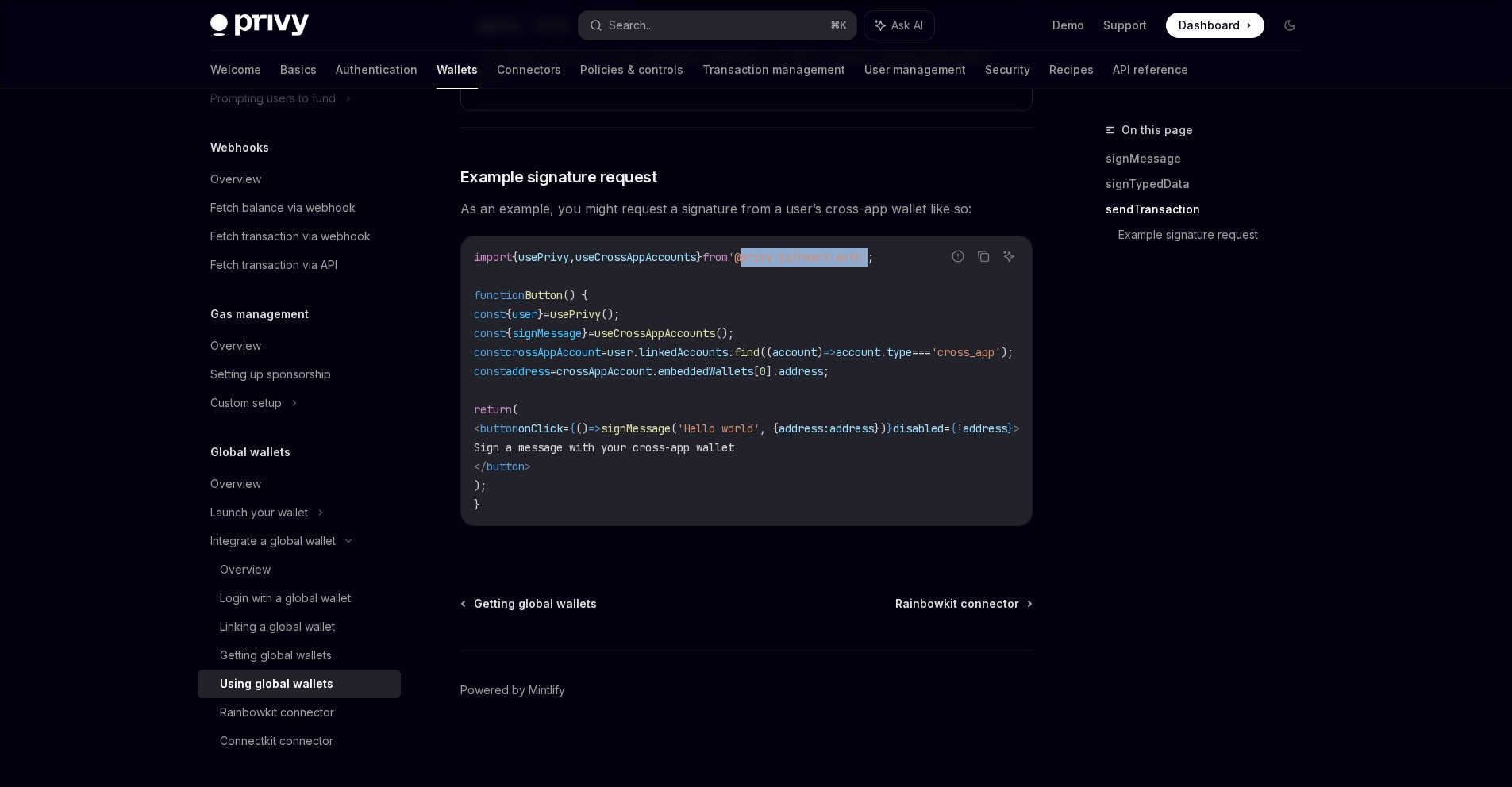
drag, startPoint x: 776, startPoint y: 250, endPoint x: 905, endPoint y: 248, distance: 129.0
click at [868, 250] on span "'@privy-io/react-auth'" at bounding box center [798, 258] width 140 height 14
copy span "@privy-io/react-auth"
